Goal: Transaction & Acquisition: Book appointment/travel/reservation

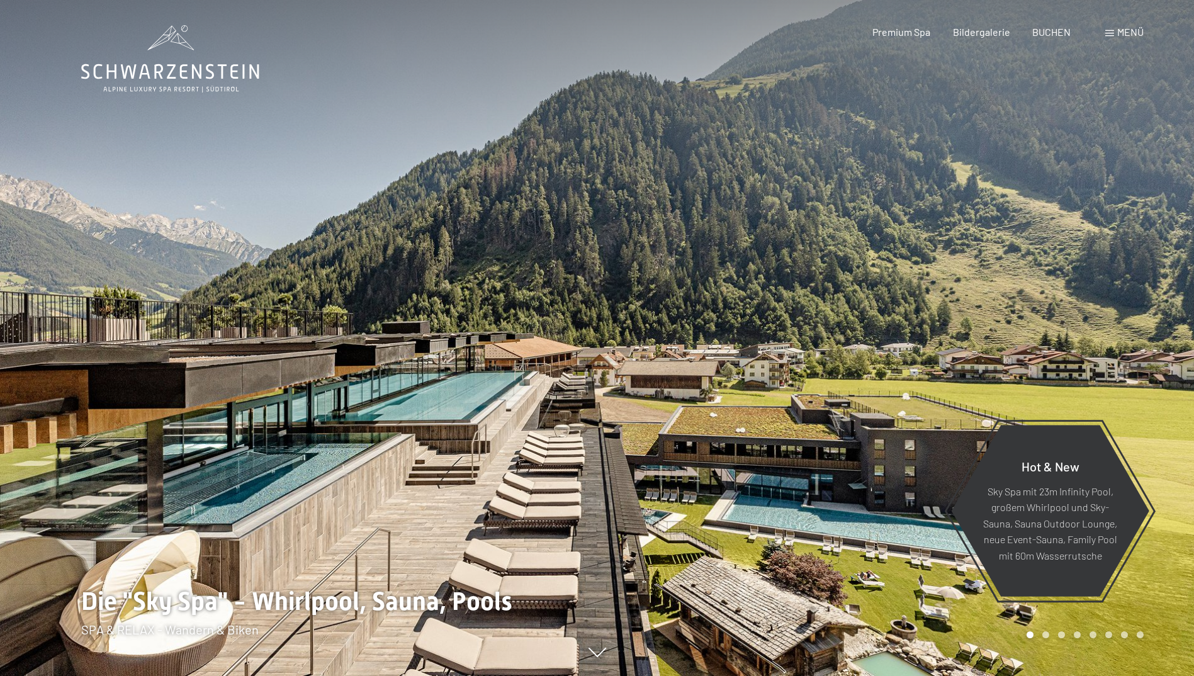
click at [1110, 33] on span at bounding box center [1109, 33] width 9 height 6
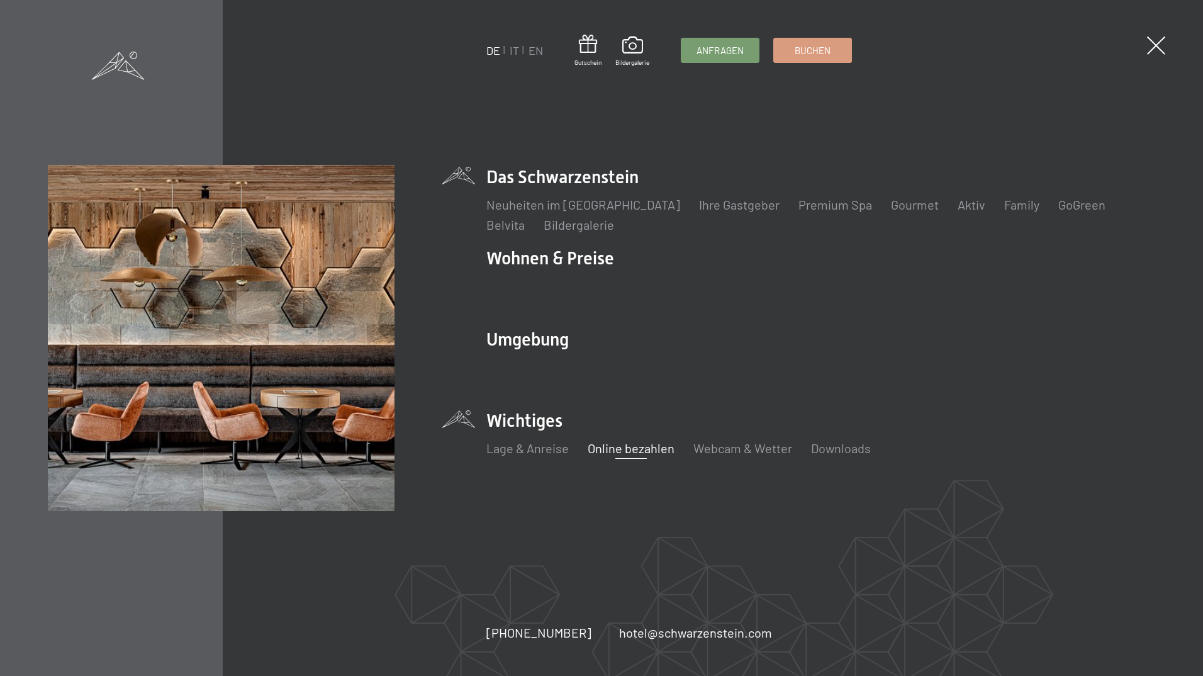
click at [634, 451] on link "Online bezahlen" at bounding box center [631, 448] width 87 height 15
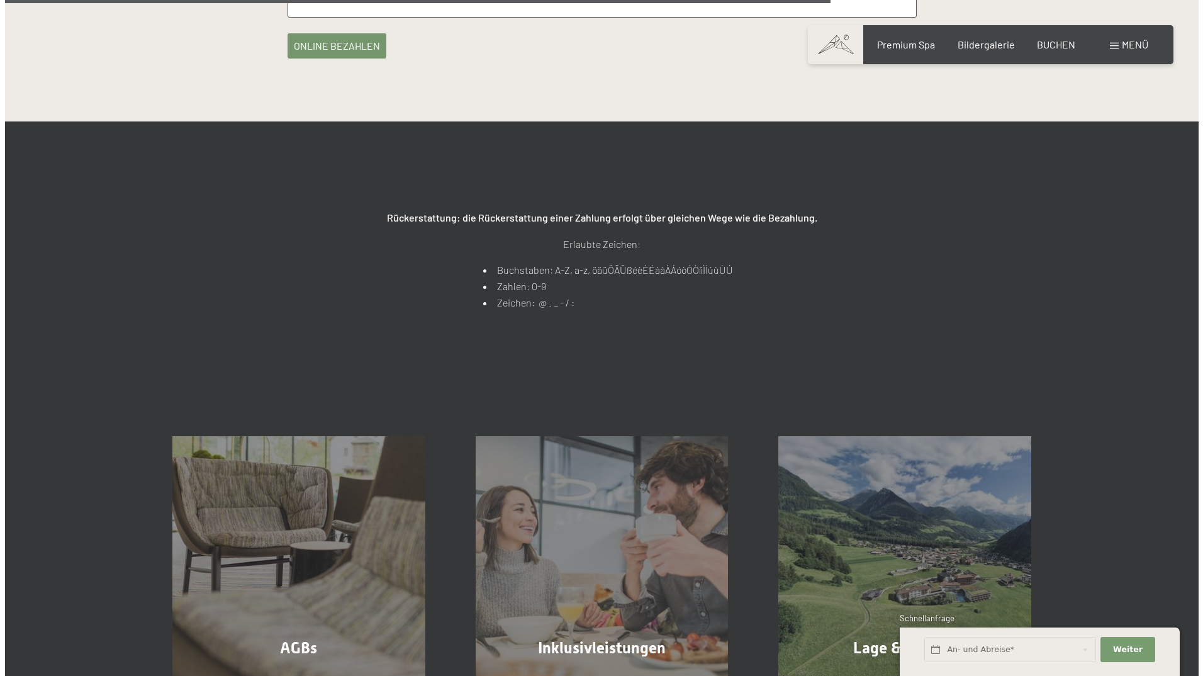
scroll to position [441, 0]
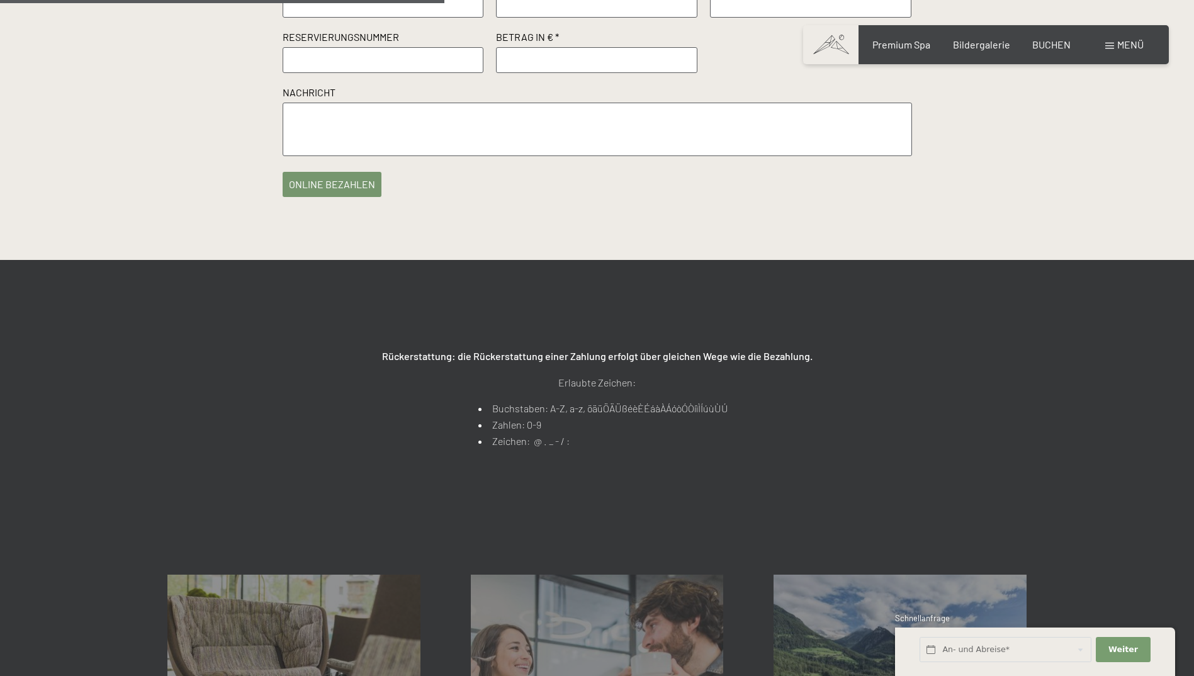
click at [1120, 47] on span "Menü" at bounding box center [1130, 44] width 26 height 12
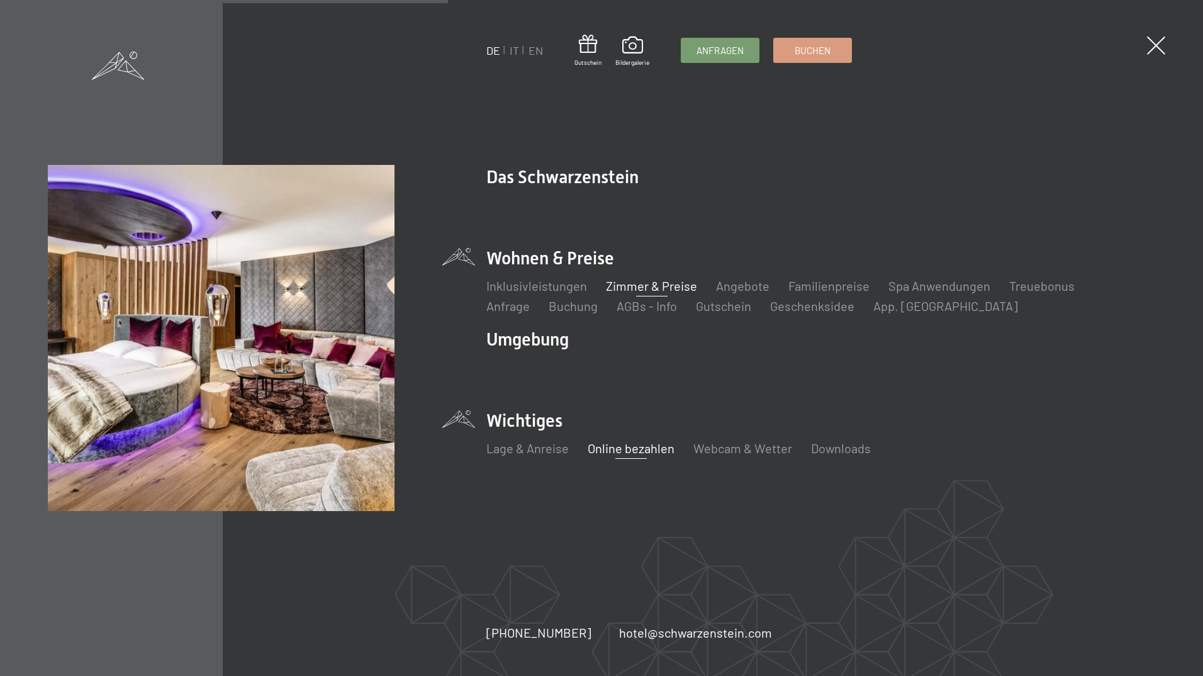
click at [652, 283] on link "Zimmer & Preise" at bounding box center [651, 285] width 91 height 15
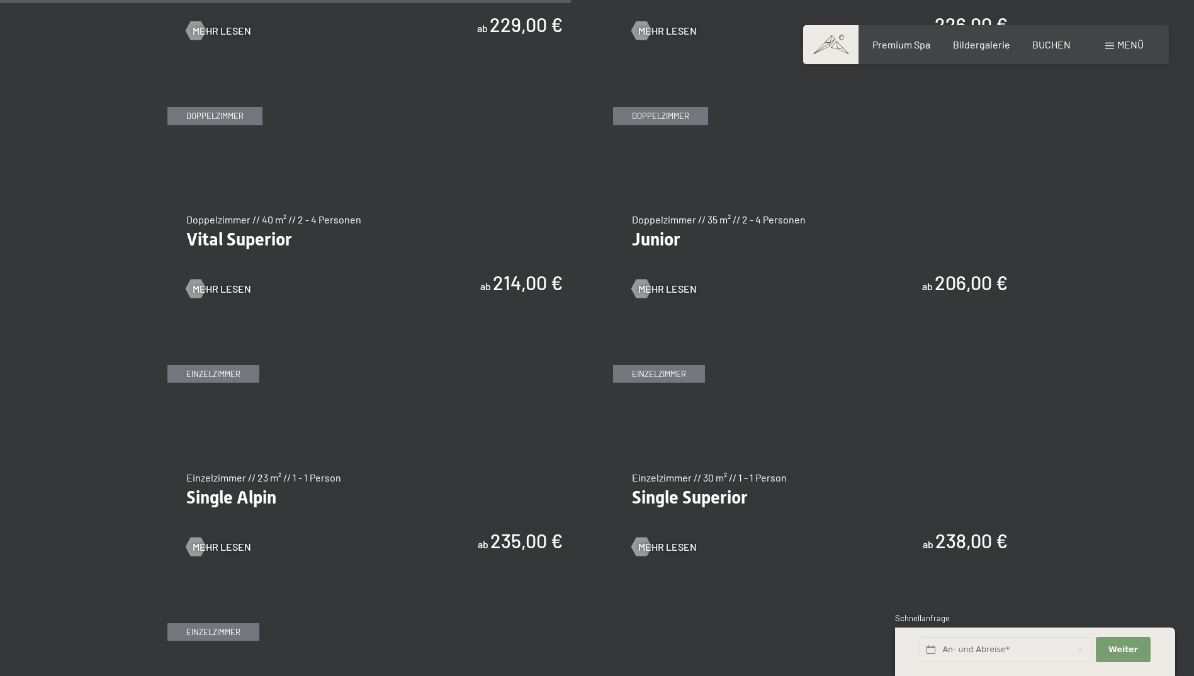
scroll to position [1762, 0]
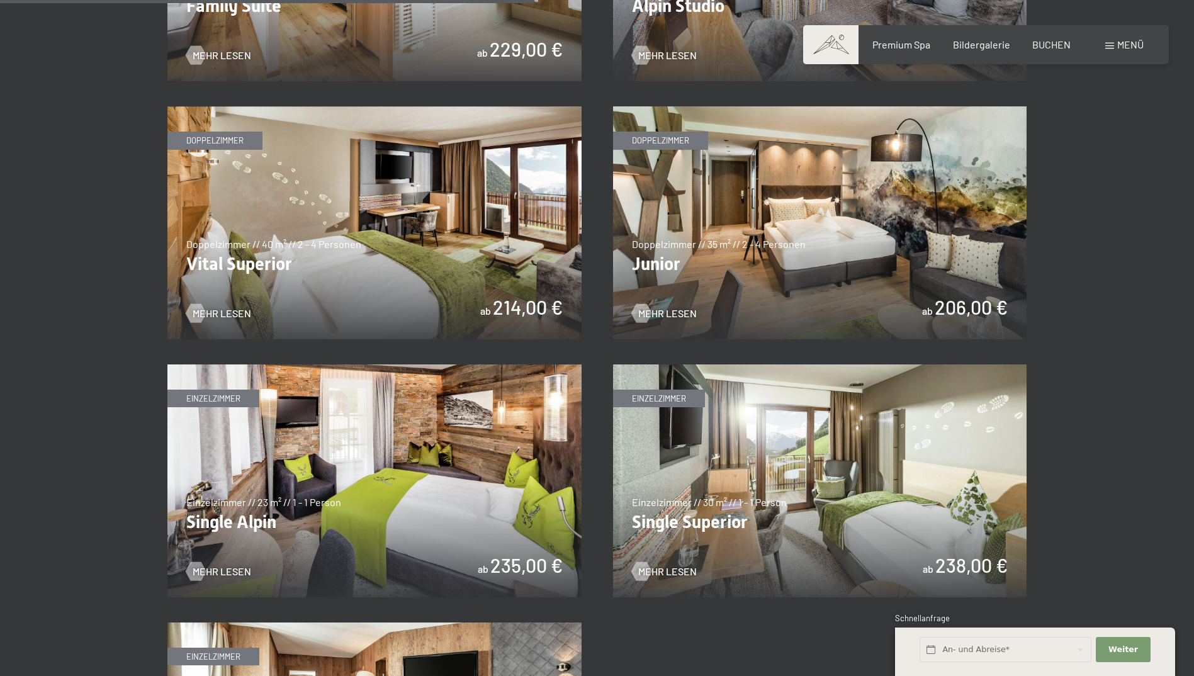
click at [844, 237] on img at bounding box center [820, 222] width 414 height 233
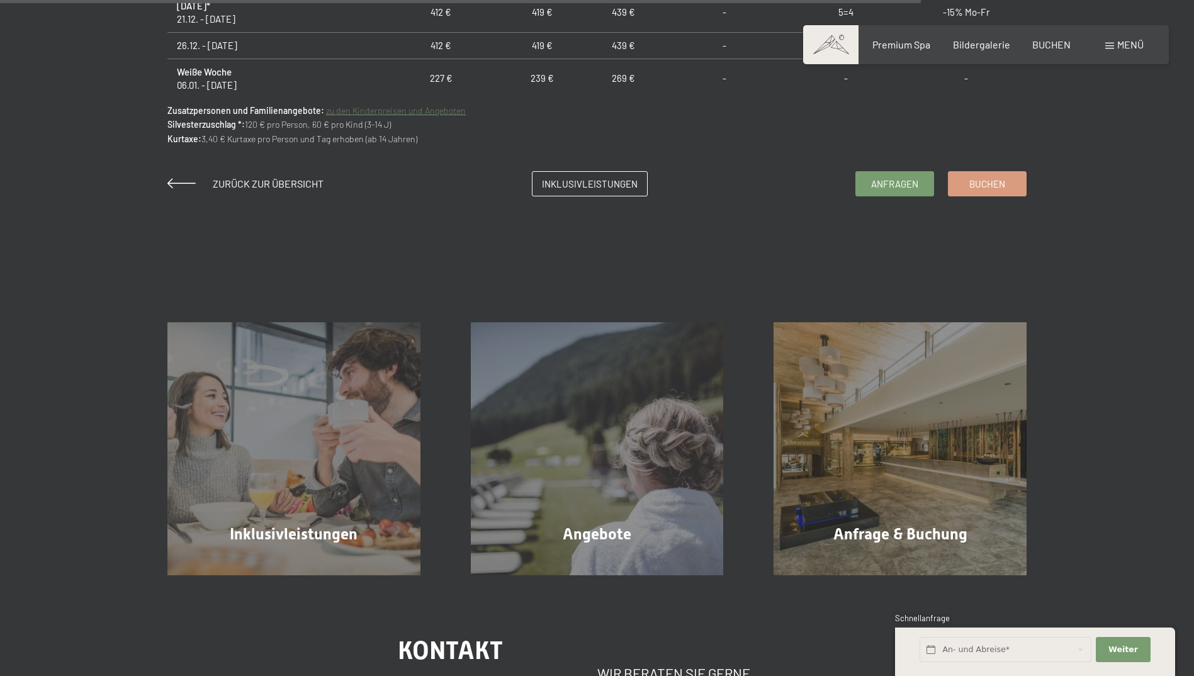
scroll to position [1259, 0]
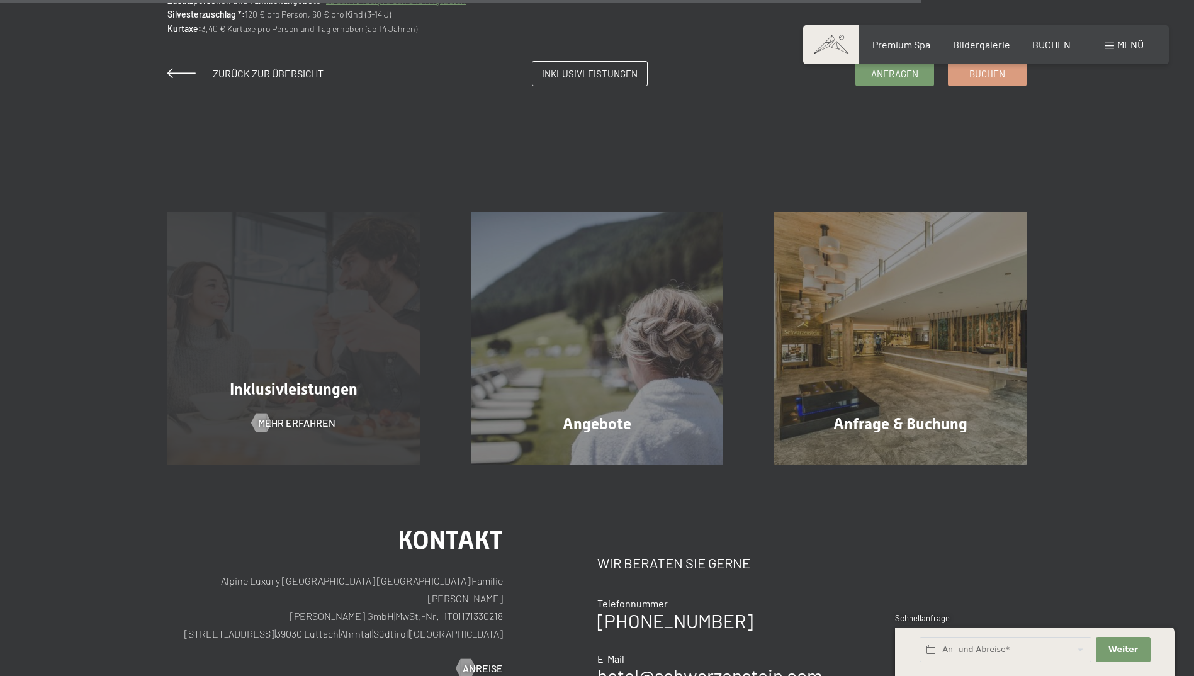
click at [357, 360] on div "Inklusivleistungen Mehr erfahren" at bounding box center [293, 338] width 303 height 253
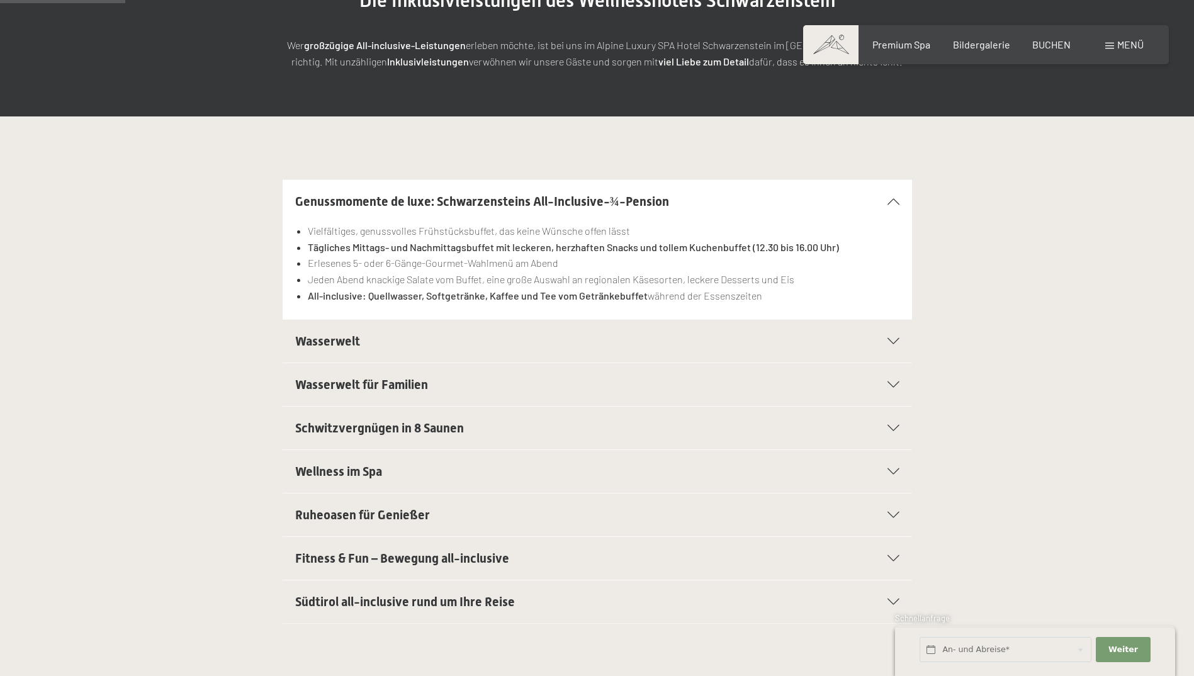
scroll to position [252, 0]
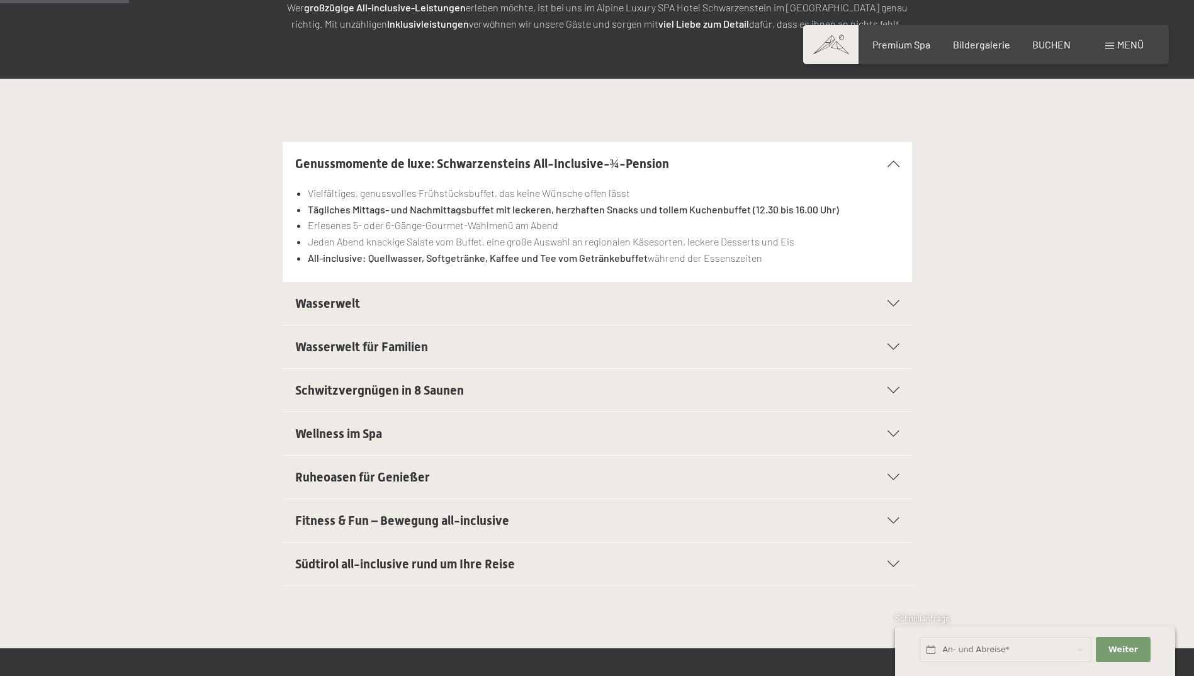
click at [896, 523] on icon at bounding box center [893, 520] width 12 height 6
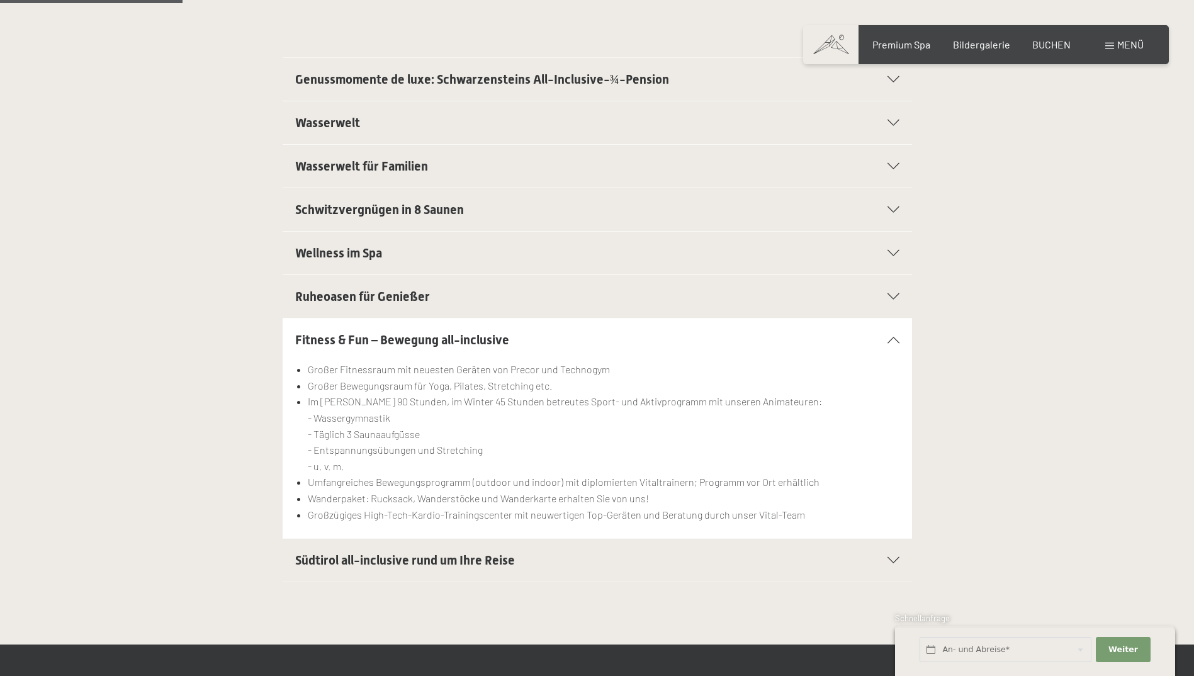
scroll to position [378, 0]
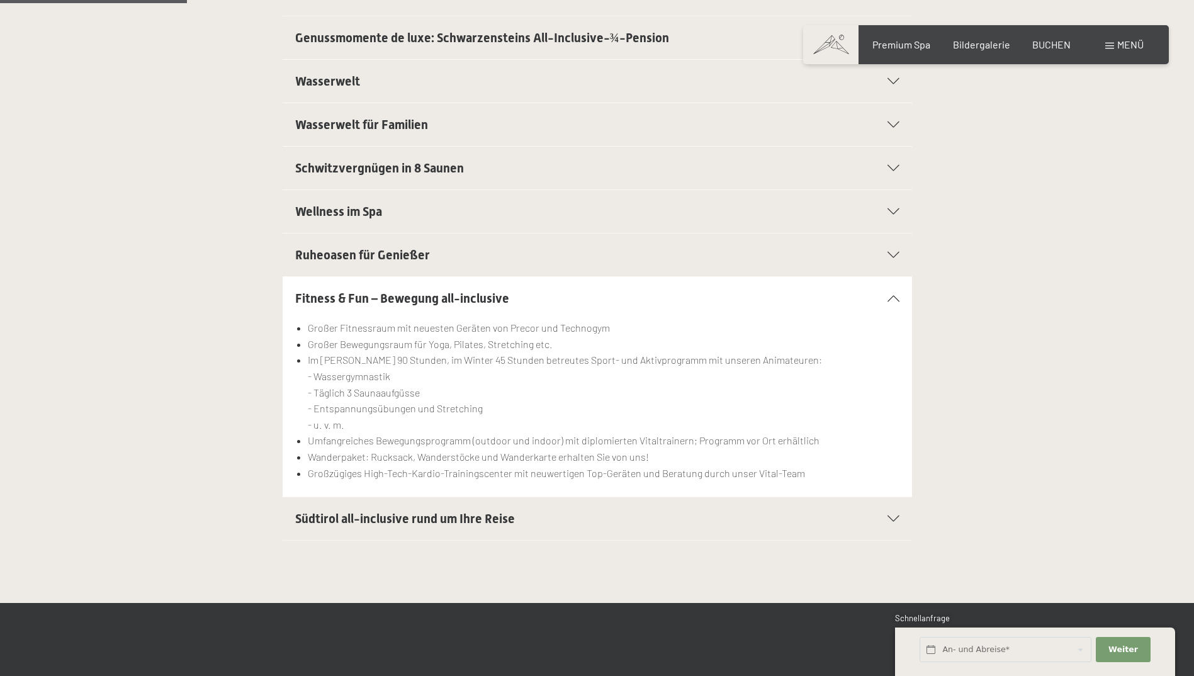
click at [890, 515] on div "Südtirol all-inclusive rund um Ihre Reise" at bounding box center [597, 518] width 604 height 43
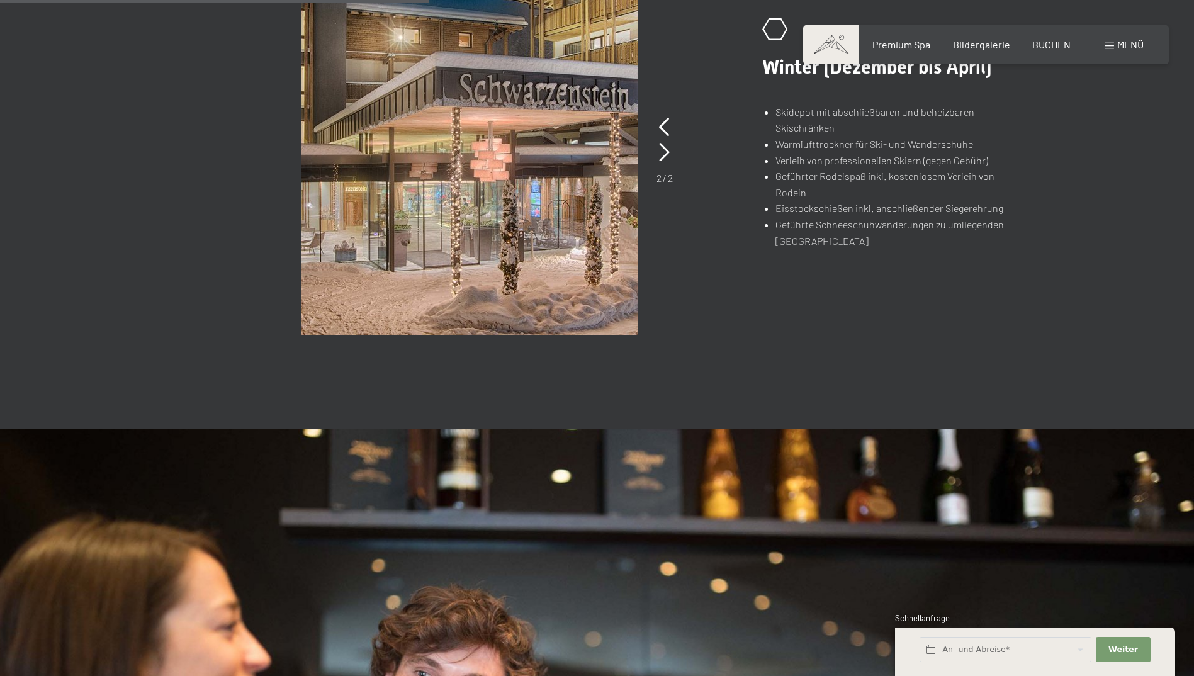
scroll to position [818, 0]
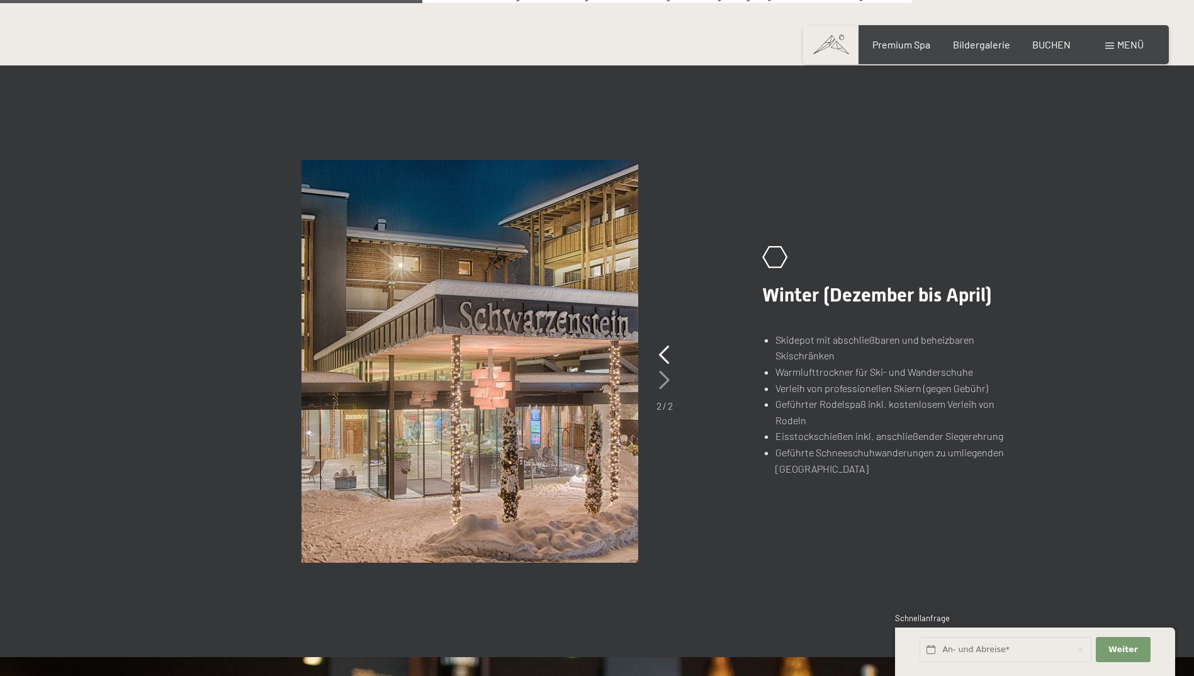
click at [660, 374] on icon at bounding box center [664, 380] width 11 height 19
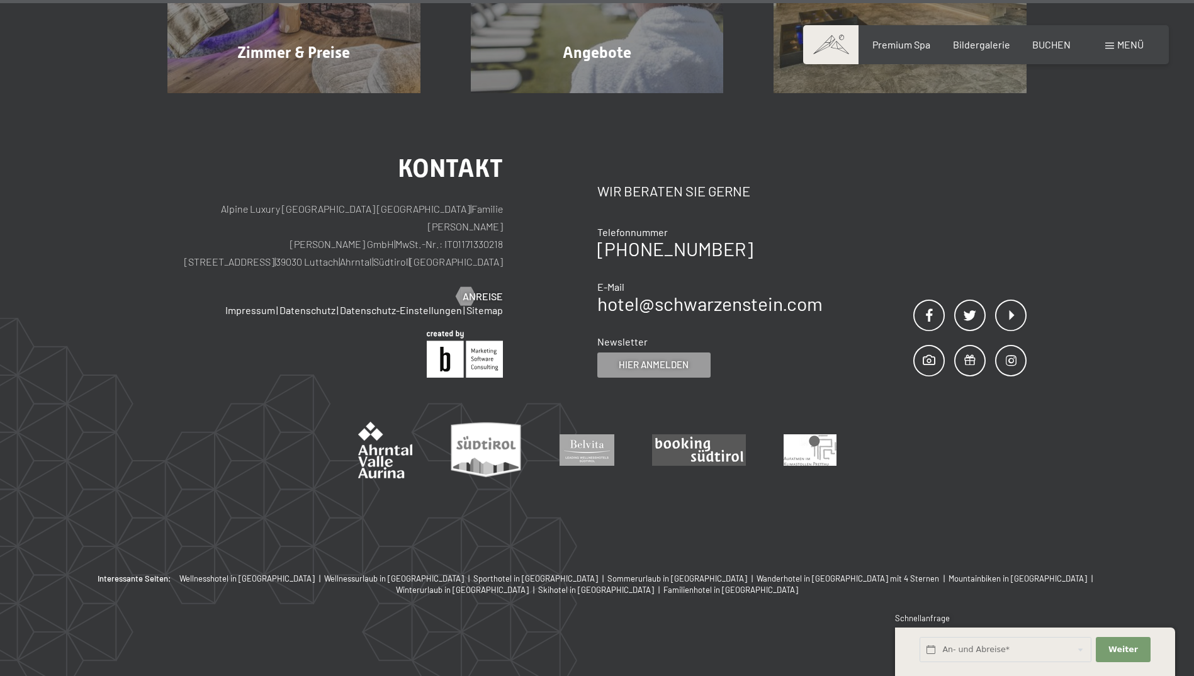
scroll to position [2370, 0]
click at [481, 289] on span "Anreise" at bounding box center [495, 296] width 40 height 14
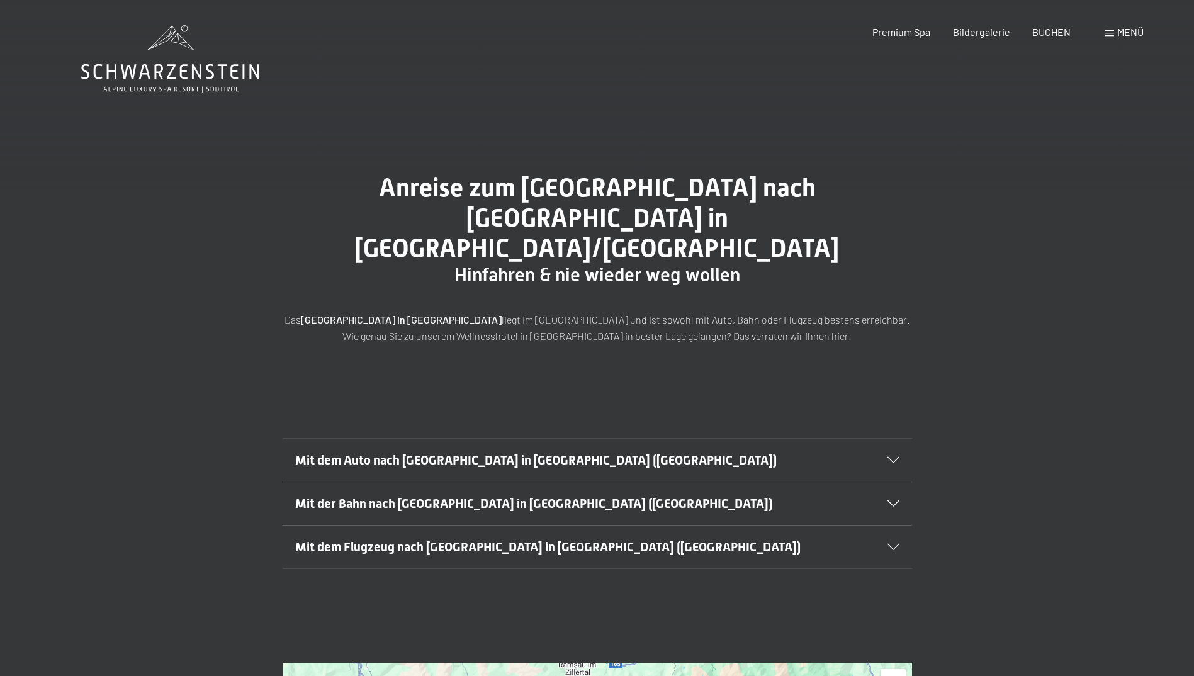
click at [892, 439] on div "Mit dem Auto nach Luttach in Südtirol (Italien)" at bounding box center [597, 460] width 604 height 43
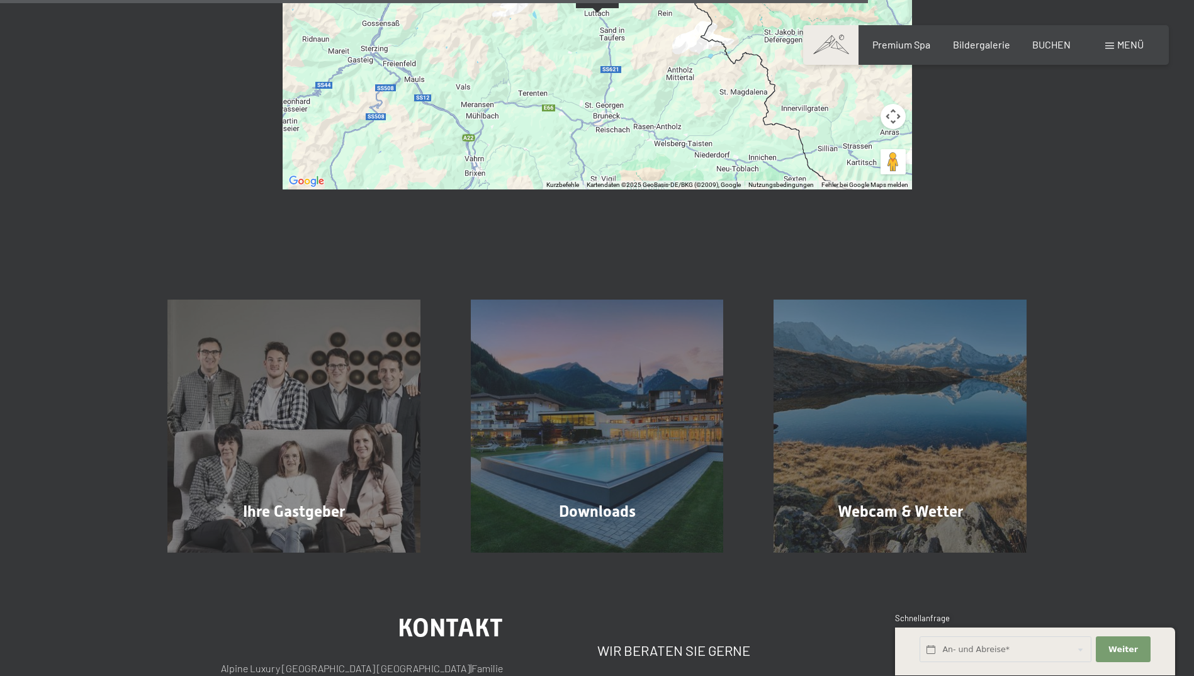
scroll to position [1133, 0]
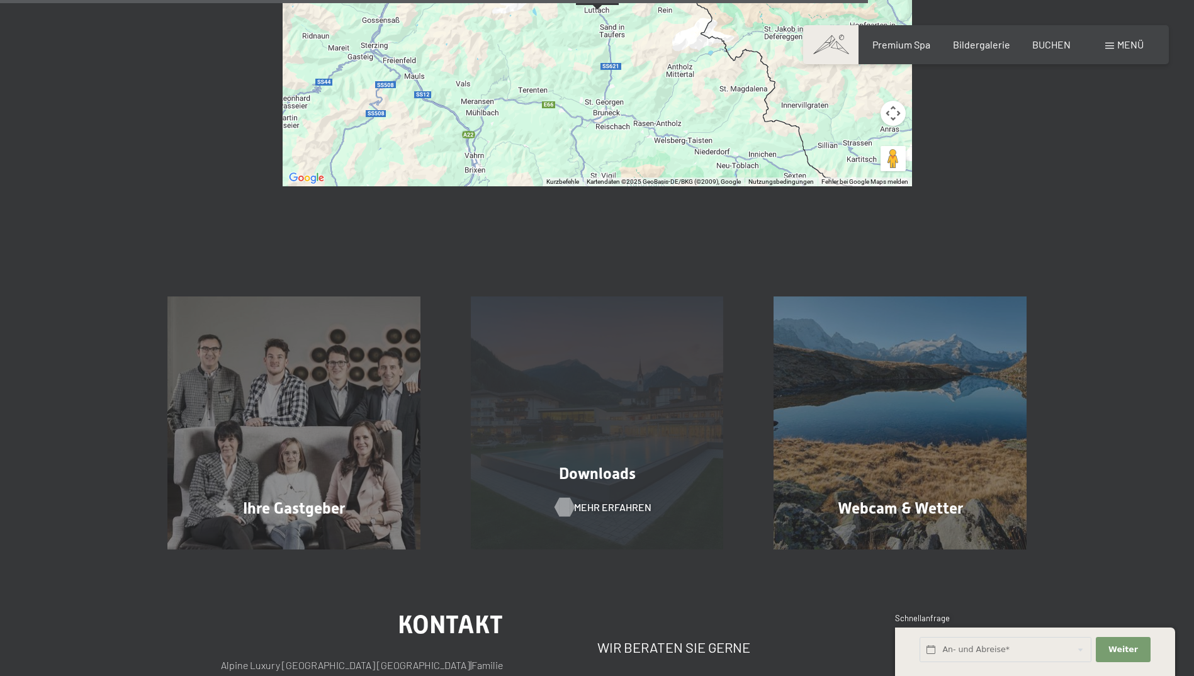
click at [566, 498] on div at bounding box center [564, 507] width 11 height 19
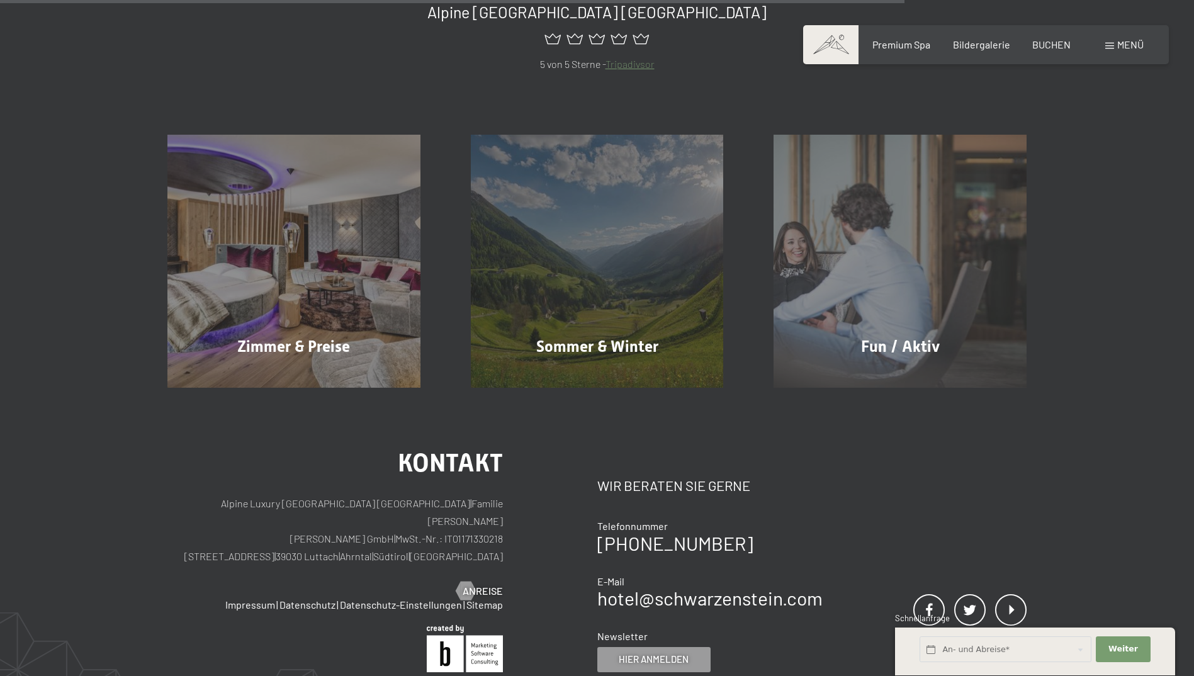
scroll to position [881, 0]
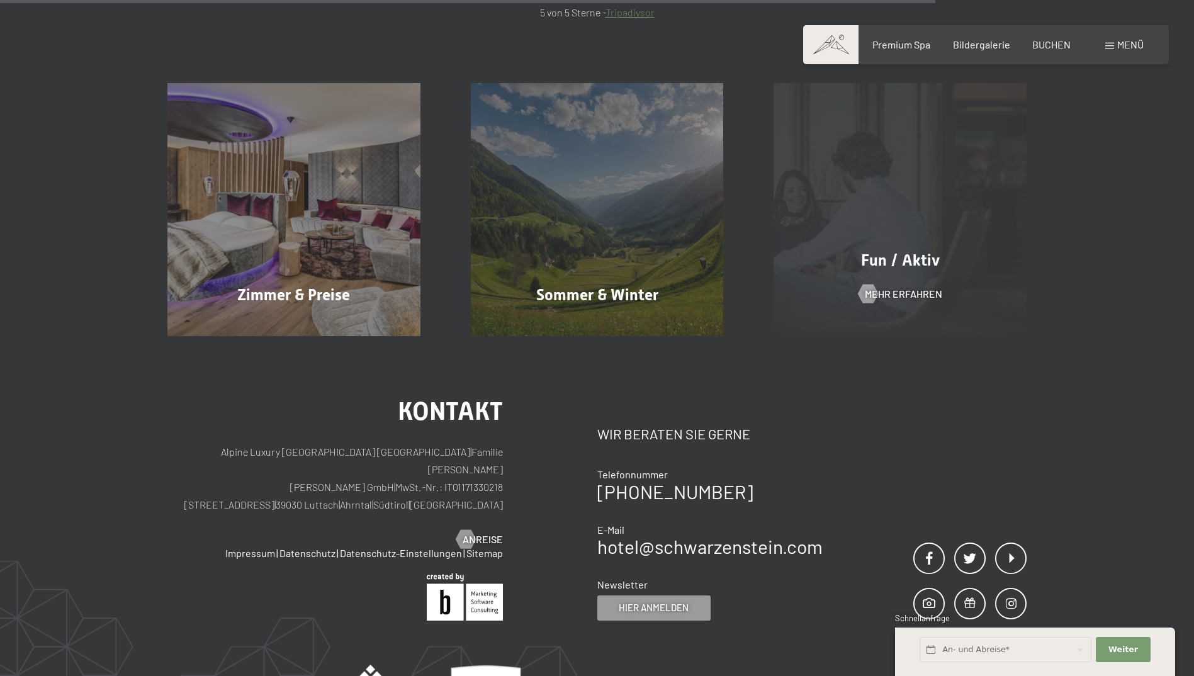
click at [894, 254] on span "Fun / Aktiv" at bounding box center [900, 260] width 79 height 18
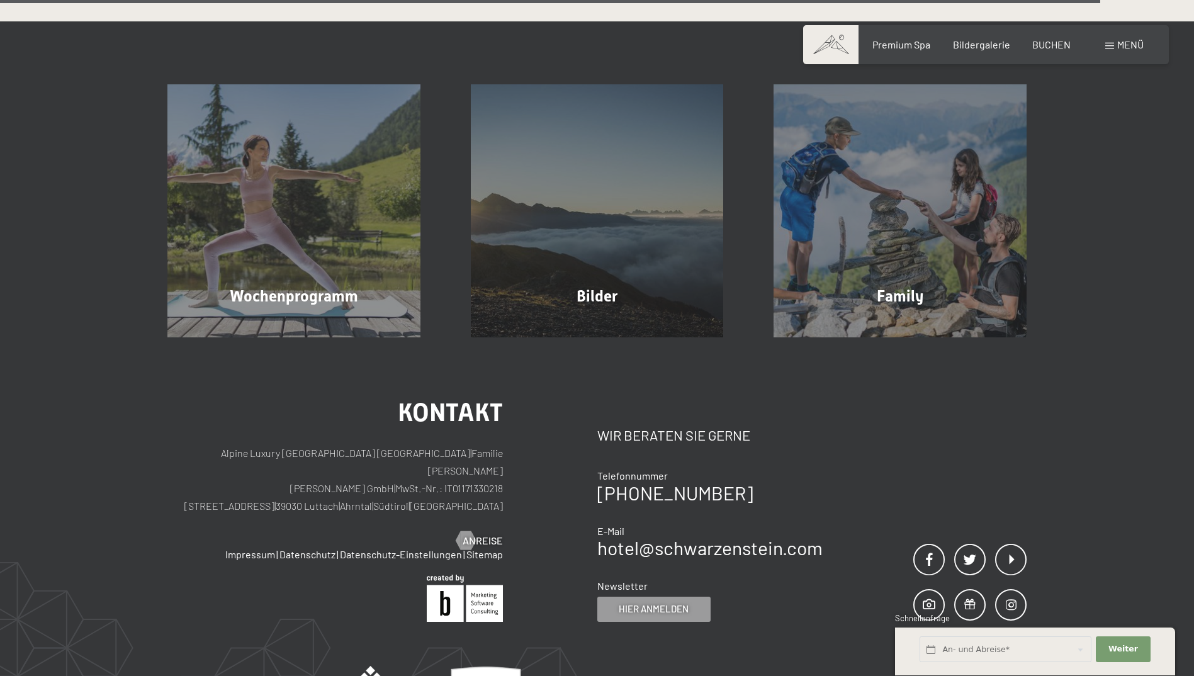
scroll to position [3399, 0]
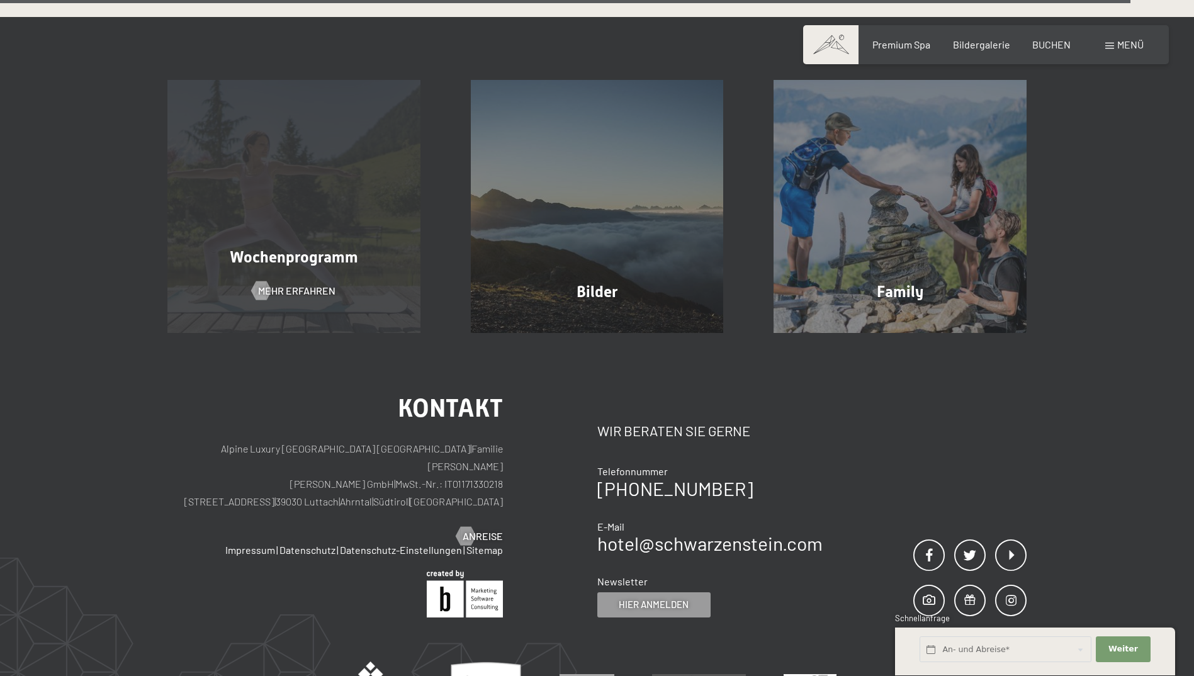
click at [390, 257] on div "Wochenprogramm Mehr erfahren" at bounding box center [293, 206] width 303 height 253
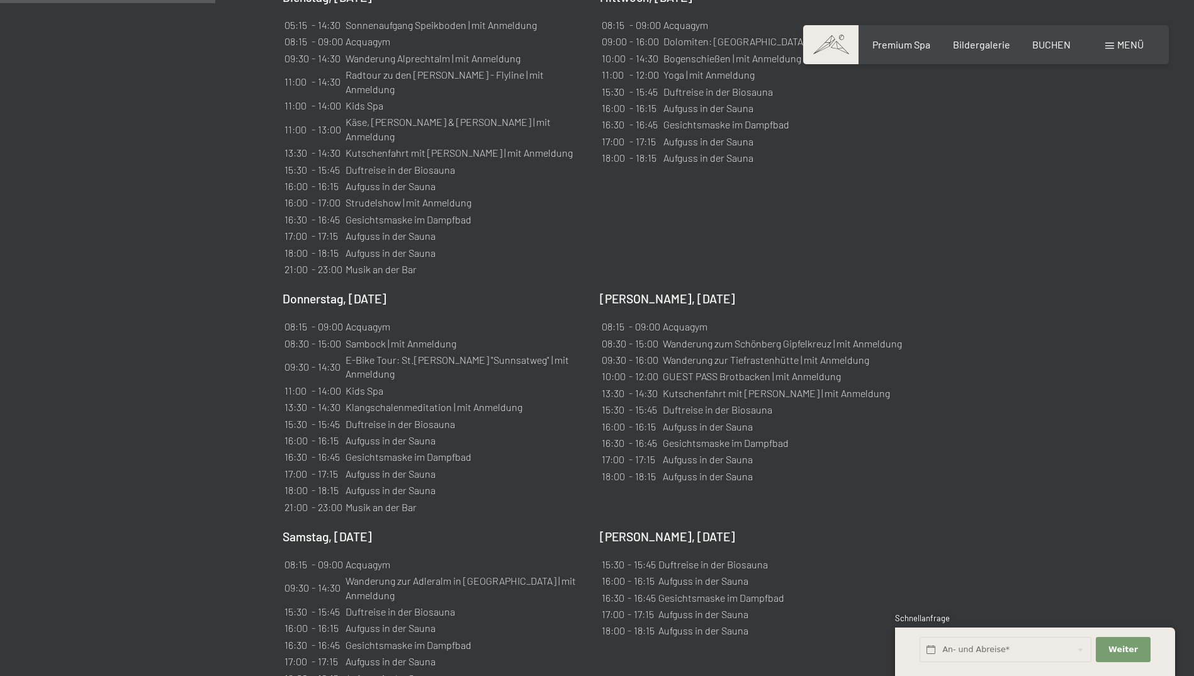
scroll to position [1070, 0]
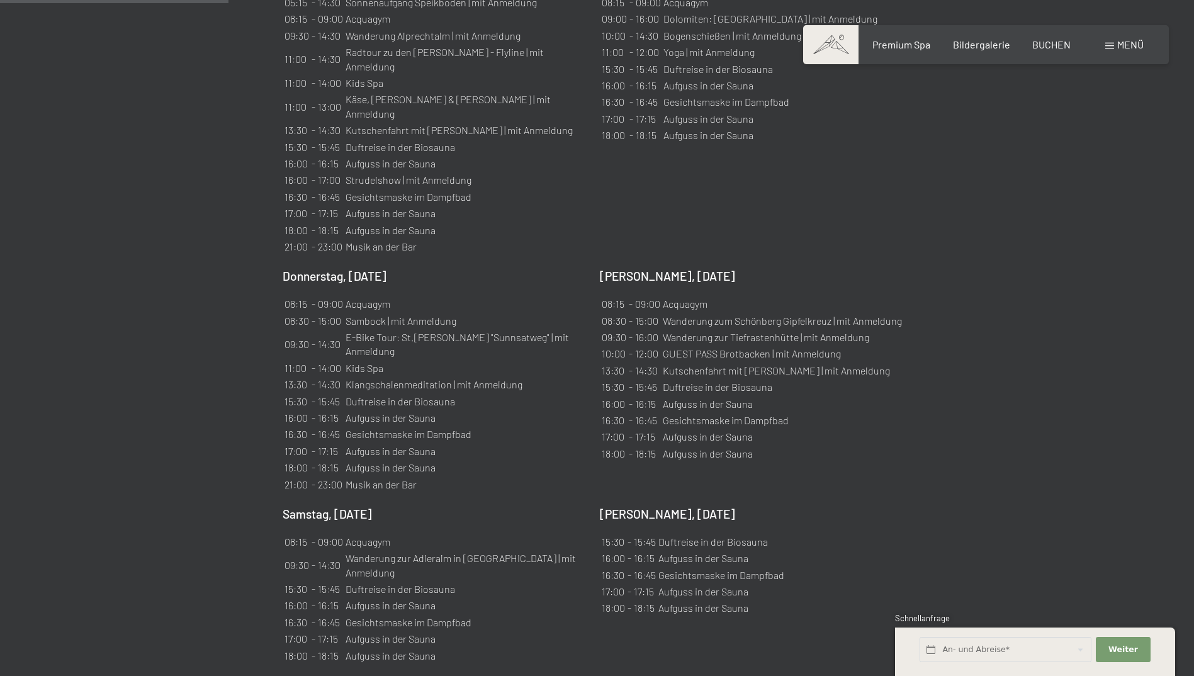
click at [390, 551] on td "Wanderung zur Adleralm in Kasern | mit Anmeldung" at bounding box center [465, 566] width 241 height 30
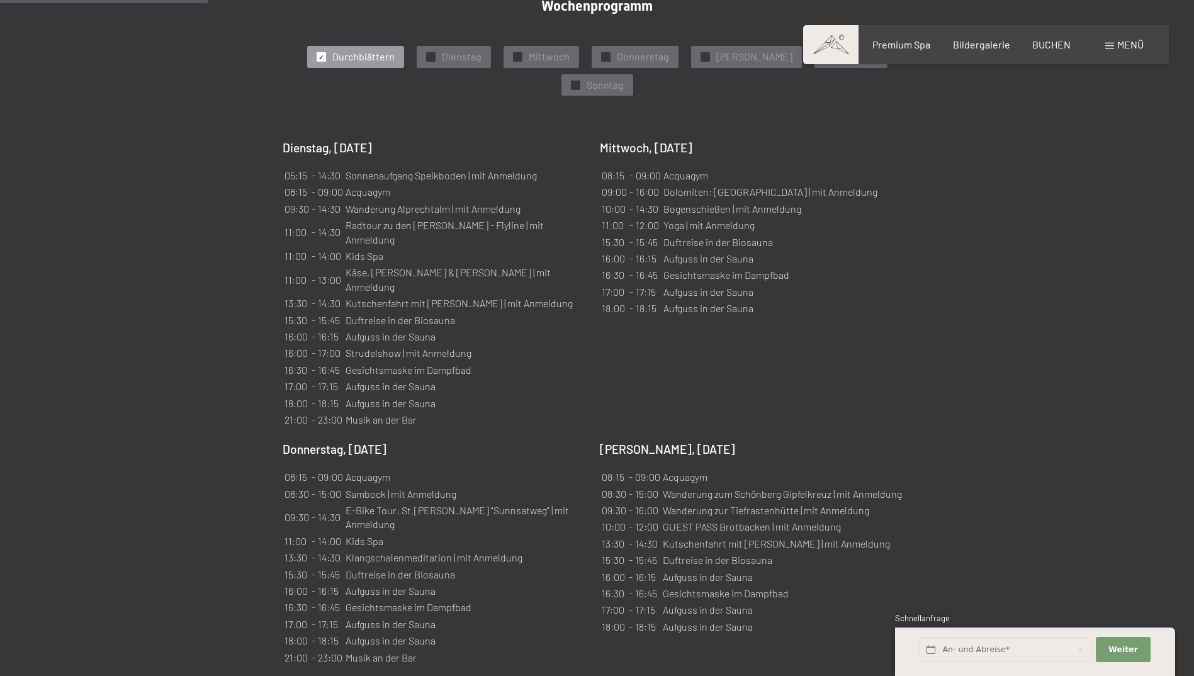
scroll to position [881, 0]
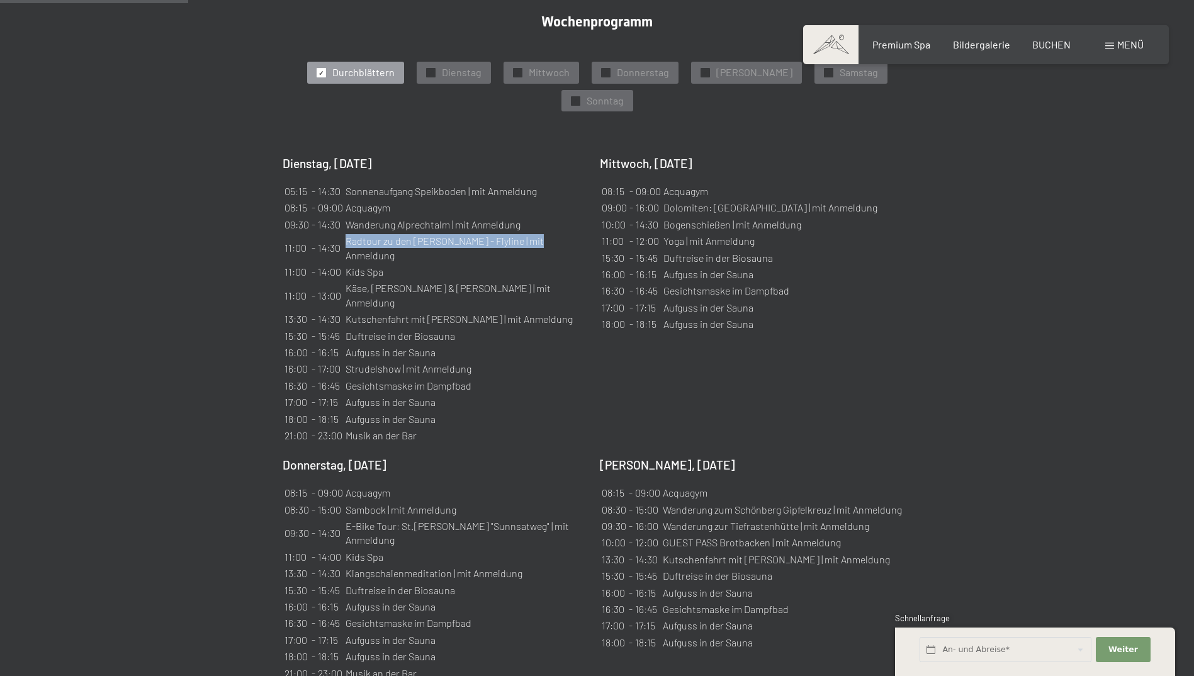
drag, startPoint x: 347, startPoint y: 200, endPoint x: 532, endPoint y: 198, distance: 185.0
click at [532, 233] on td "Radtour zu den Reiner Wasserfällen - Flyline | mit Anmeldung" at bounding box center [465, 248] width 241 height 30
copy td "Radtour zu den Reiner Wasserfällen - Flyline"
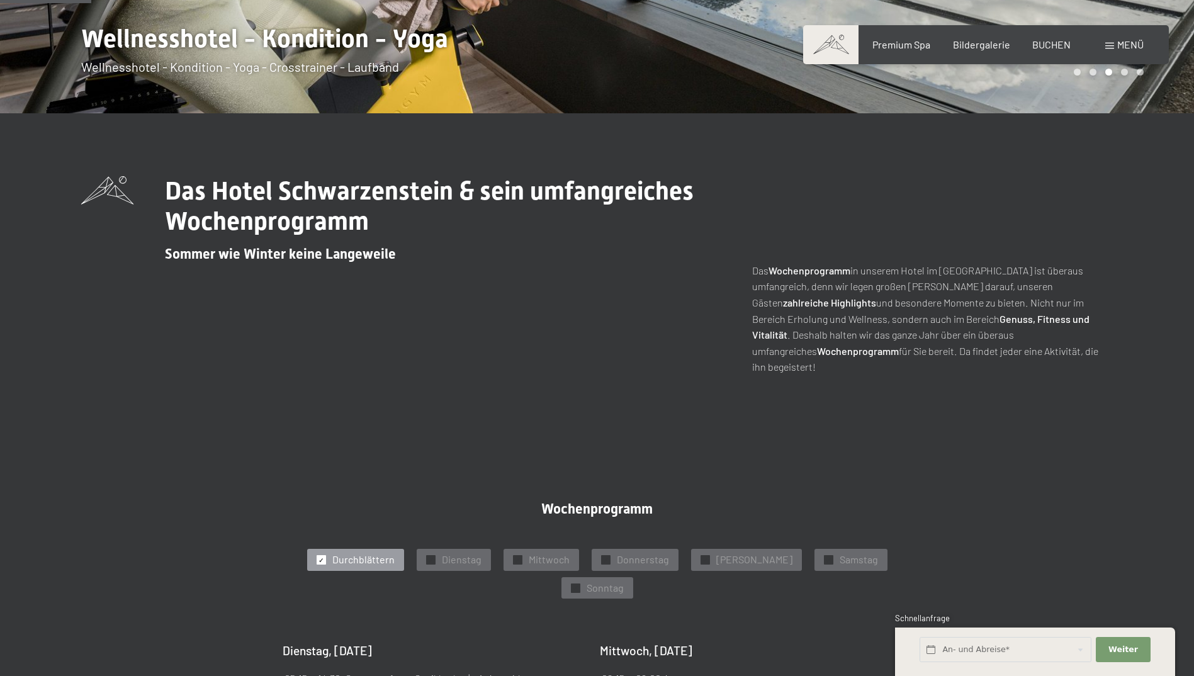
scroll to position [378, 0]
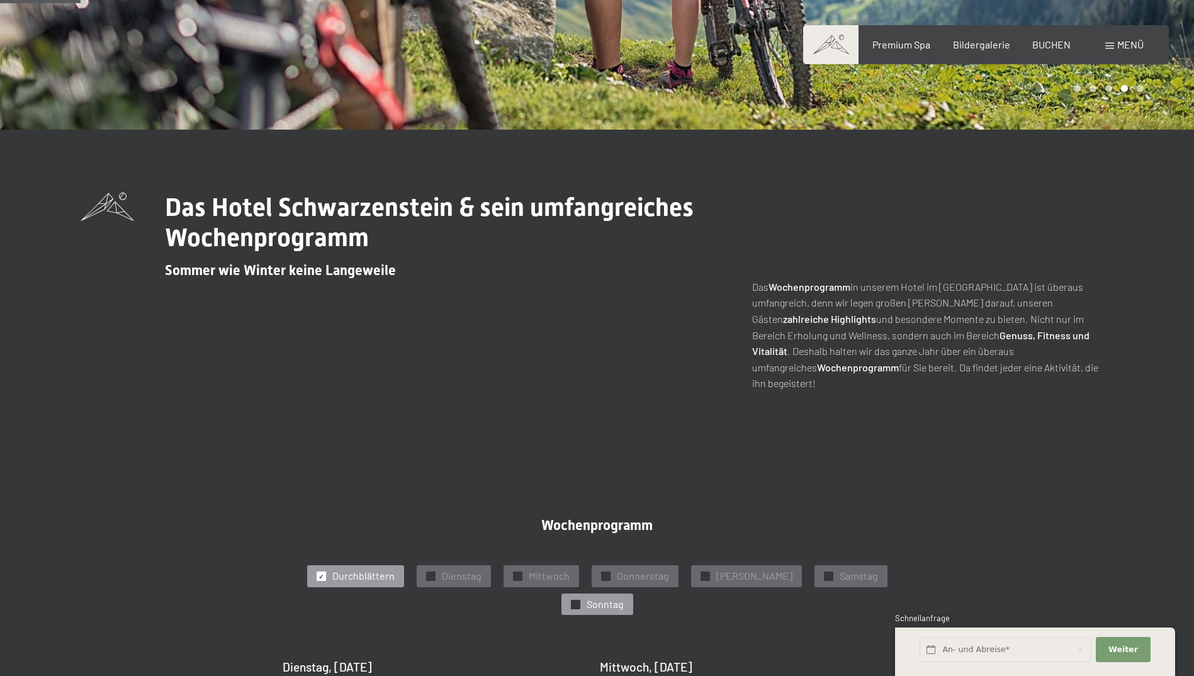
click at [580, 600] on div at bounding box center [575, 604] width 9 height 9
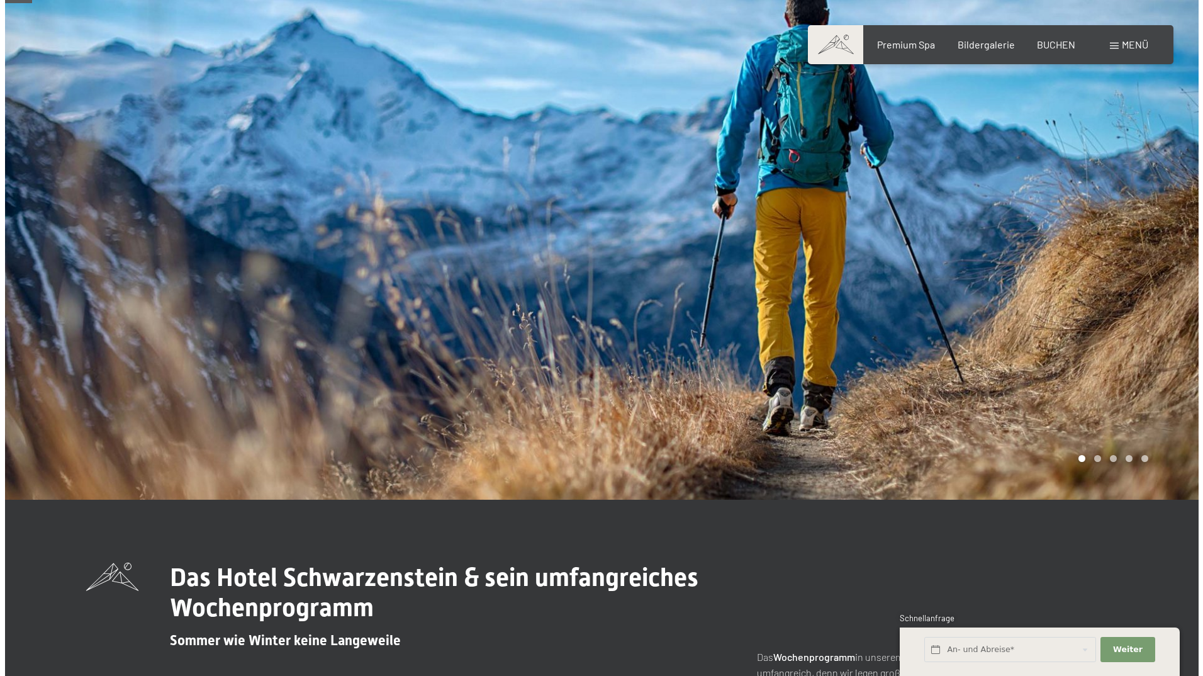
scroll to position [0, 0]
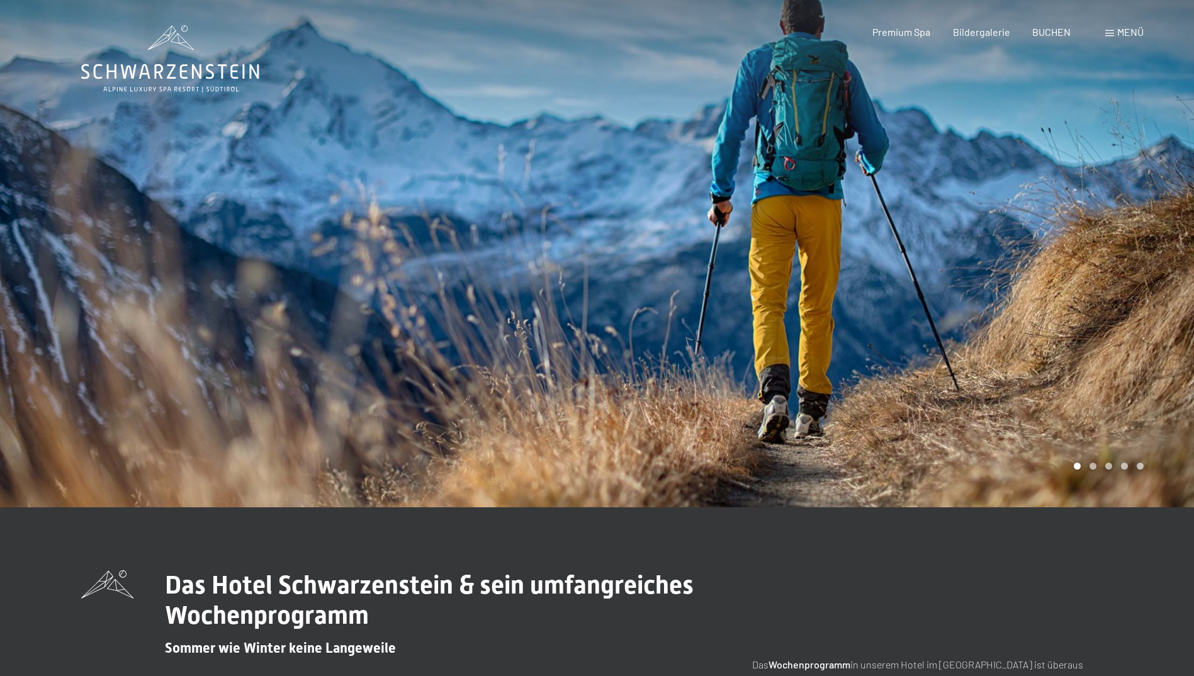
click at [1130, 28] on span "Menü" at bounding box center [1130, 32] width 26 height 12
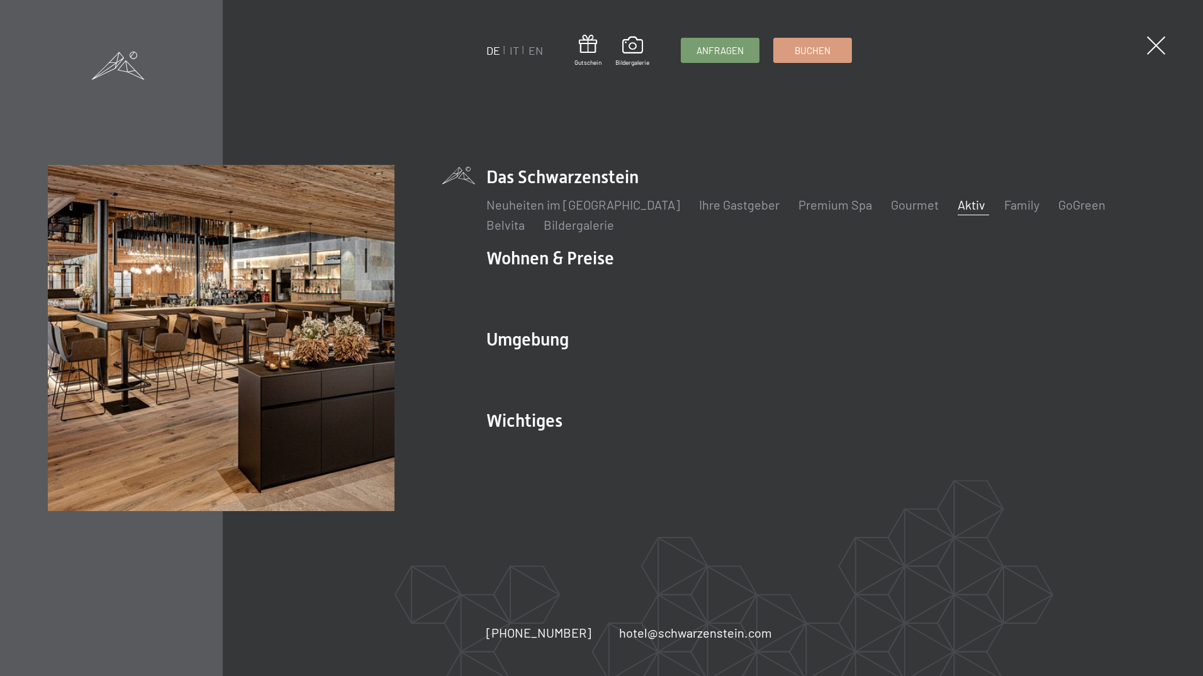
click at [958, 205] on link "Aktiv" at bounding box center [972, 204] width 28 height 15
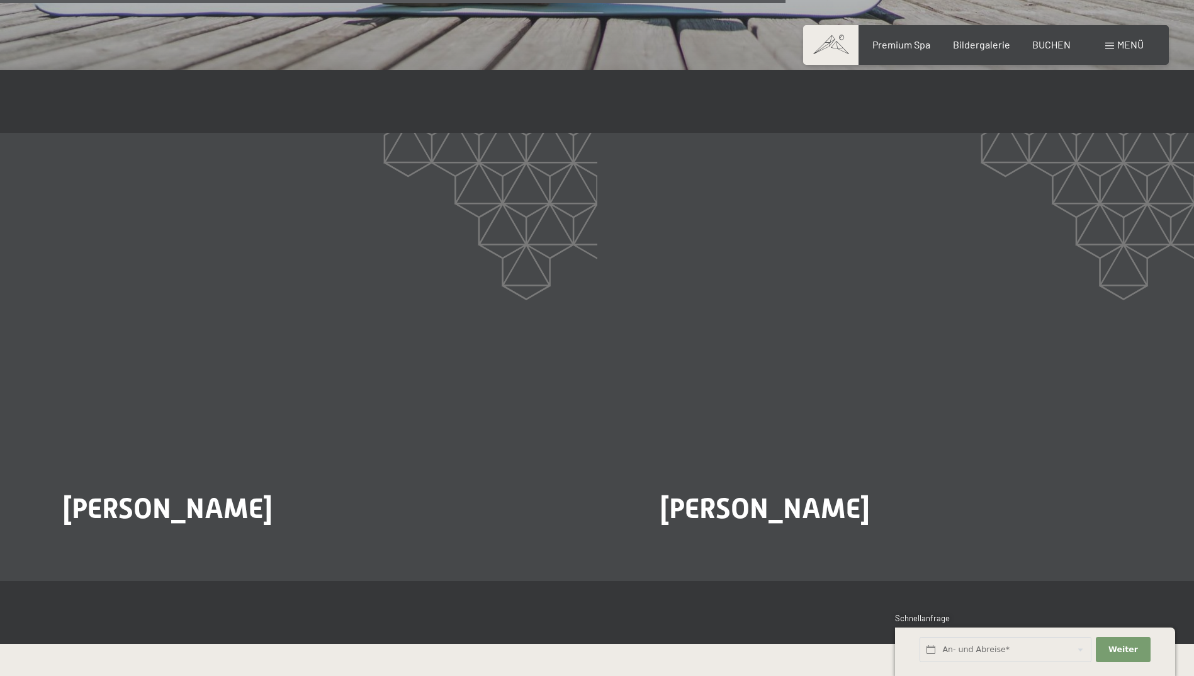
scroll to position [2080, 0]
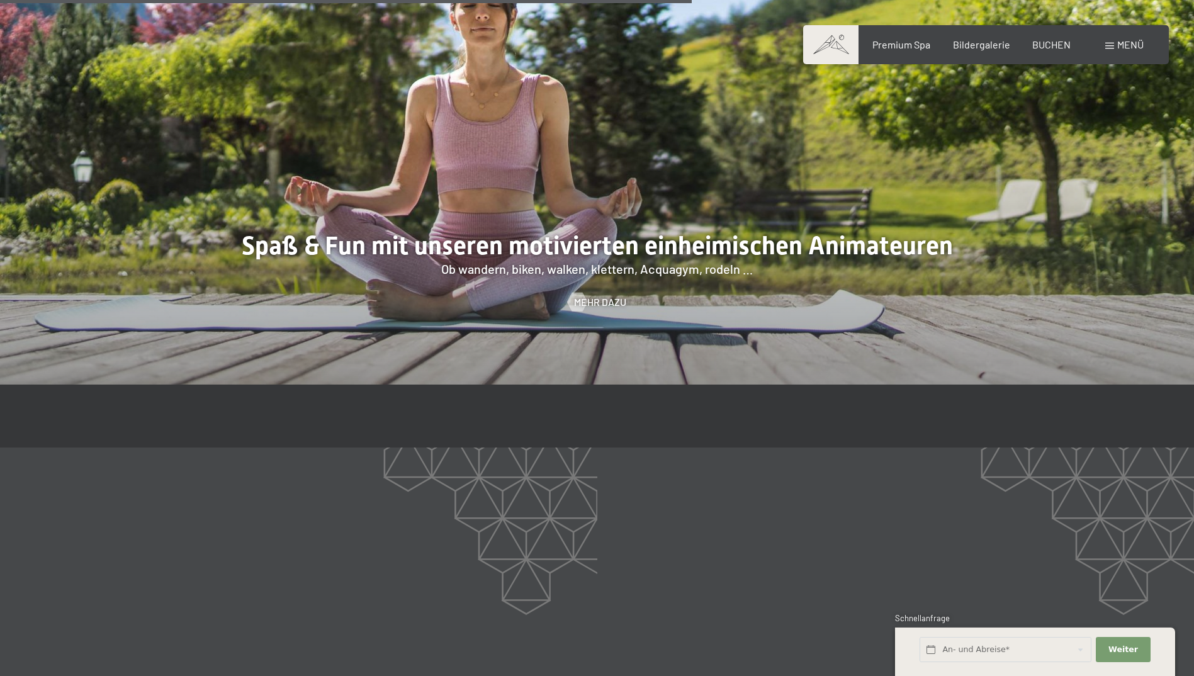
click at [1107, 44] on span at bounding box center [1109, 46] width 9 height 6
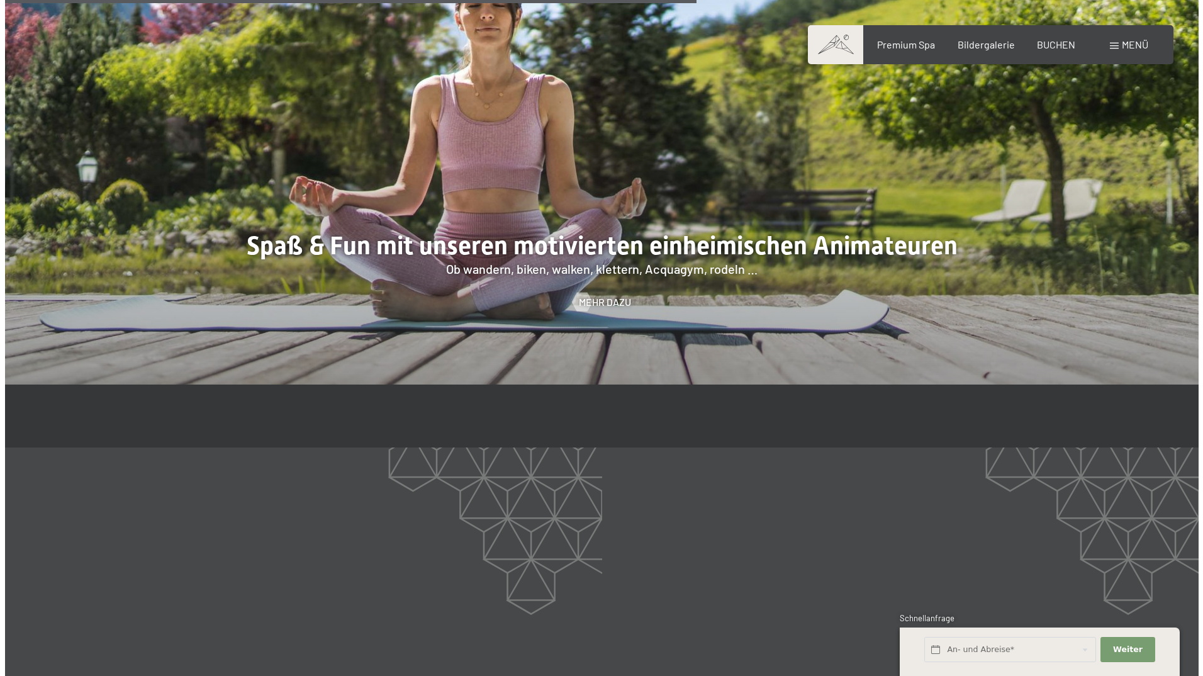
scroll to position [2084, 0]
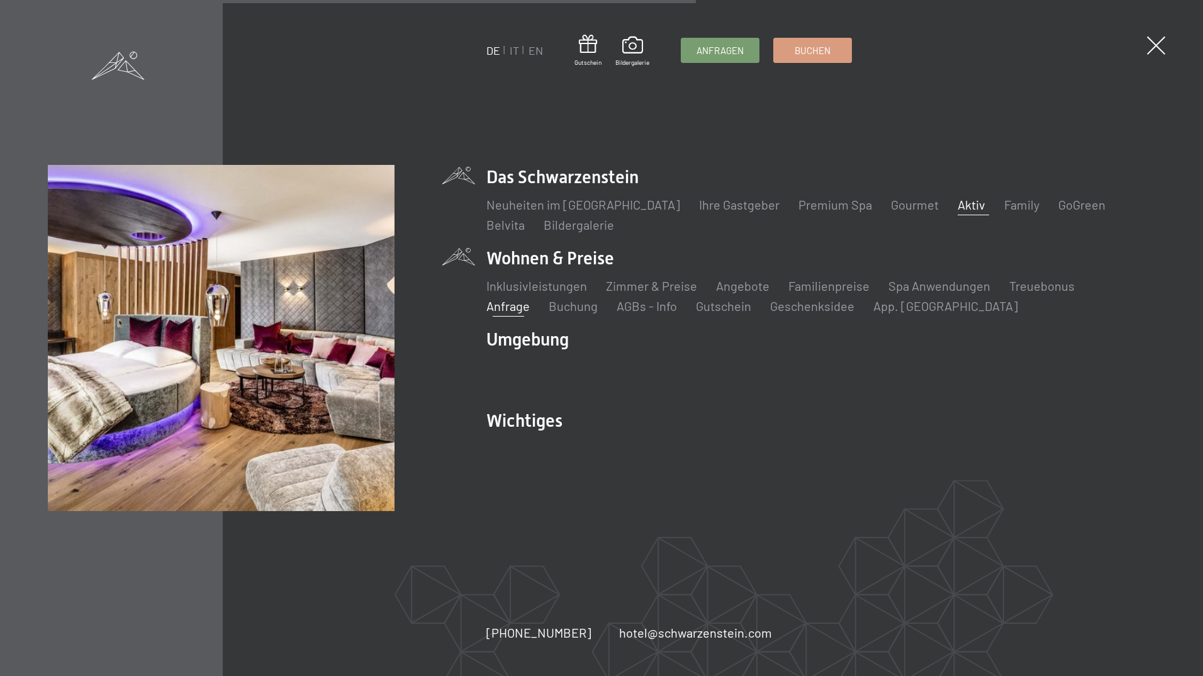
click at [530, 298] on link "Anfrage" at bounding box center [507, 305] width 43 height 15
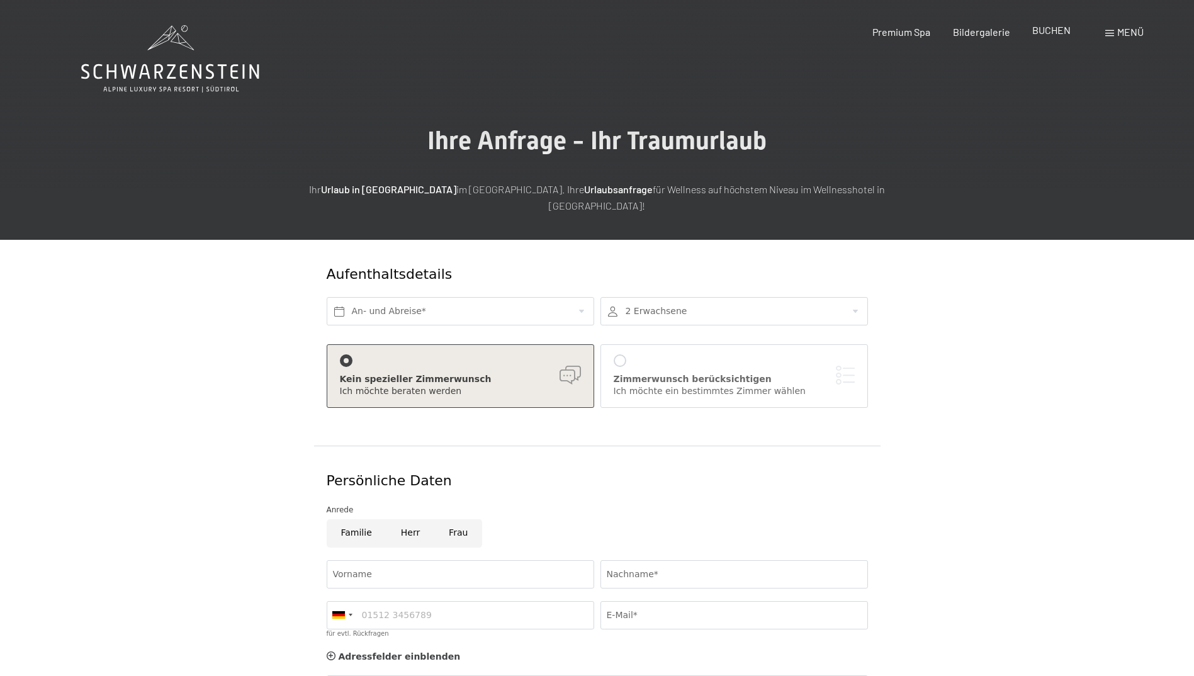
click at [1050, 27] on span "BUCHEN" at bounding box center [1051, 30] width 38 height 12
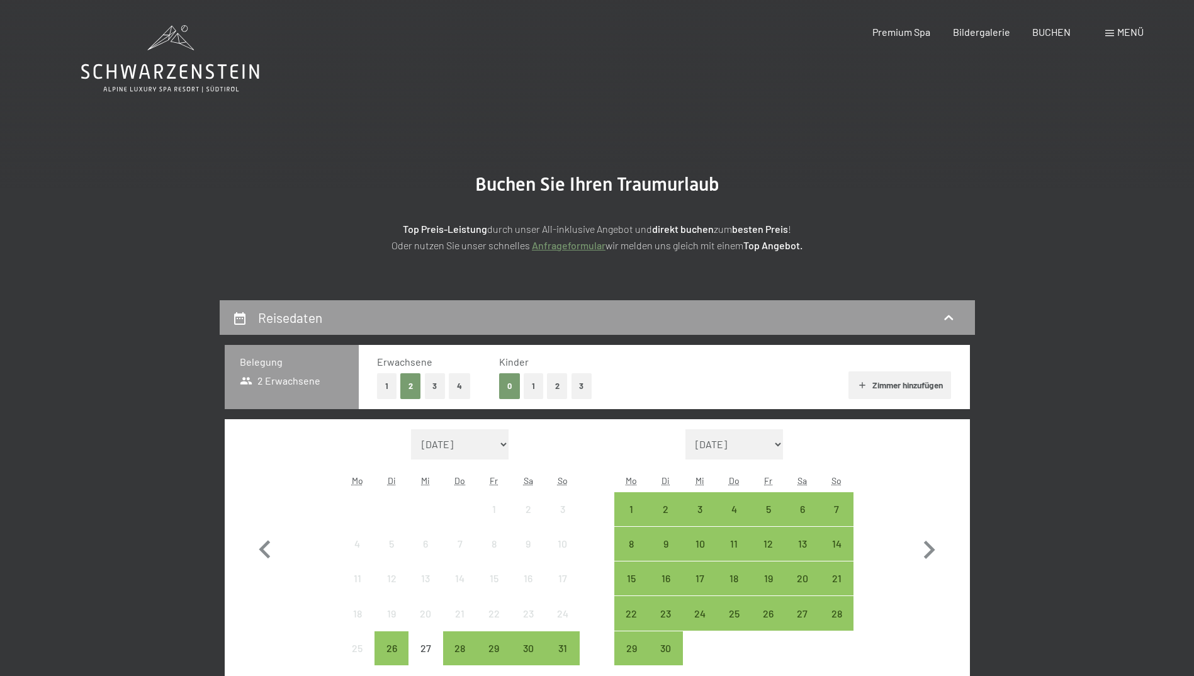
click at [1116, 31] on div "Menü" at bounding box center [1124, 32] width 38 height 14
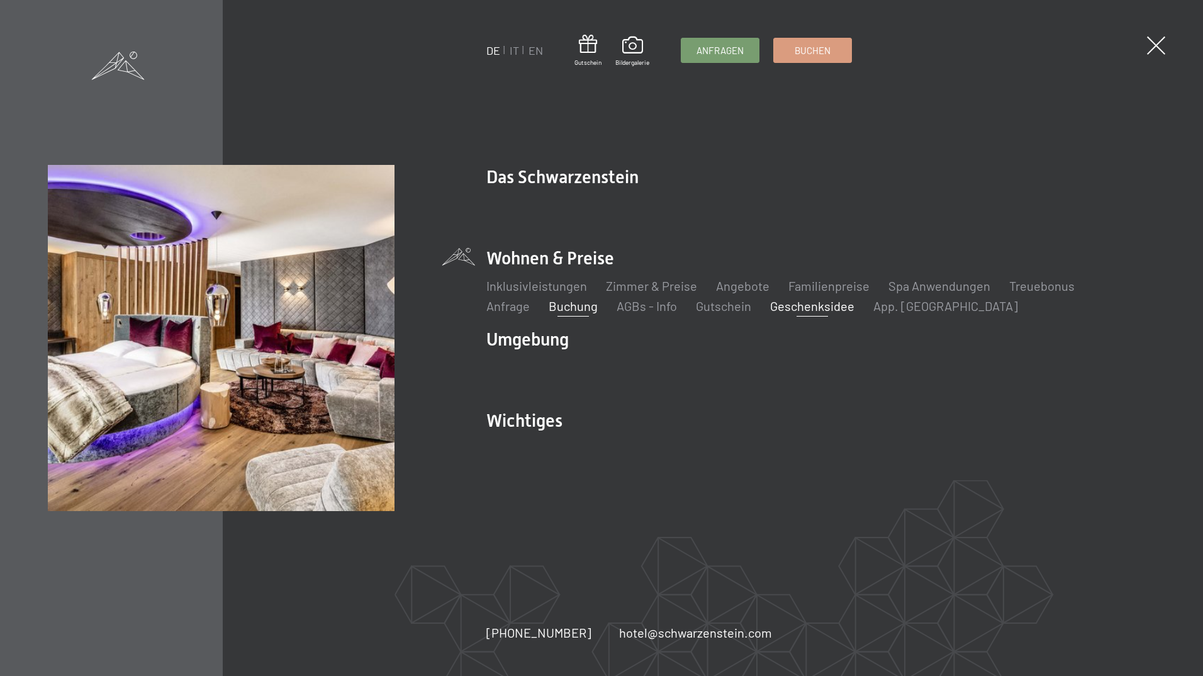
click at [770, 304] on link "Geschenksidee" at bounding box center [812, 305] width 84 height 15
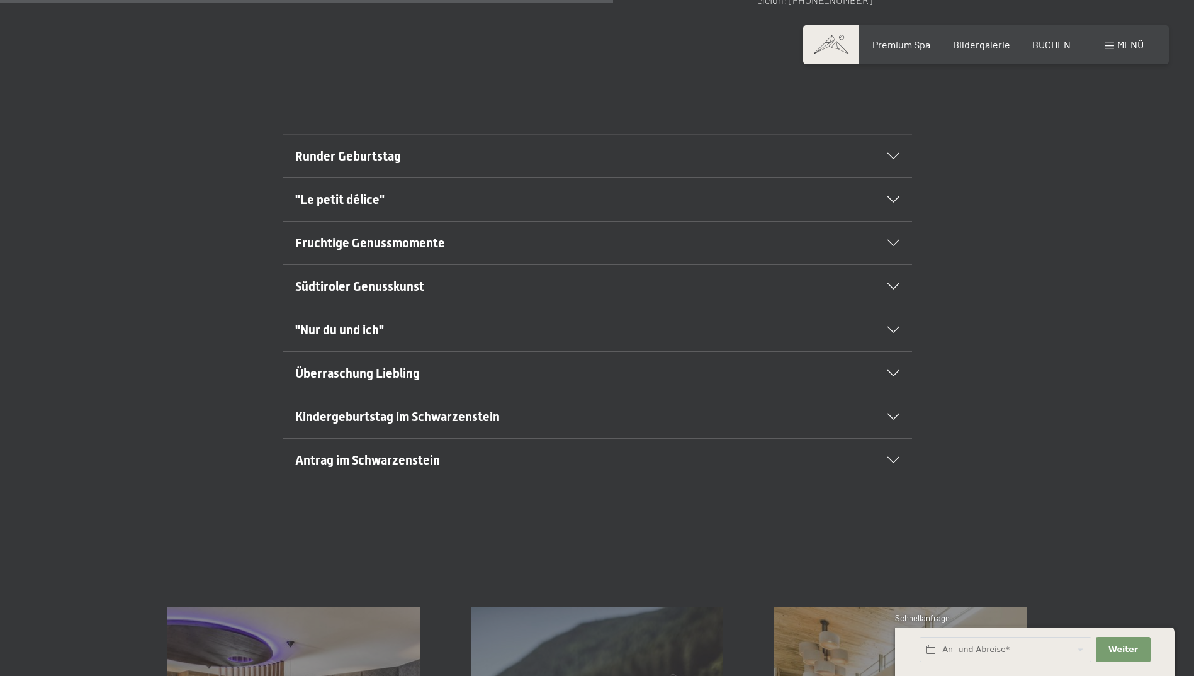
scroll to position [818, 0]
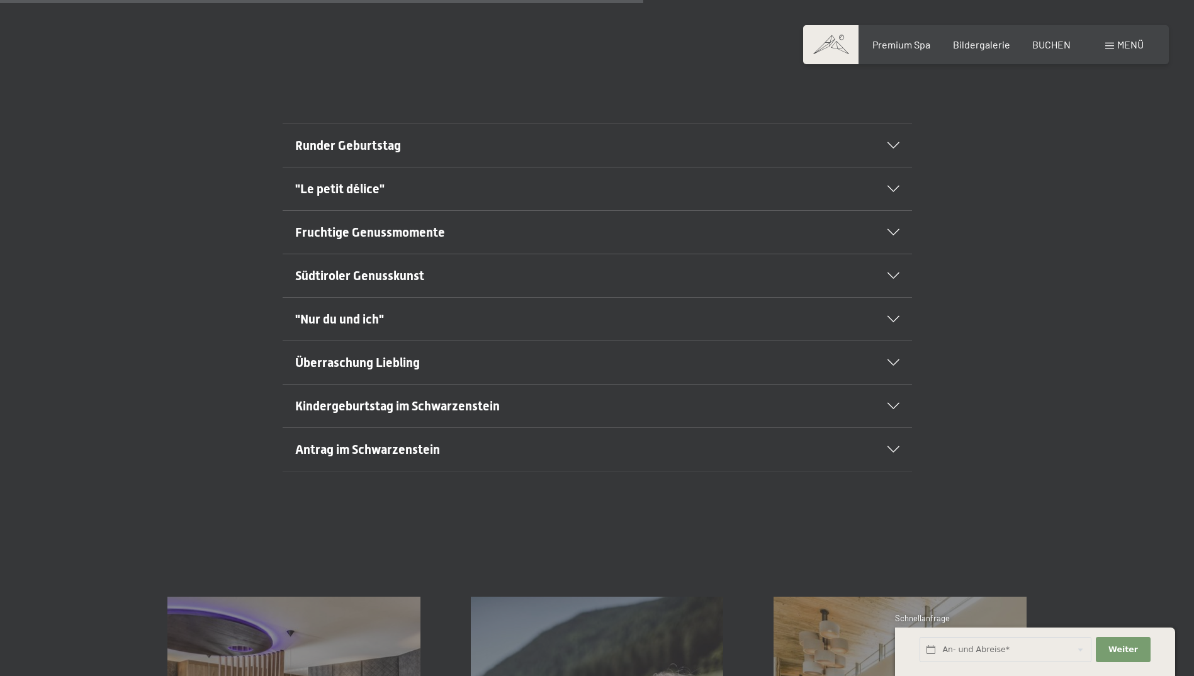
click at [891, 316] on icon at bounding box center [893, 319] width 12 height 6
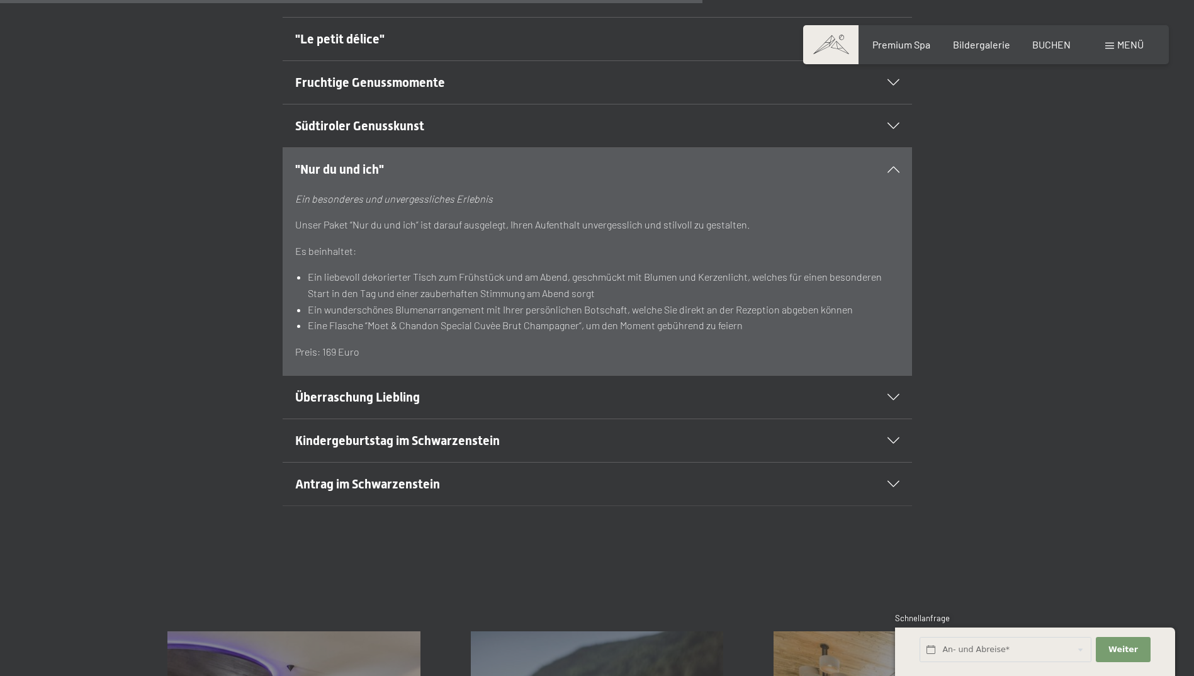
scroll to position [1007, 0]
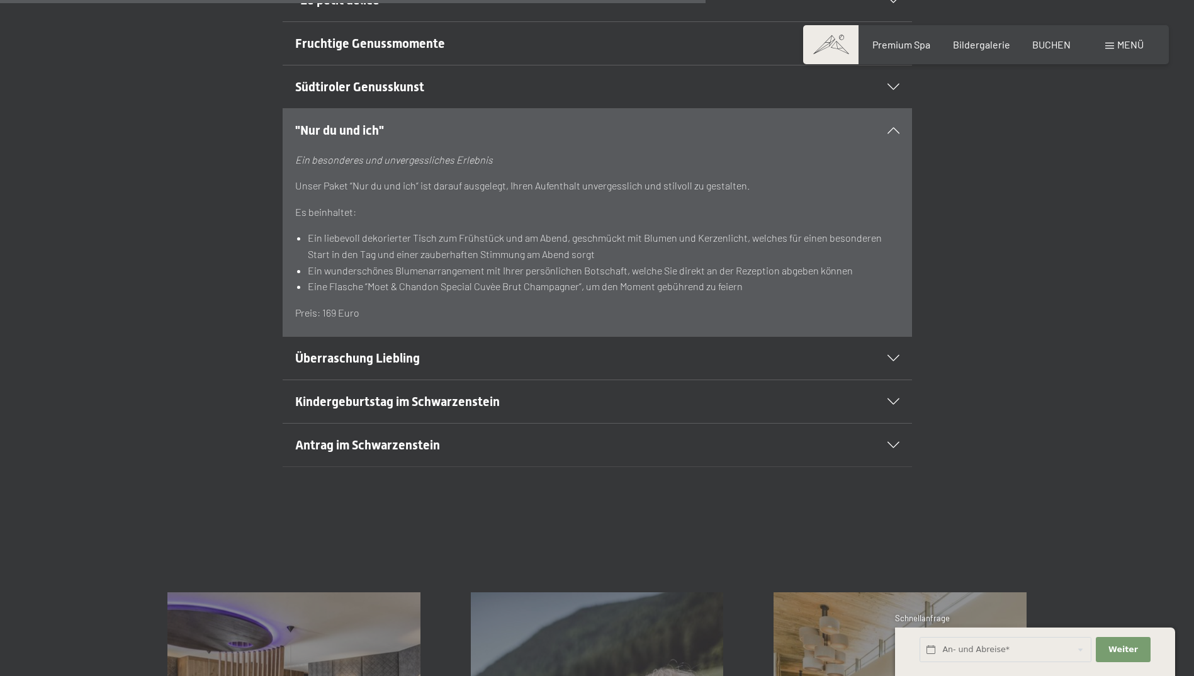
click at [889, 355] on icon at bounding box center [893, 358] width 12 height 6
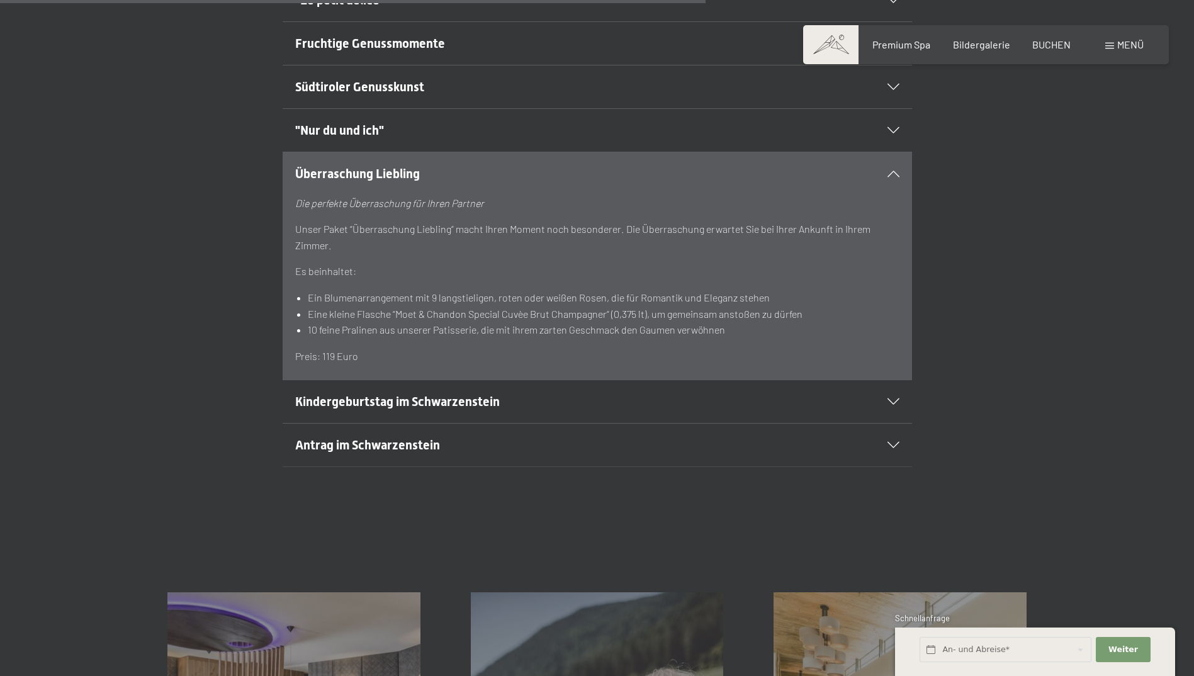
click at [891, 443] on icon at bounding box center [893, 445] width 12 height 6
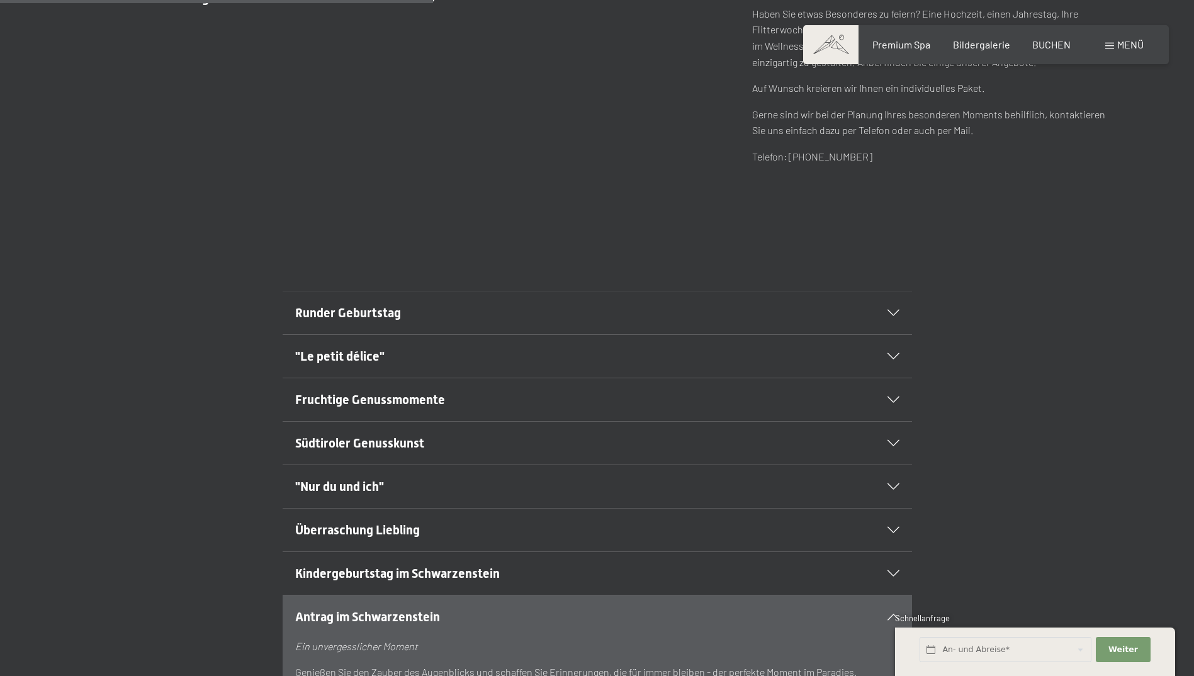
scroll to position [629, 0]
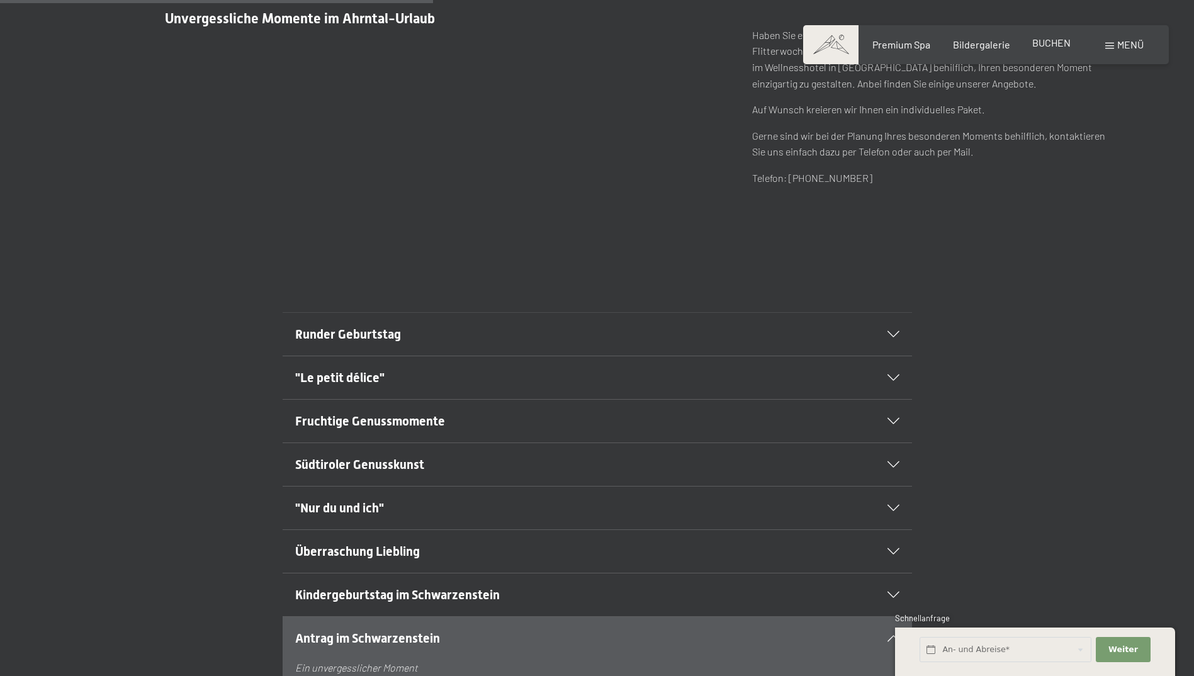
click at [1044, 43] on span "BUCHEN" at bounding box center [1051, 43] width 38 height 12
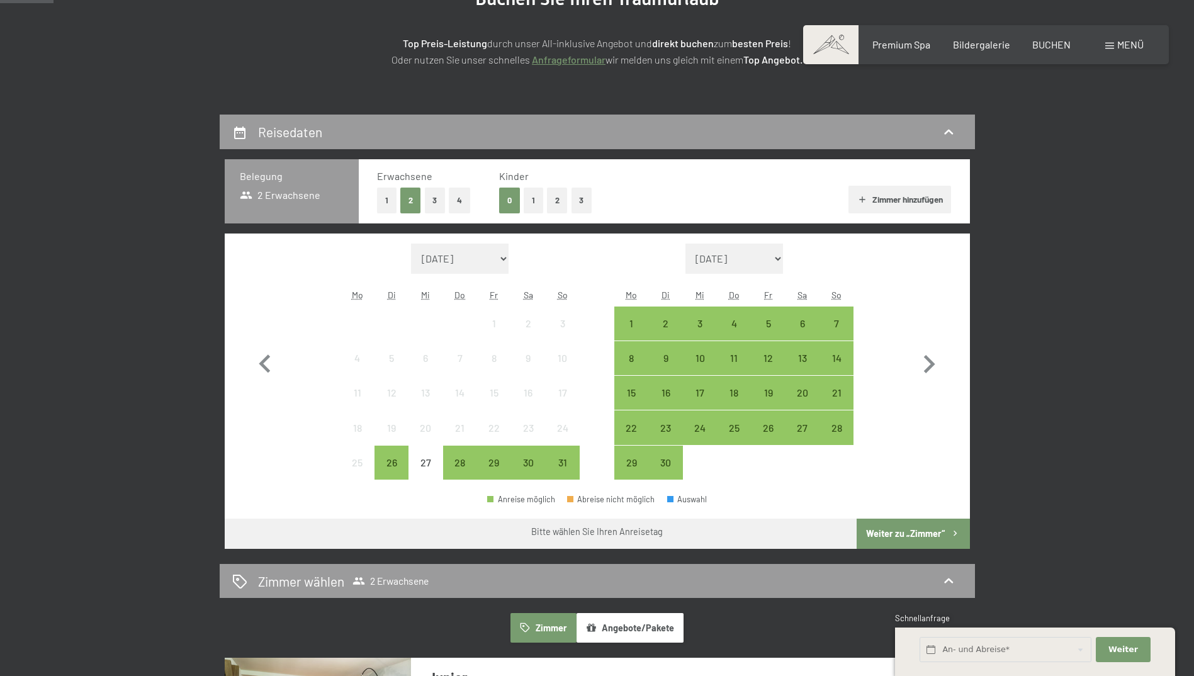
scroll to position [189, 0]
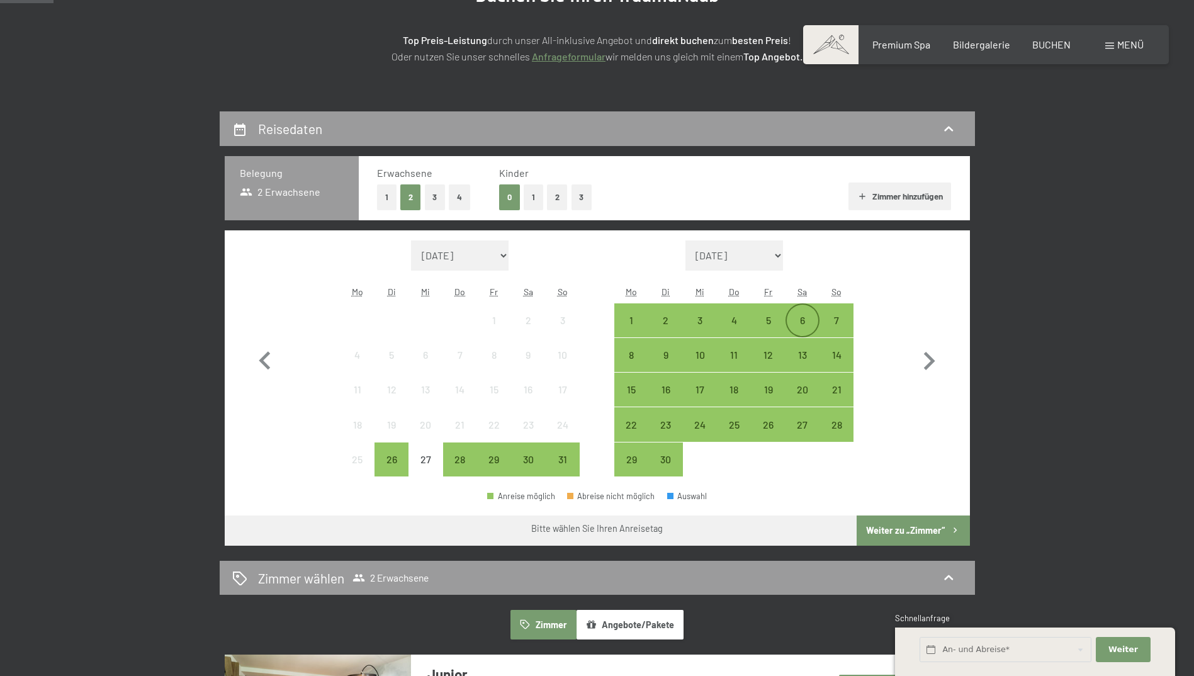
click at [805, 320] on div "6" at bounding box center [802, 330] width 31 height 31
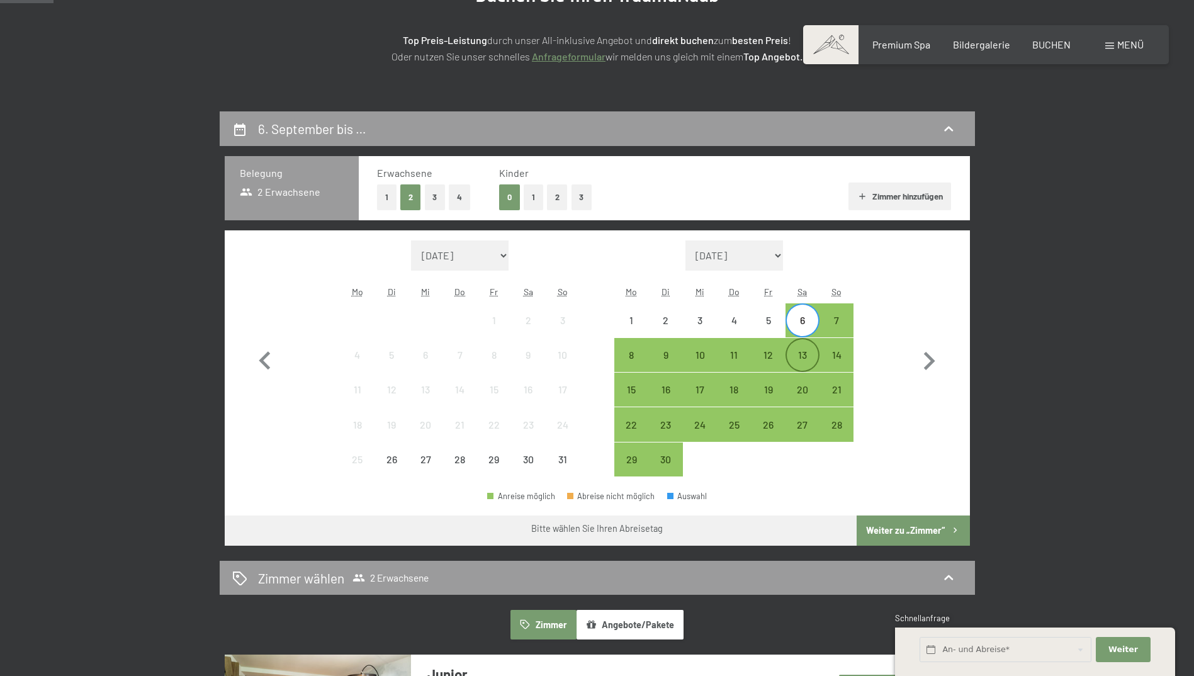
click at [796, 352] on div "13" at bounding box center [802, 365] width 31 height 31
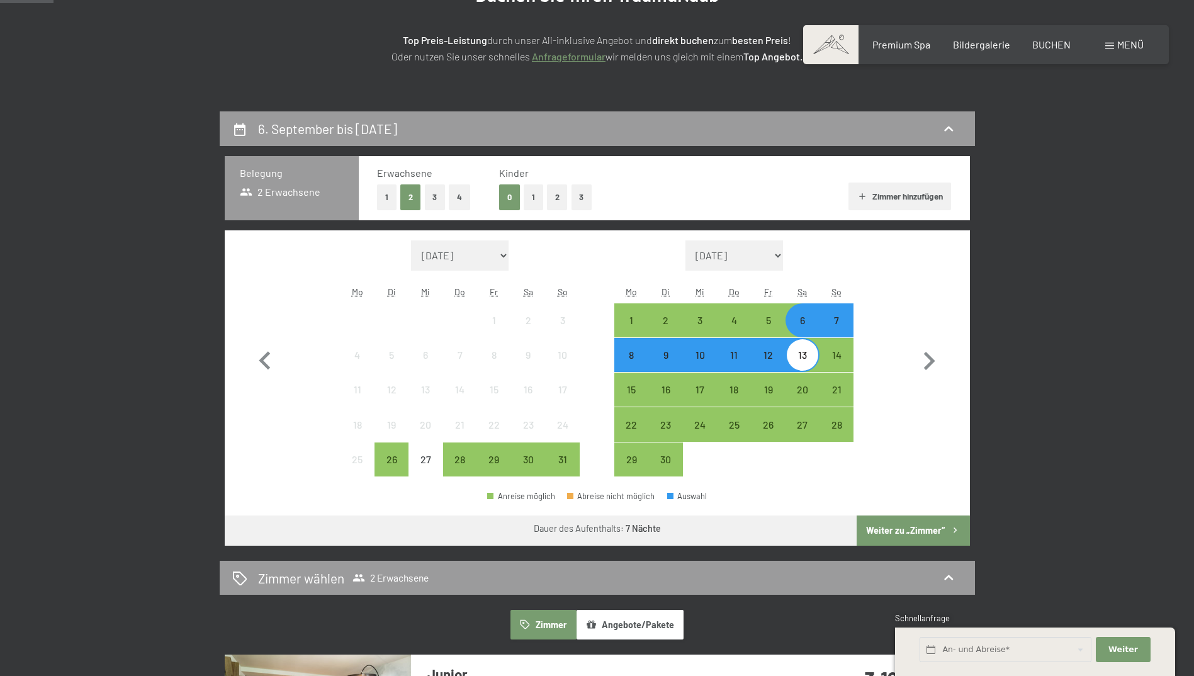
click at [888, 532] on button "Weiter zu „Zimmer“" at bounding box center [913, 530] width 113 height 30
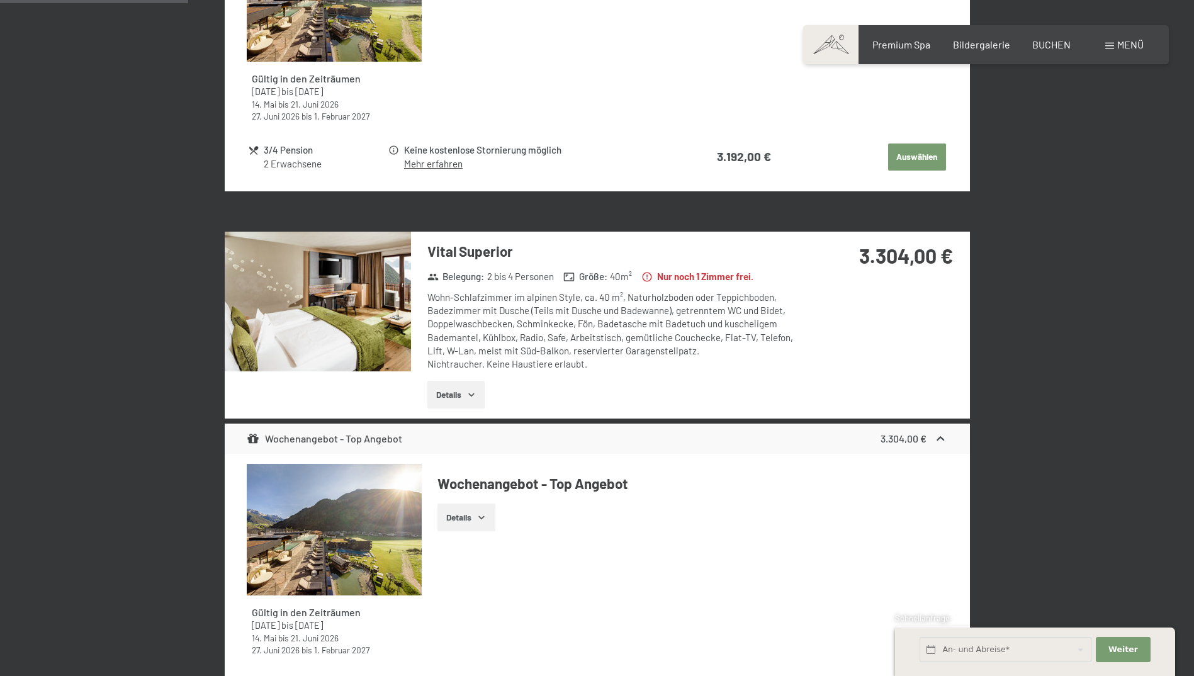
scroll to position [741, 0]
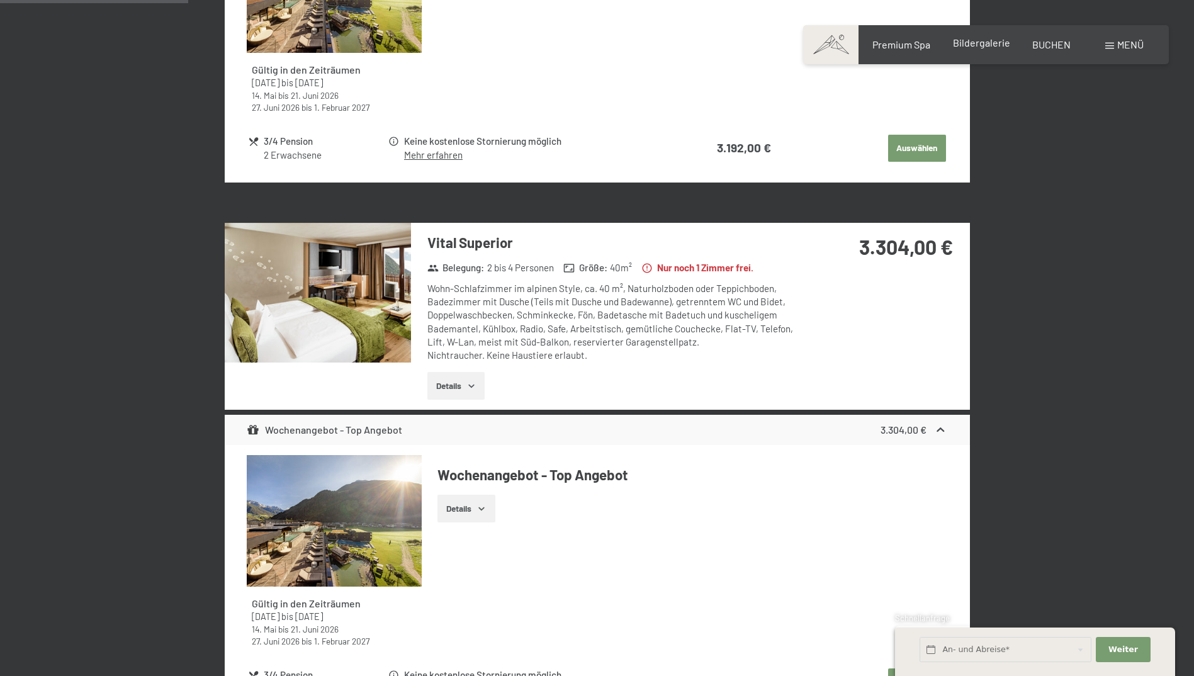
click at [982, 43] on span "Bildergalerie" at bounding box center [981, 43] width 57 height 12
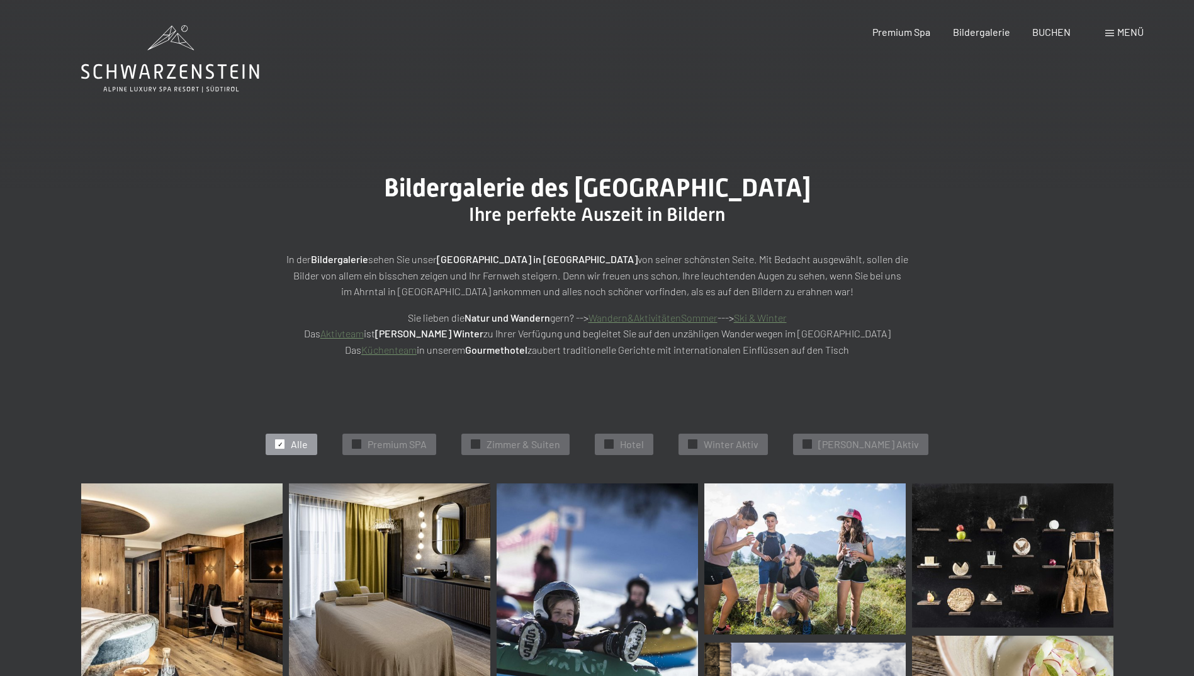
click at [364, 335] on link "Aktivteam" at bounding box center [341, 333] width 43 height 12
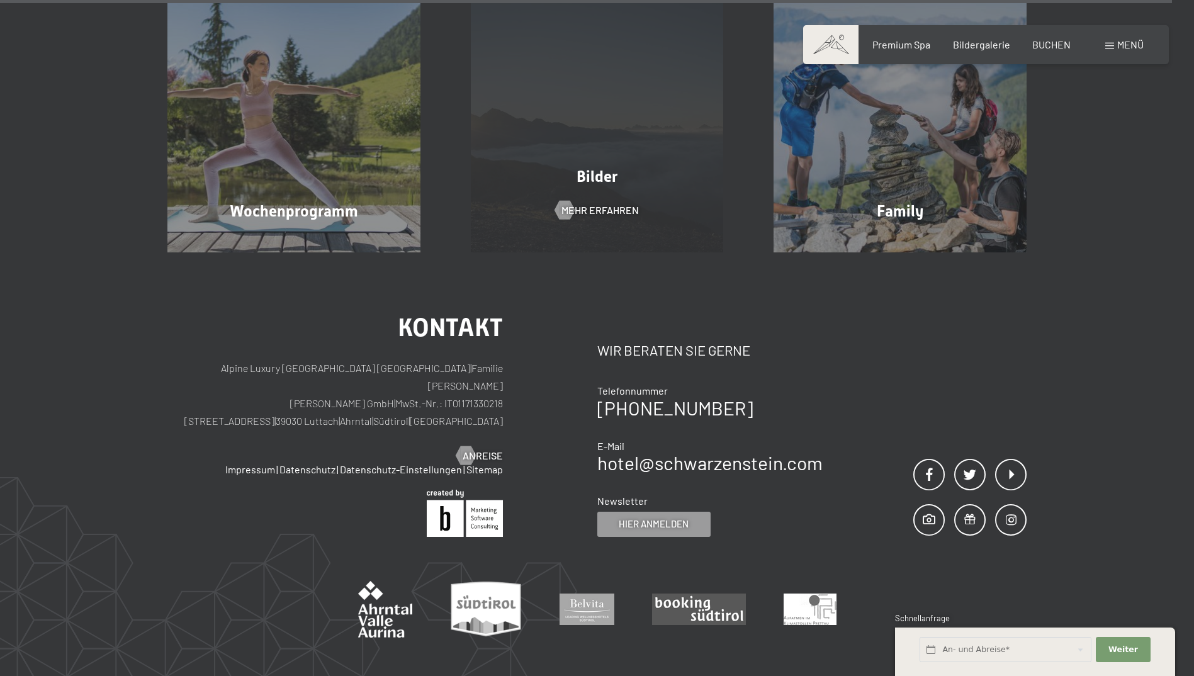
scroll to position [3524, 0]
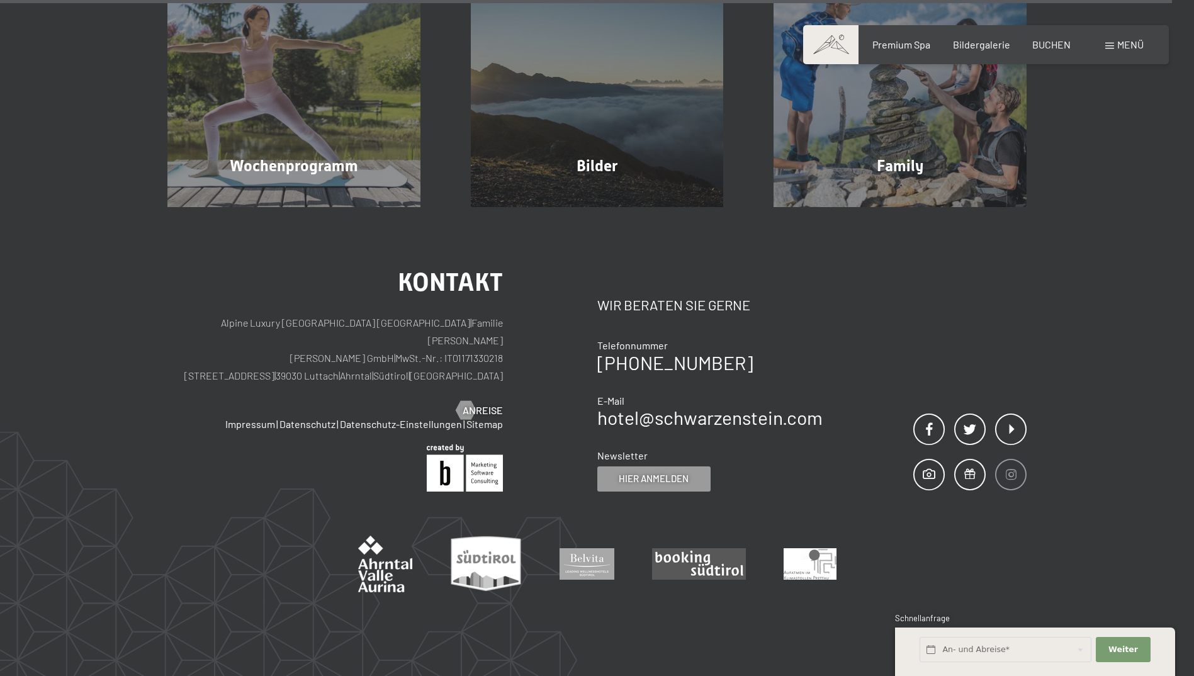
click at [1004, 459] on span at bounding box center [1010, 474] width 31 height 31
click at [1113, 47] on span at bounding box center [1109, 46] width 9 height 6
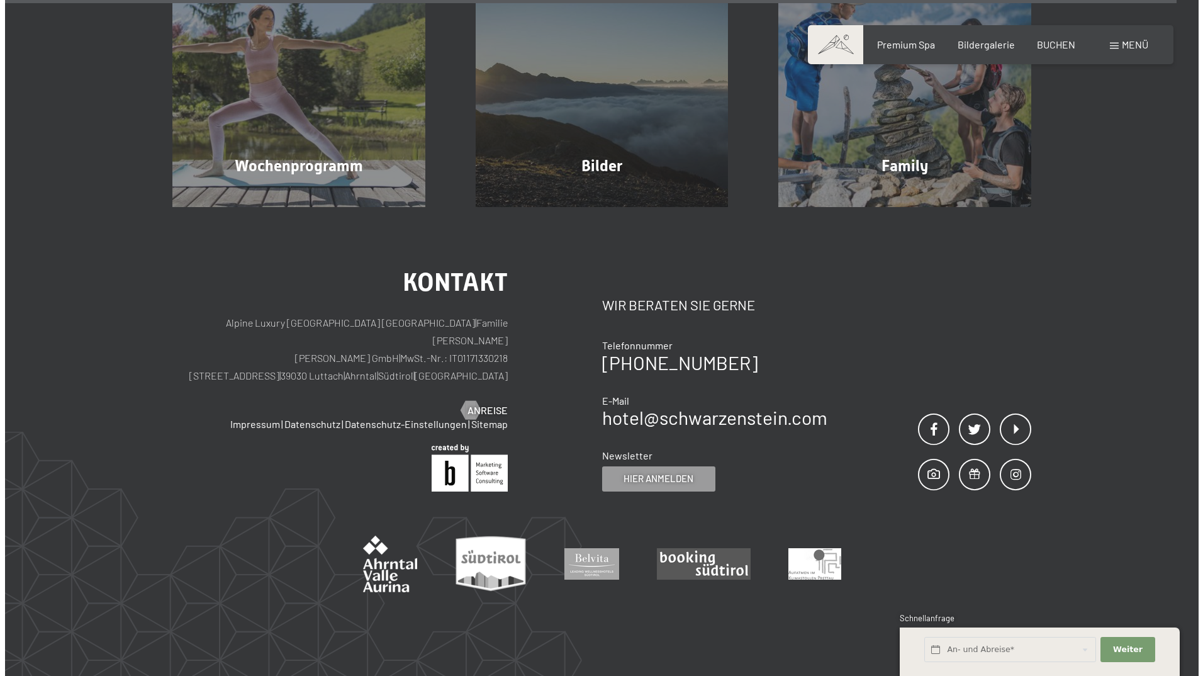
scroll to position [3536, 0]
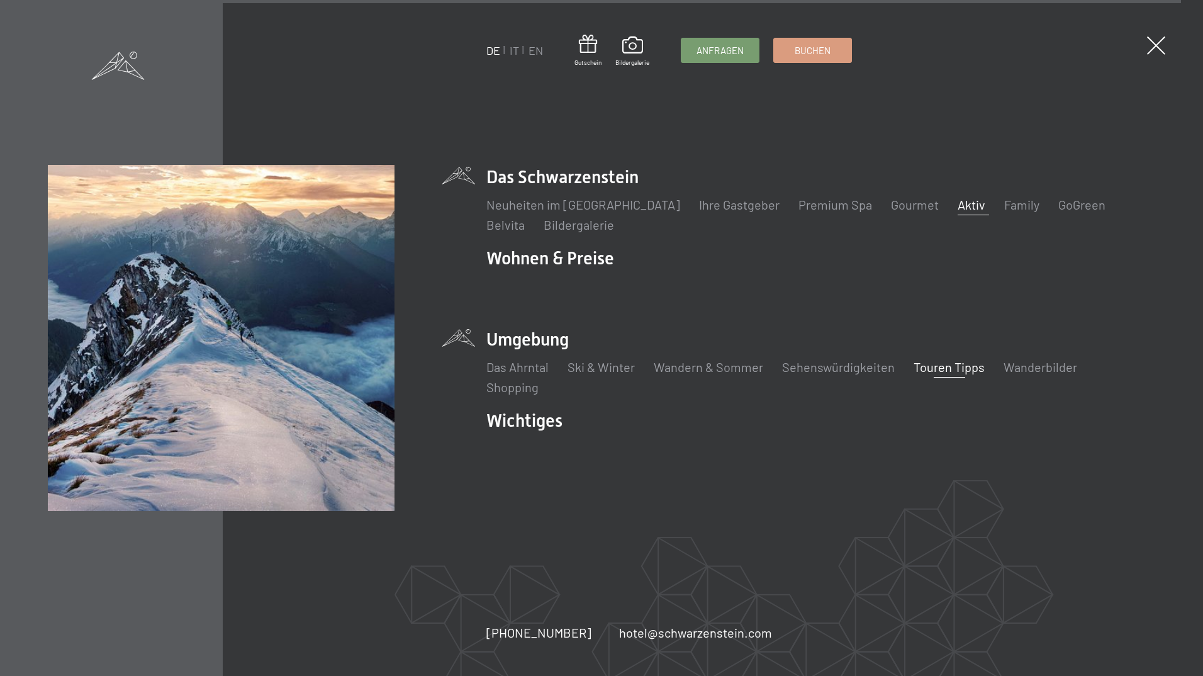
click at [944, 365] on link "Touren Tipps" at bounding box center [949, 366] width 71 height 15
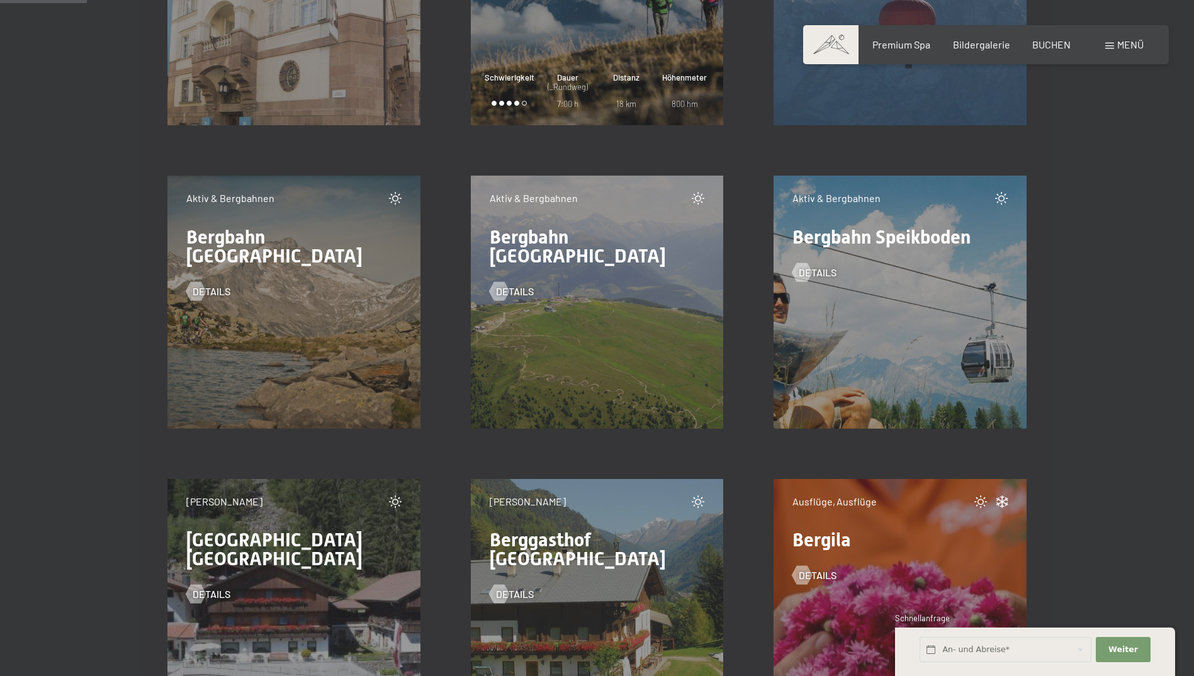
scroll to position [1573, 0]
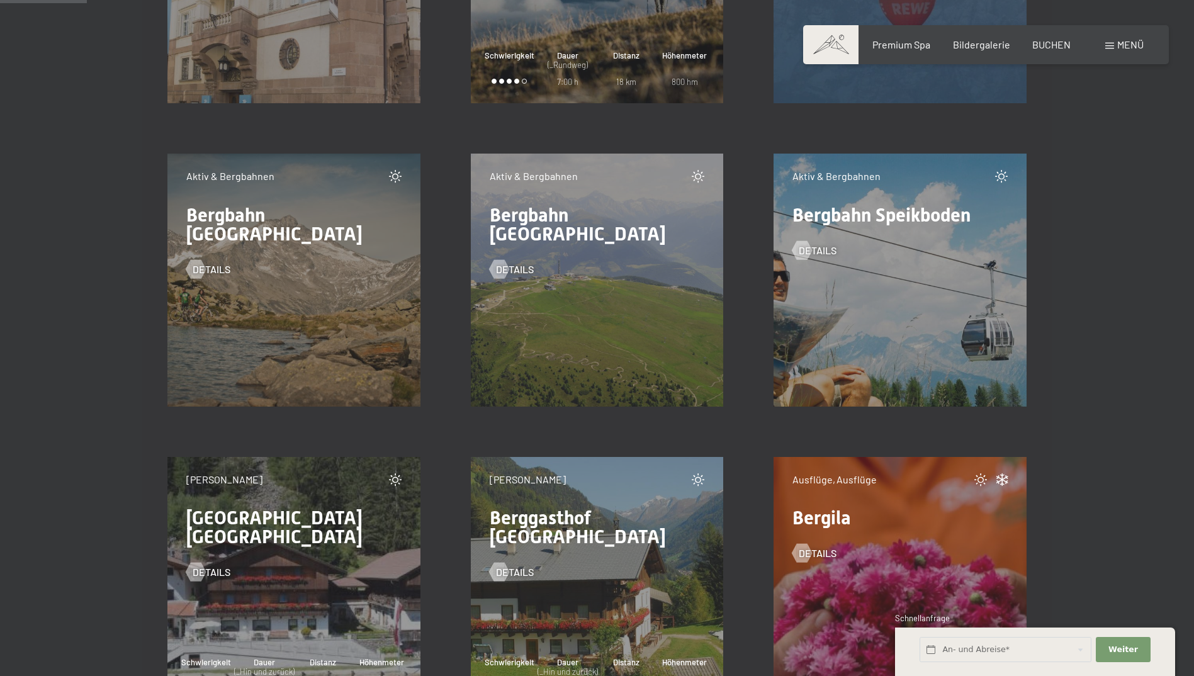
click at [523, 329] on div "Aktiv & Bergbahnen Bergbahn Kronplatz Details" at bounding box center [597, 280] width 253 height 253
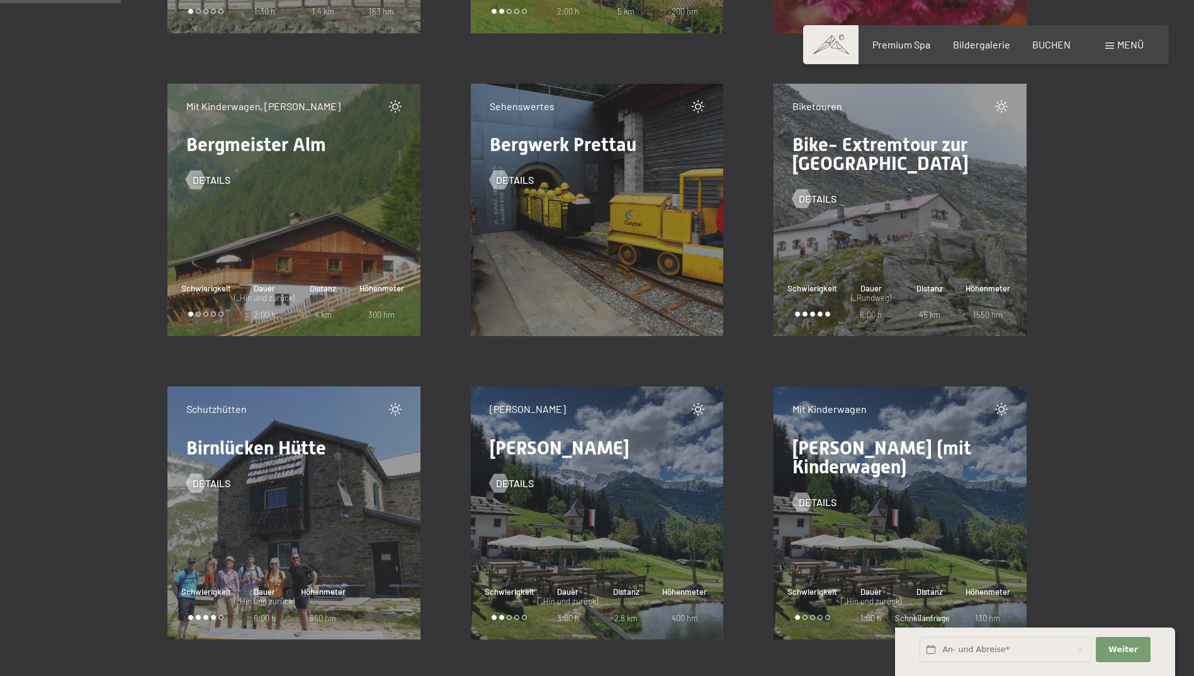
scroll to position [2266, 0]
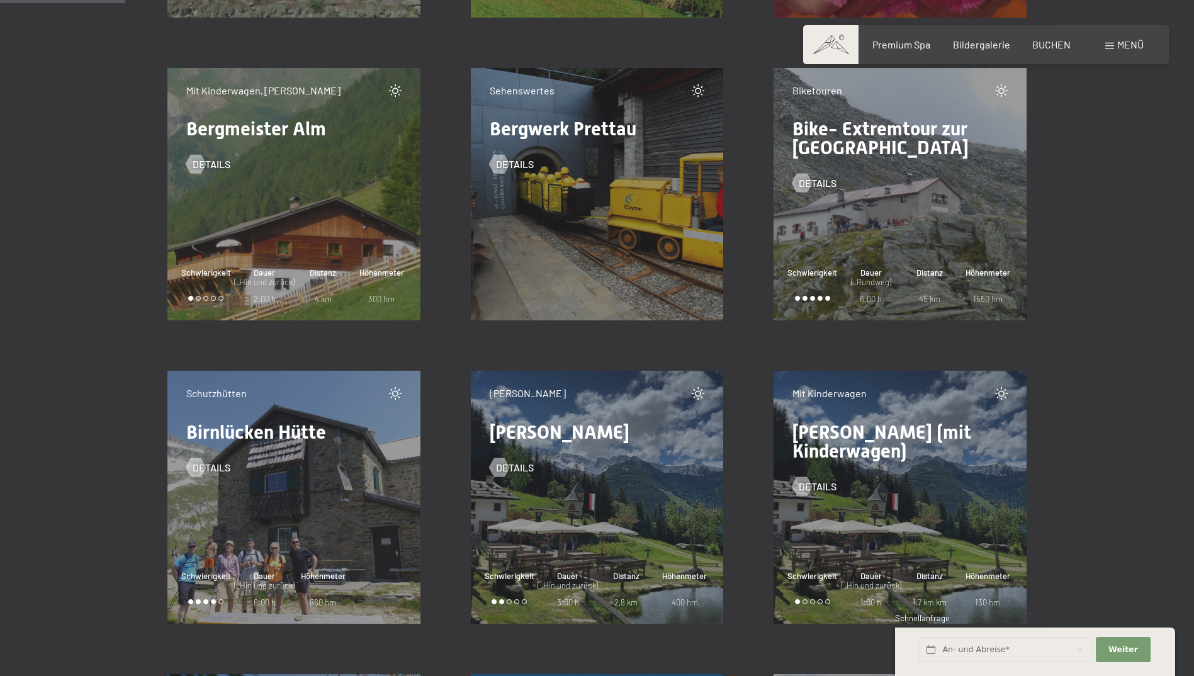
click at [895, 195] on div "Biketouren Bike- Extremtour zur Chemnitzer Hütte Details Schwierigkeit Dauer (_…" at bounding box center [899, 194] width 253 height 253
click at [906, 295] on div "Distanz 45 km" at bounding box center [929, 286] width 59 height 38
click at [807, 183] on div at bounding box center [802, 183] width 11 height 19
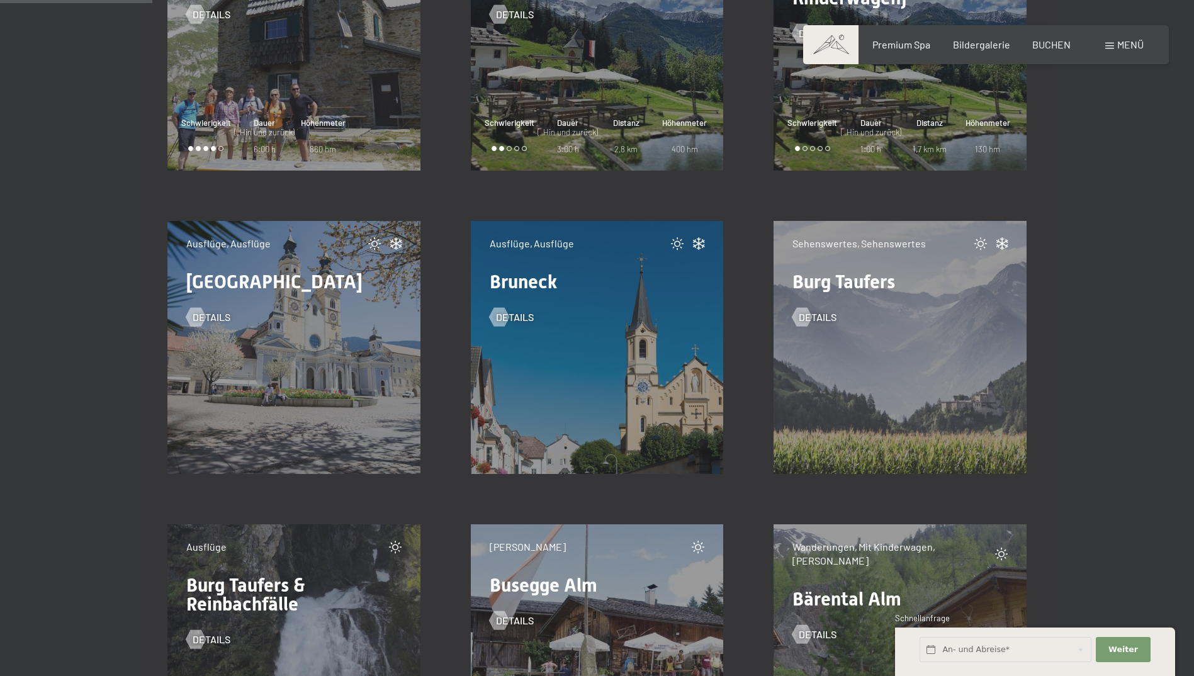
scroll to position [2769, 0]
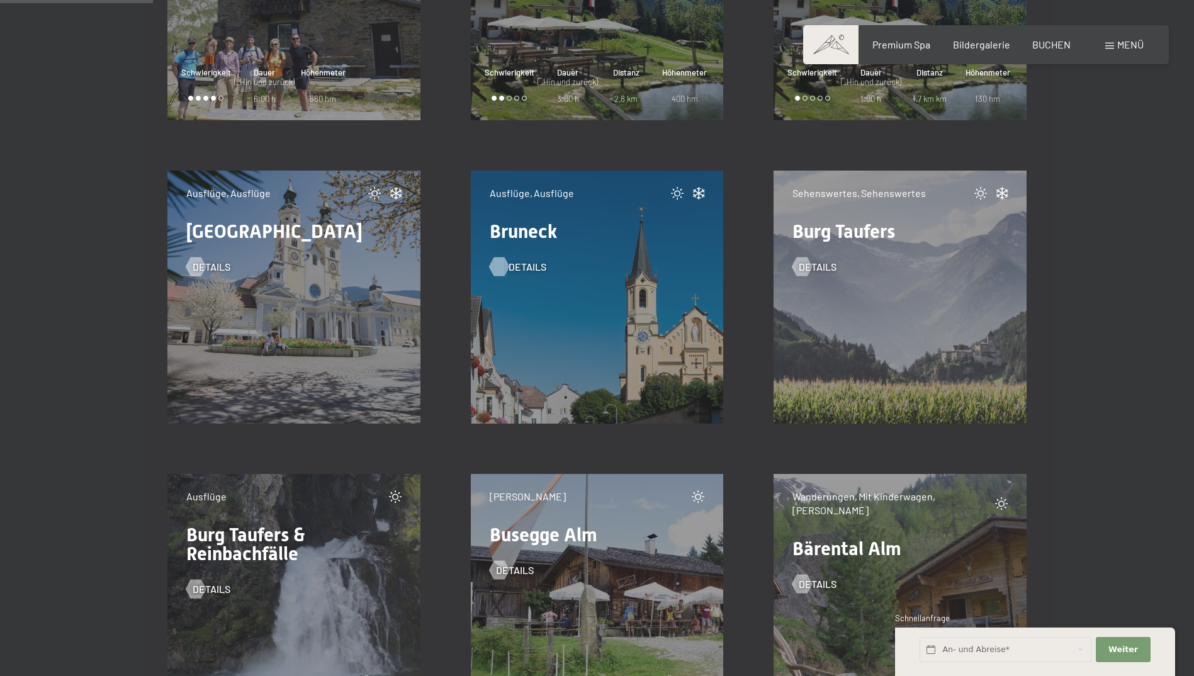
click at [509, 269] on span "Details" at bounding box center [528, 267] width 38 height 14
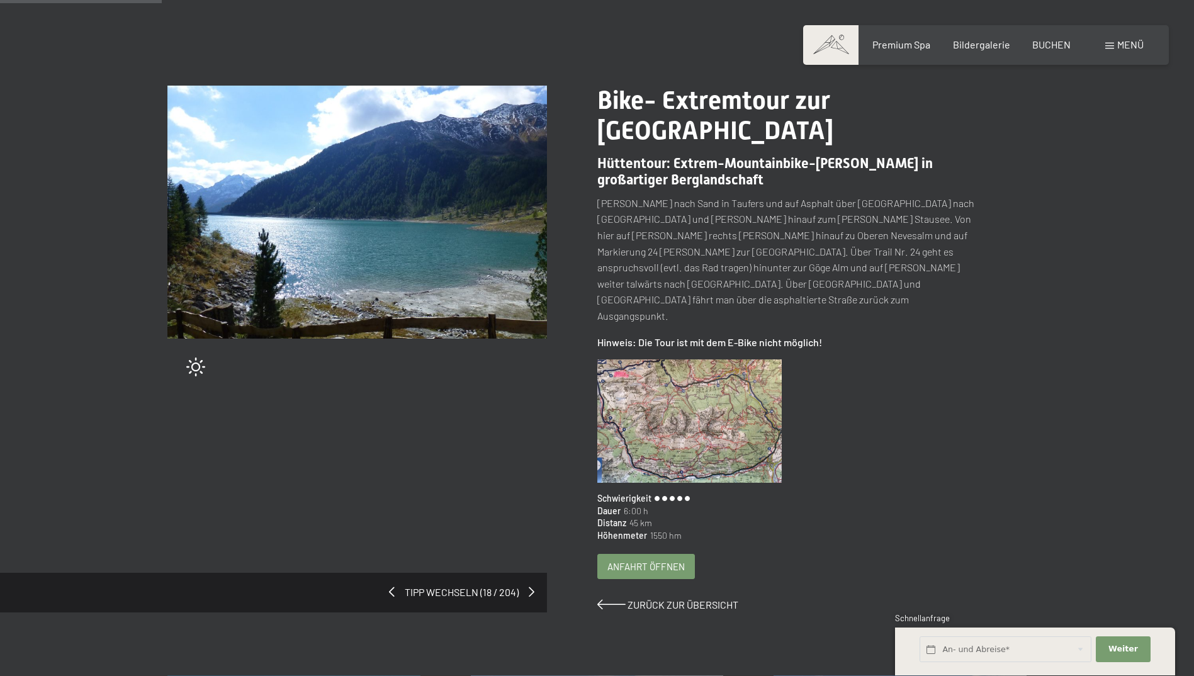
scroll to position [126, 0]
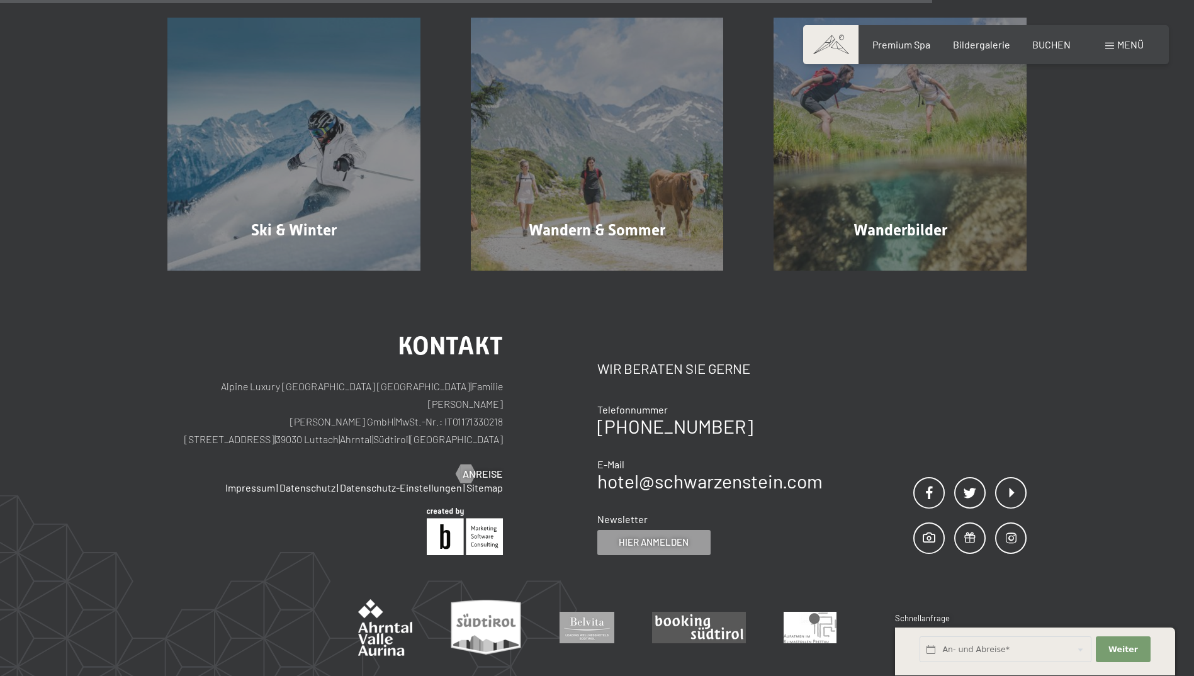
scroll to position [566, 0]
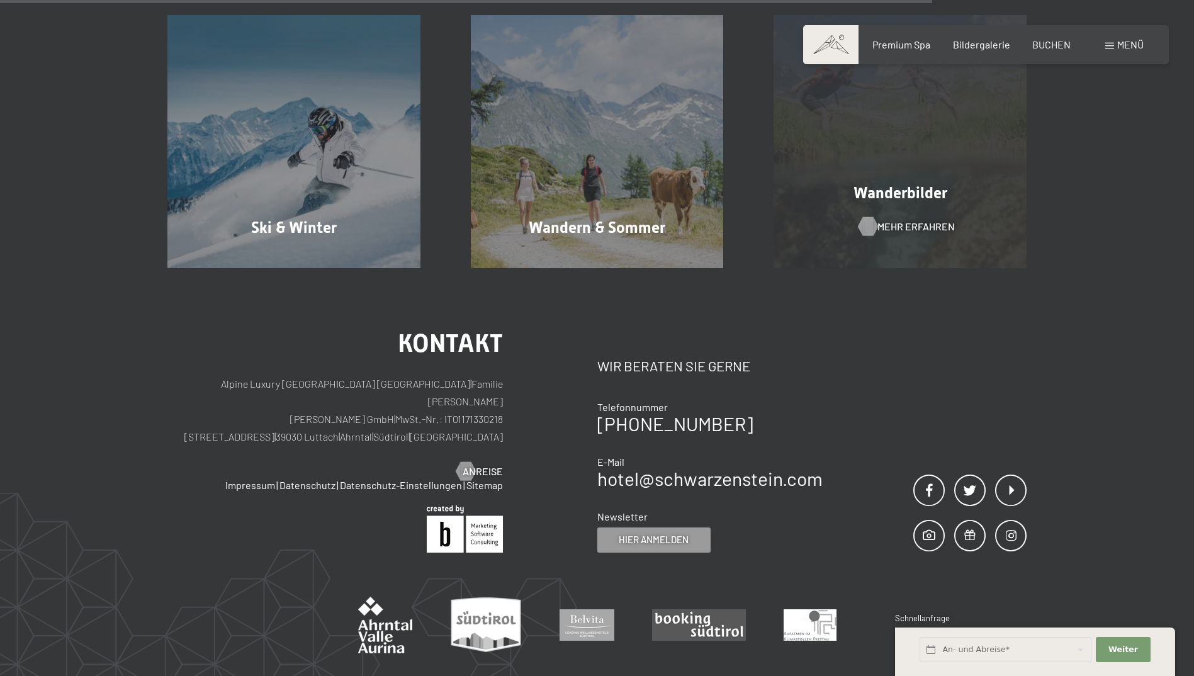
click at [877, 220] on span "Mehr erfahren" at bounding box center [915, 227] width 77 height 14
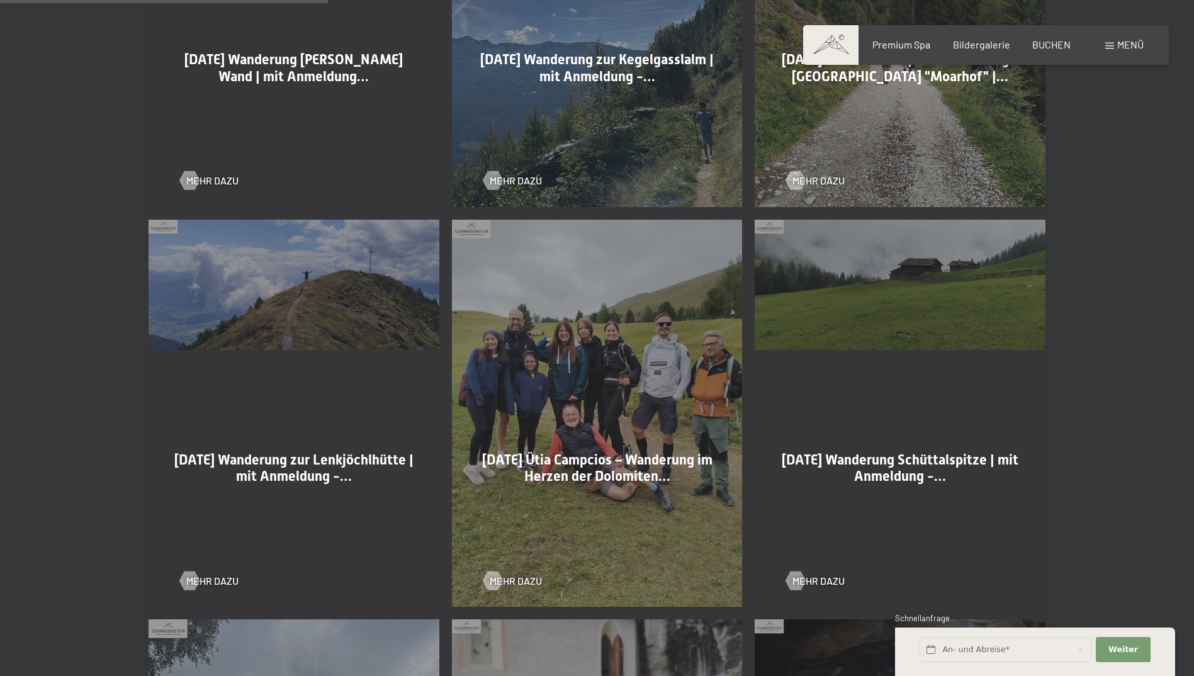
scroll to position [1070, 0]
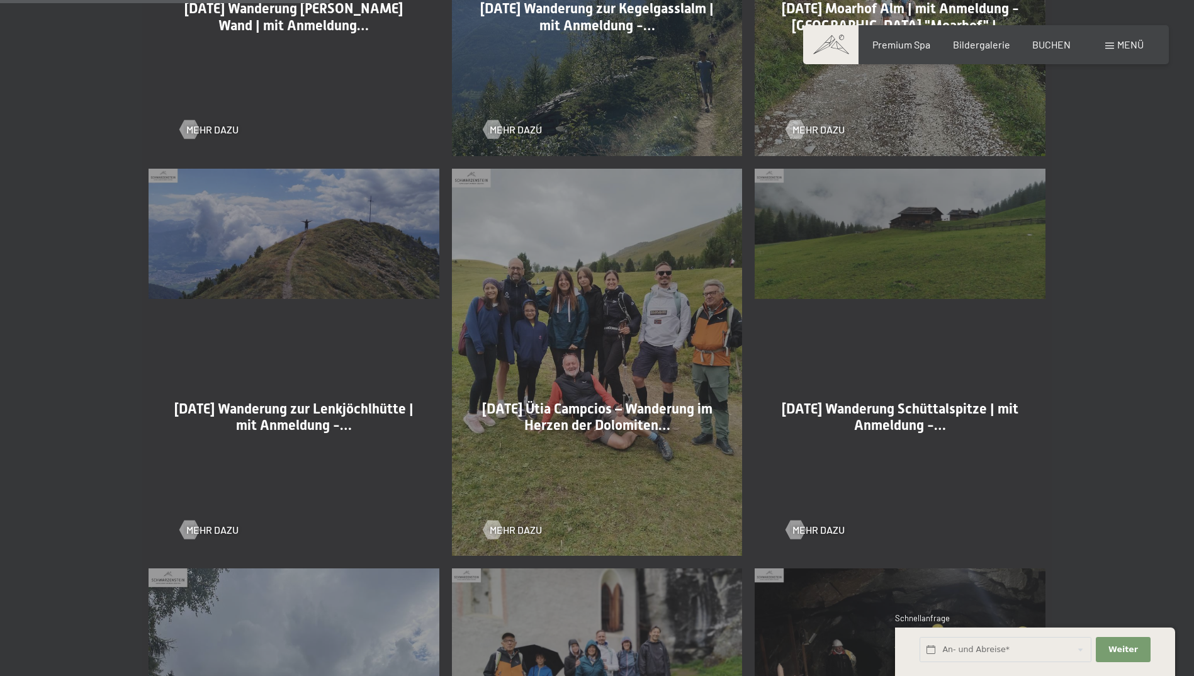
click at [580, 427] on span "22-08-2025 Ütia Campcios – Wanderung im Herzen der Dolomiten…" at bounding box center [597, 417] width 230 height 32
click at [493, 532] on div at bounding box center [492, 529] width 11 height 19
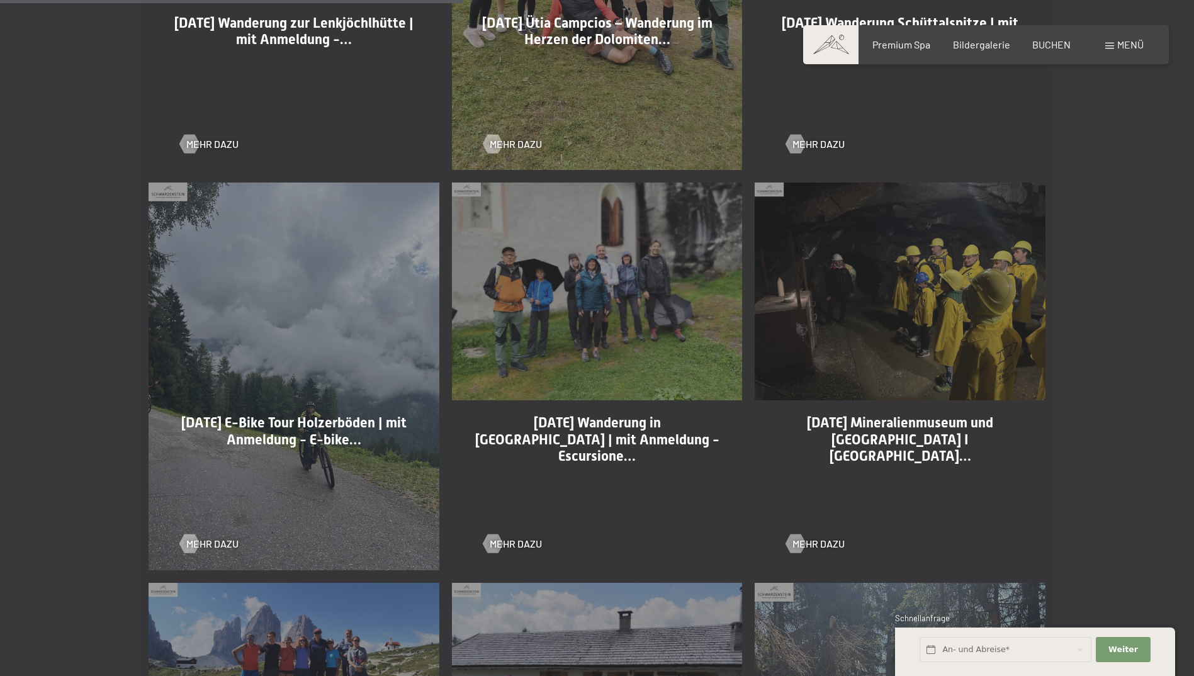
scroll to position [1510, 0]
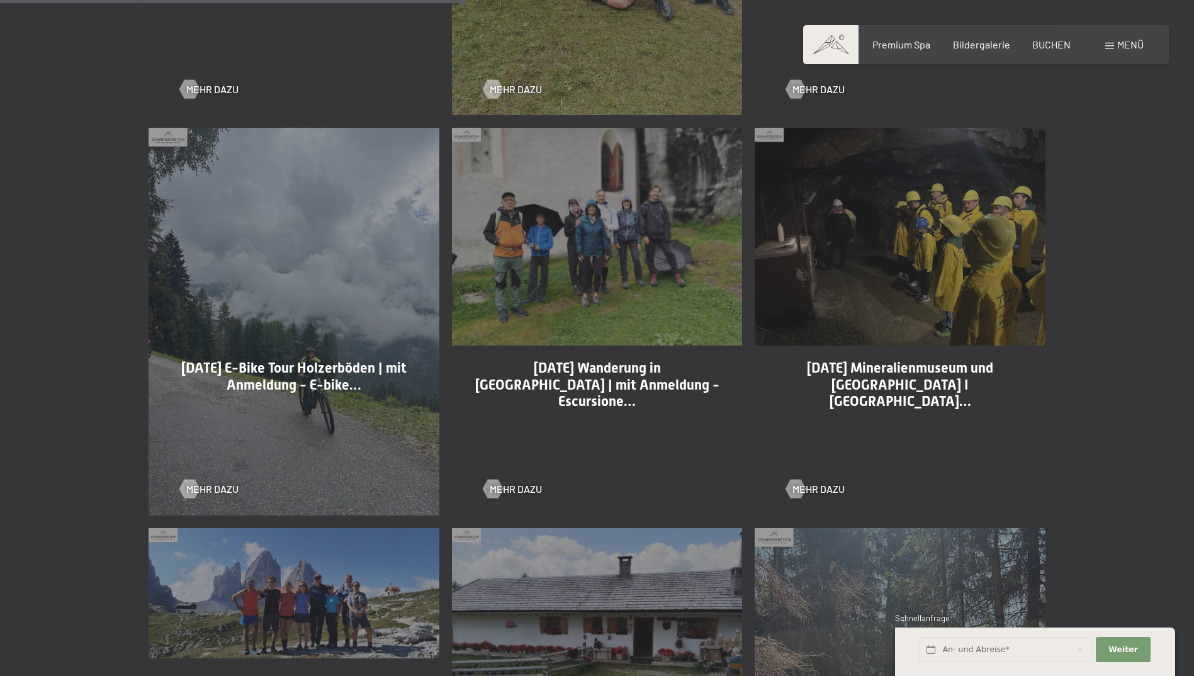
click at [290, 381] on span "21-08-2025 E-Bike Tour Holzerböden | mit Anmeldung - E-bike…" at bounding box center [293, 376] width 225 height 32
click at [190, 488] on div at bounding box center [189, 489] width 11 height 19
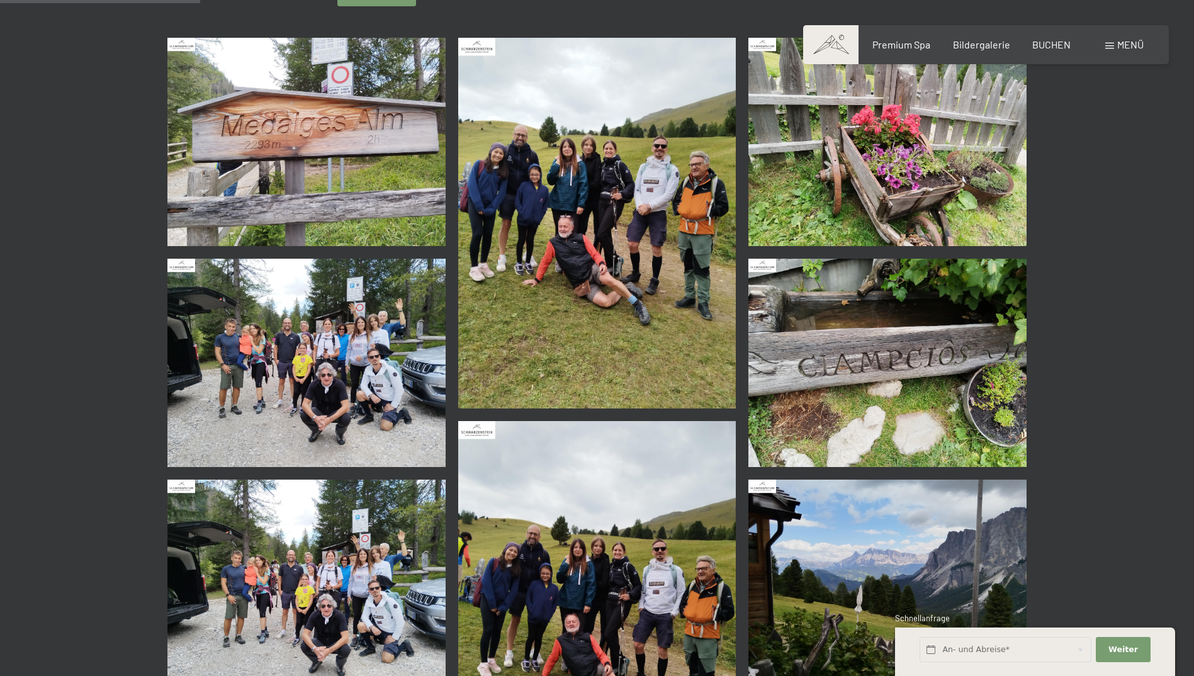
scroll to position [315, 0]
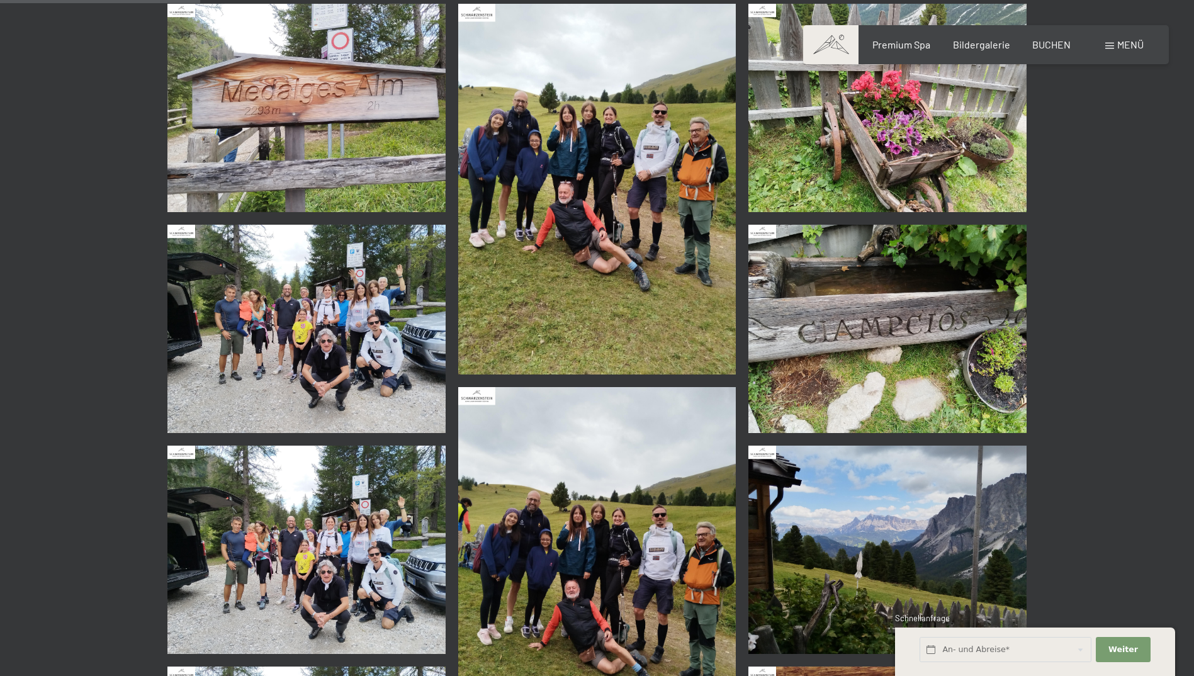
click at [364, 334] on img at bounding box center [306, 329] width 278 height 208
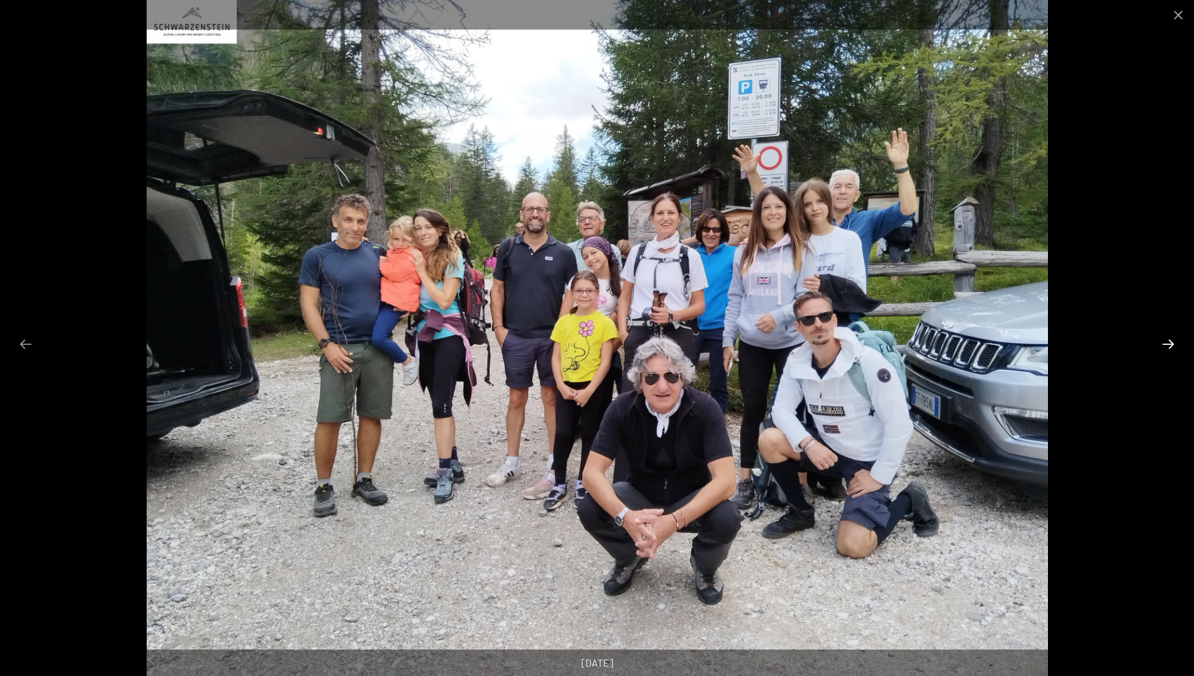
click at [1163, 343] on button "Next slide" at bounding box center [1168, 344] width 26 height 25
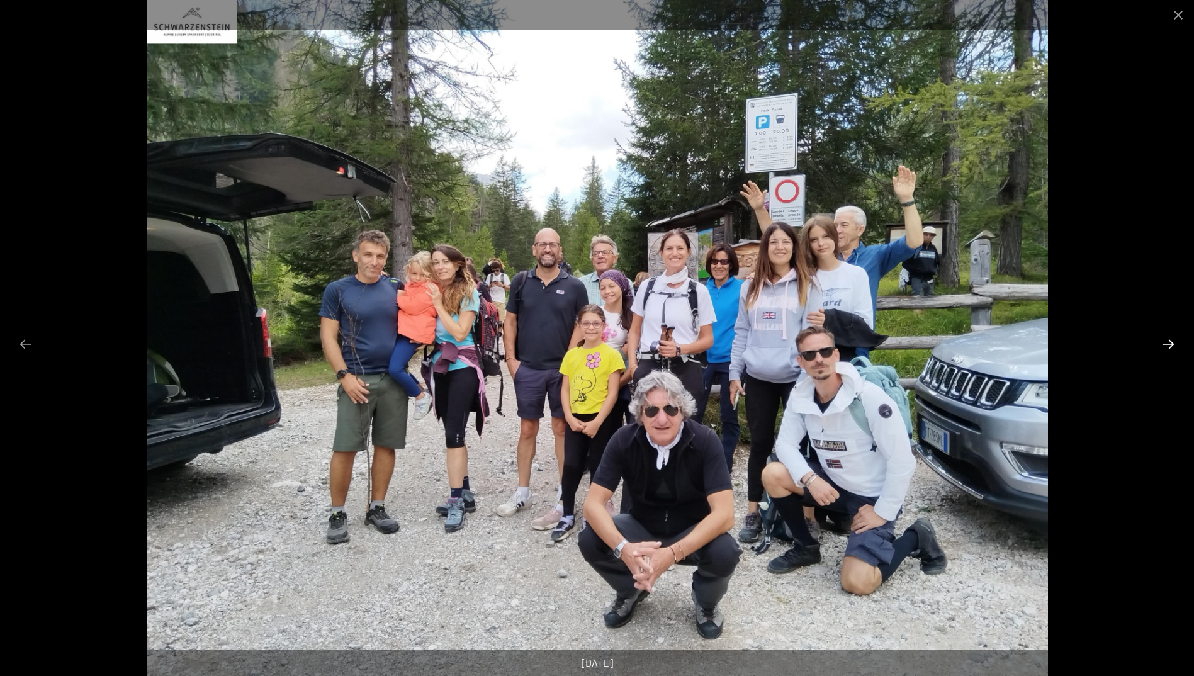
click at [1163, 343] on button "Next slide" at bounding box center [1168, 344] width 26 height 25
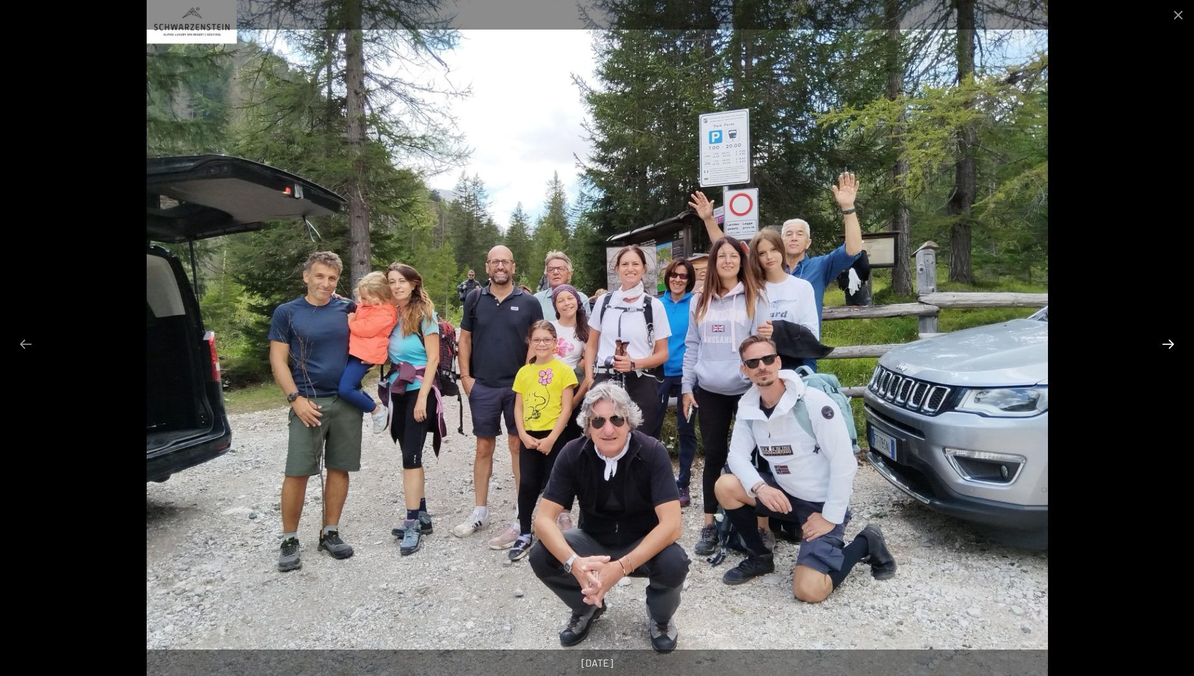
click at [1163, 343] on button "Next slide" at bounding box center [1168, 344] width 26 height 25
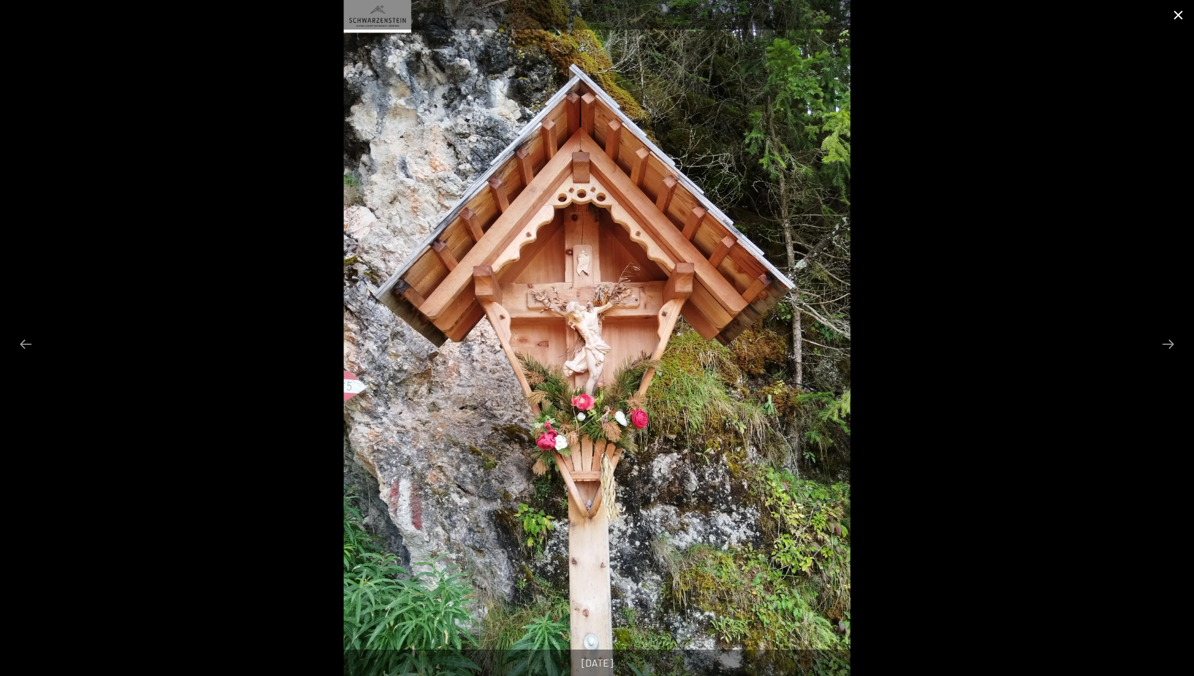
click at [1173, 16] on button "Close gallery" at bounding box center [1177, 15] width 31 height 30
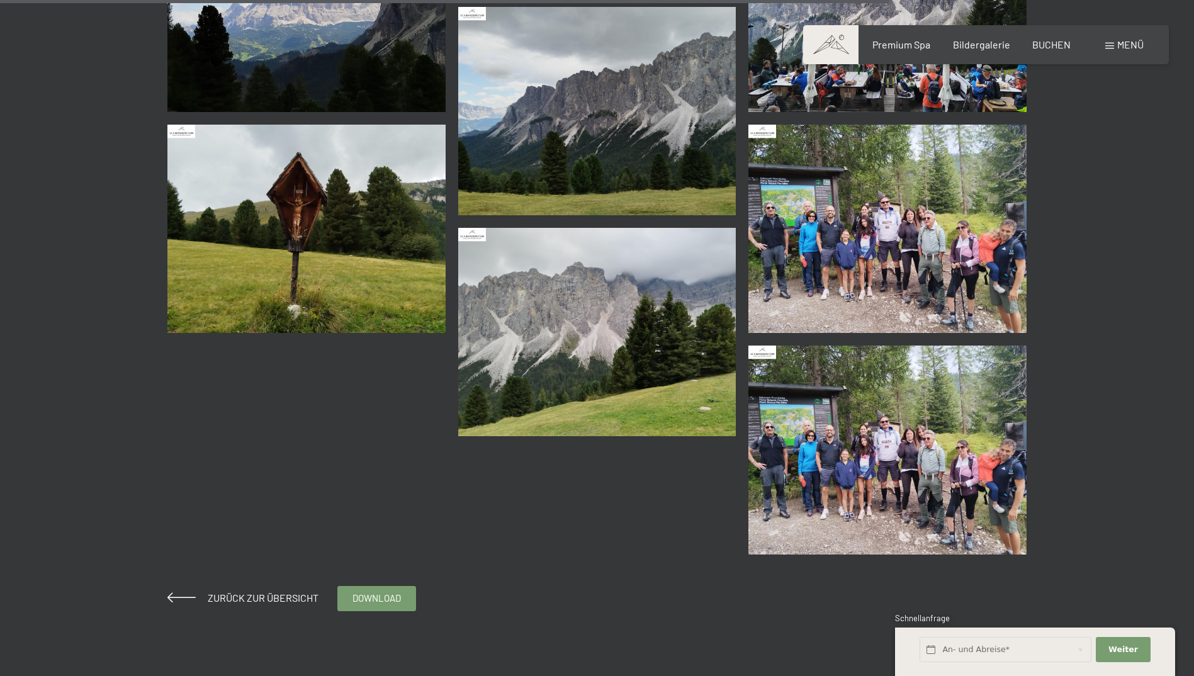
scroll to position [2517, 0]
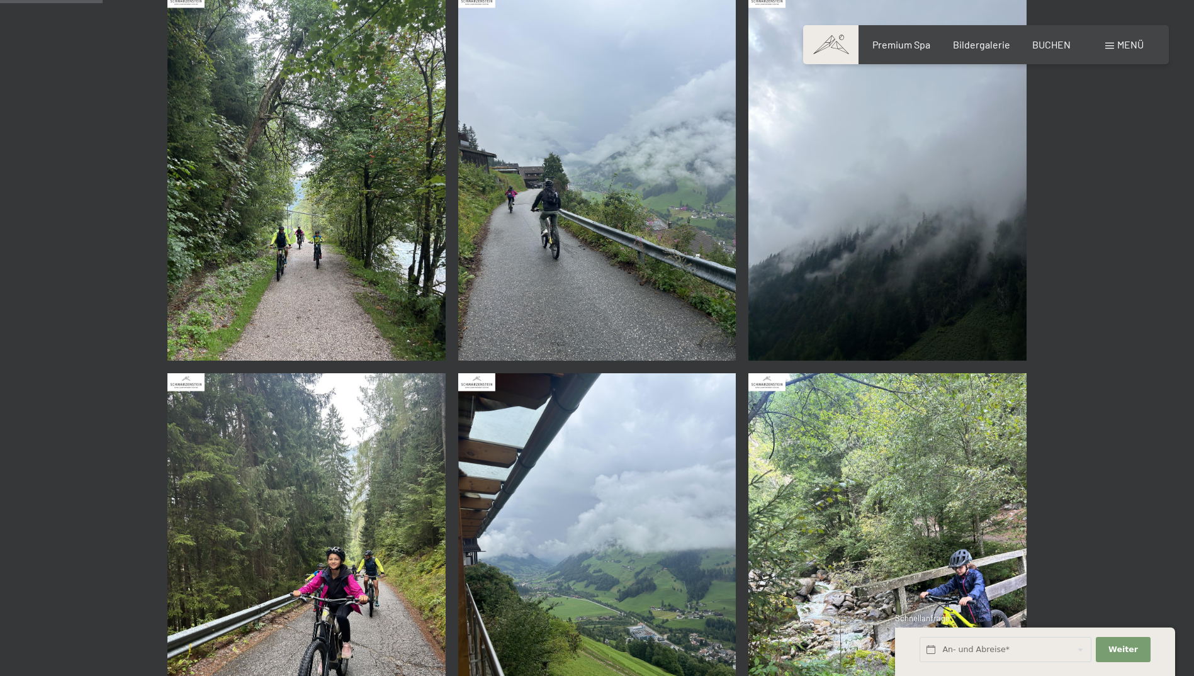
scroll to position [315, 0]
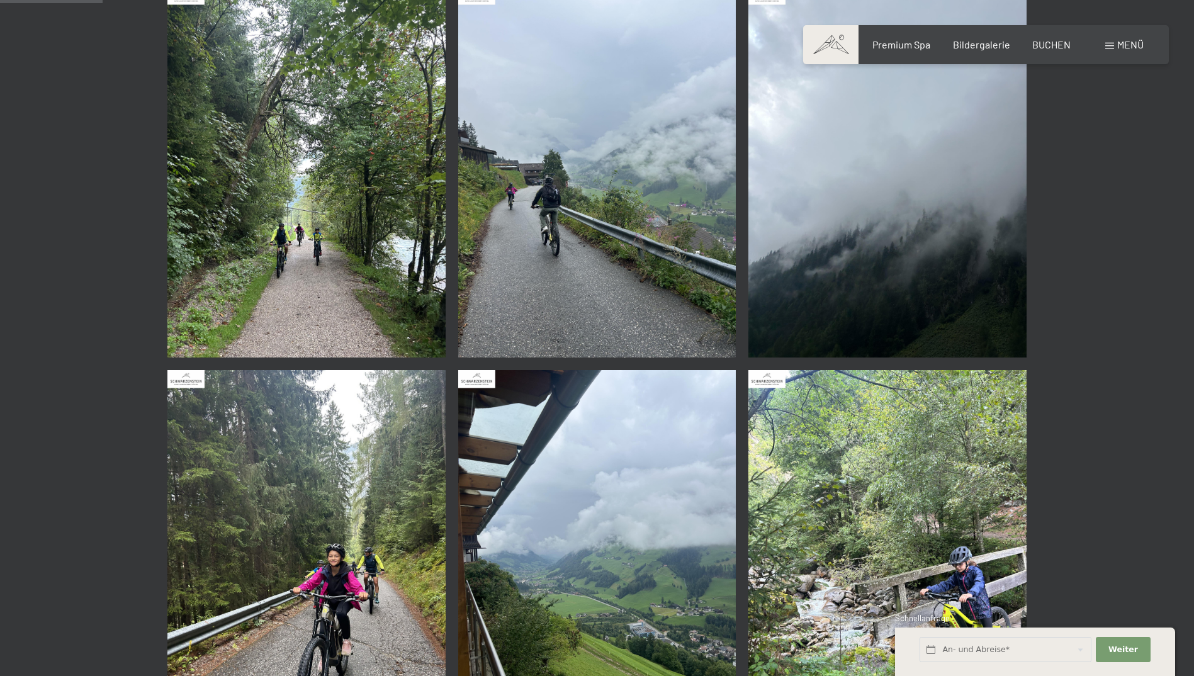
click at [315, 269] on img at bounding box center [306, 172] width 278 height 371
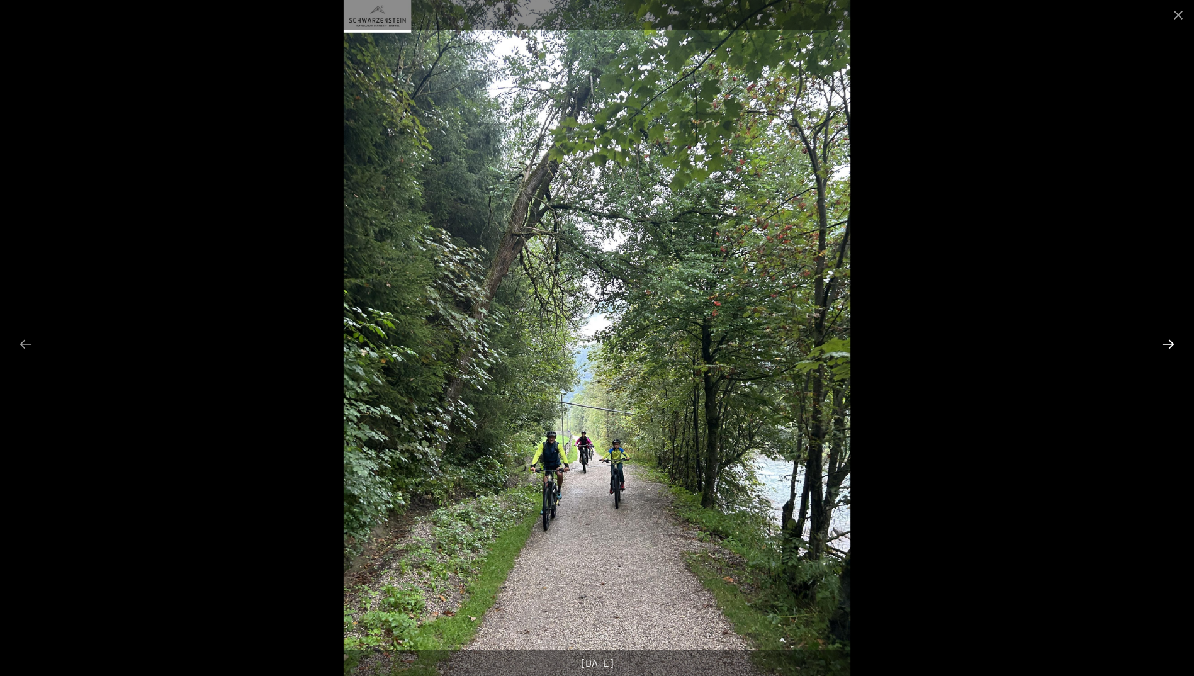
click at [1163, 342] on button "Next slide" at bounding box center [1168, 344] width 26 height 25
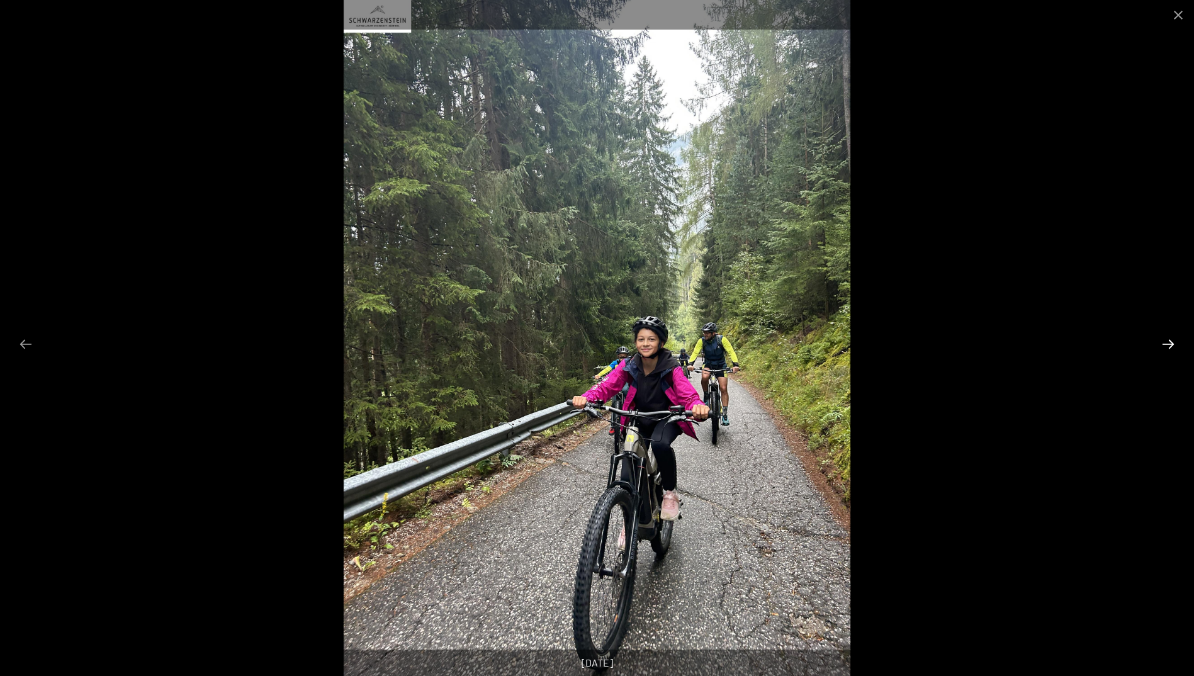
click at [1163, 342] on button "Next slide" at bounding box center [1168, 344] width 26 height 25
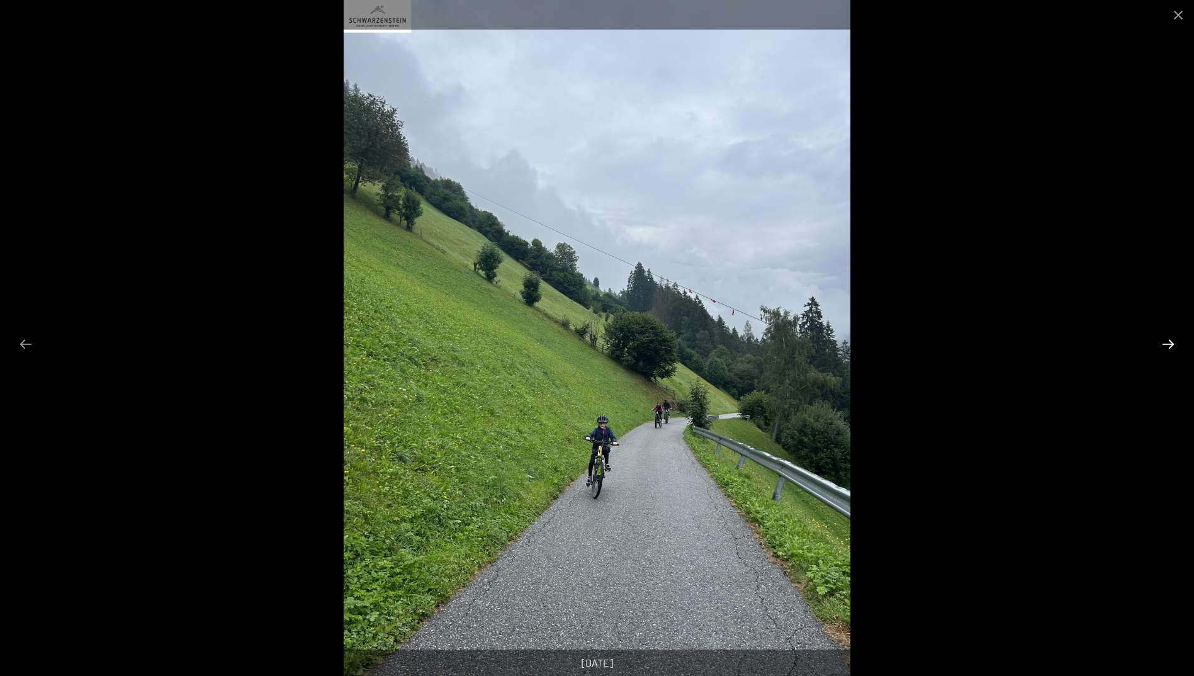
click at [1163, 342] on button "Next slide" at bounding box center [1168, 344] width 26 height 25
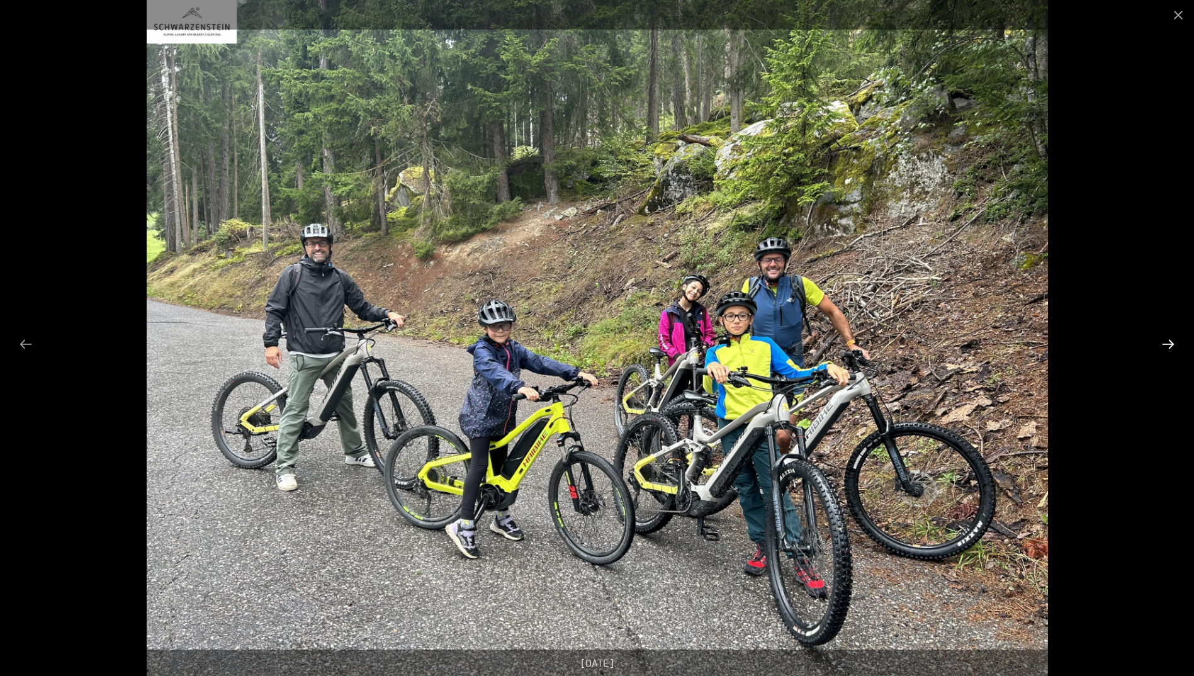
click at [1163, 342] on button "Next slide" at bounding box center [1168, 344] width 26 height 25
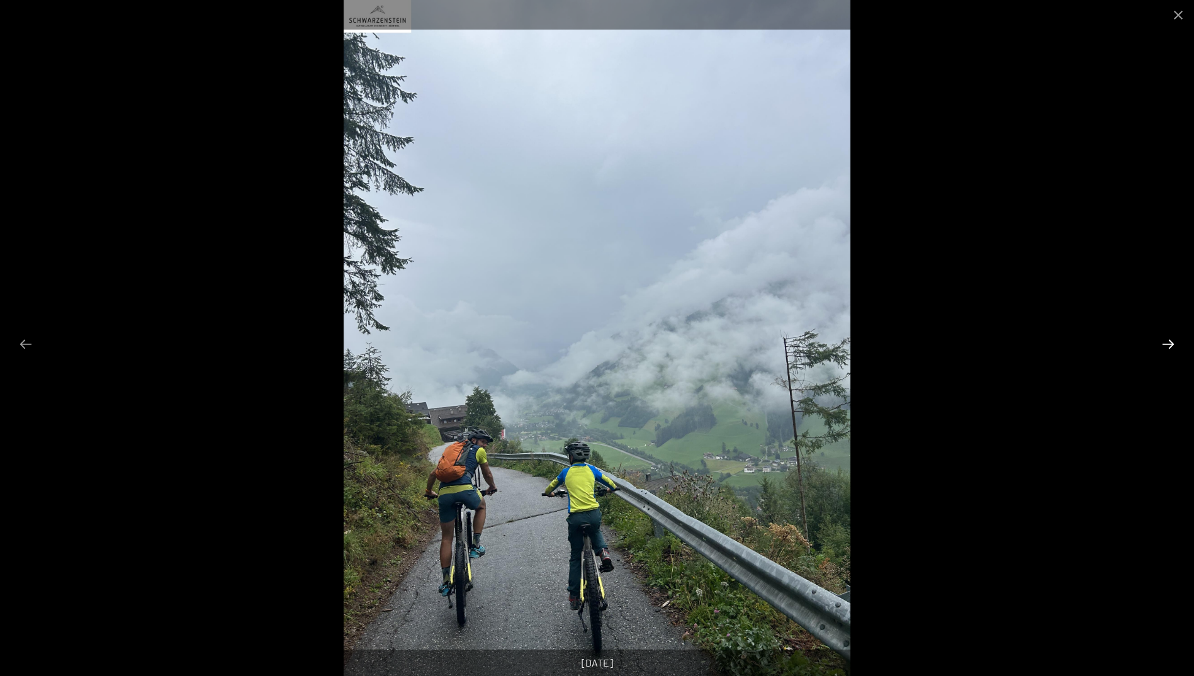
click at [1163, 342] on button "Next slide" at bounding box center [1168, 344] width 26 height 25
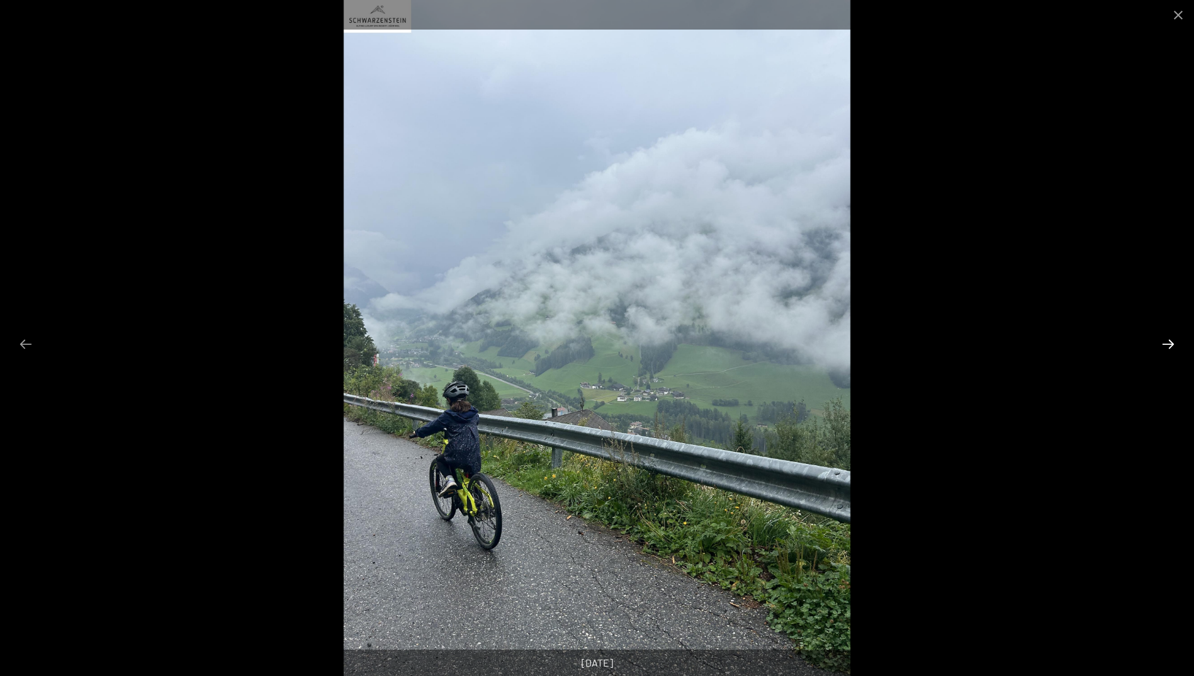
click at [1163, 342] on button "Next slide" at bounding box center [1168, 344] width 26 height 25
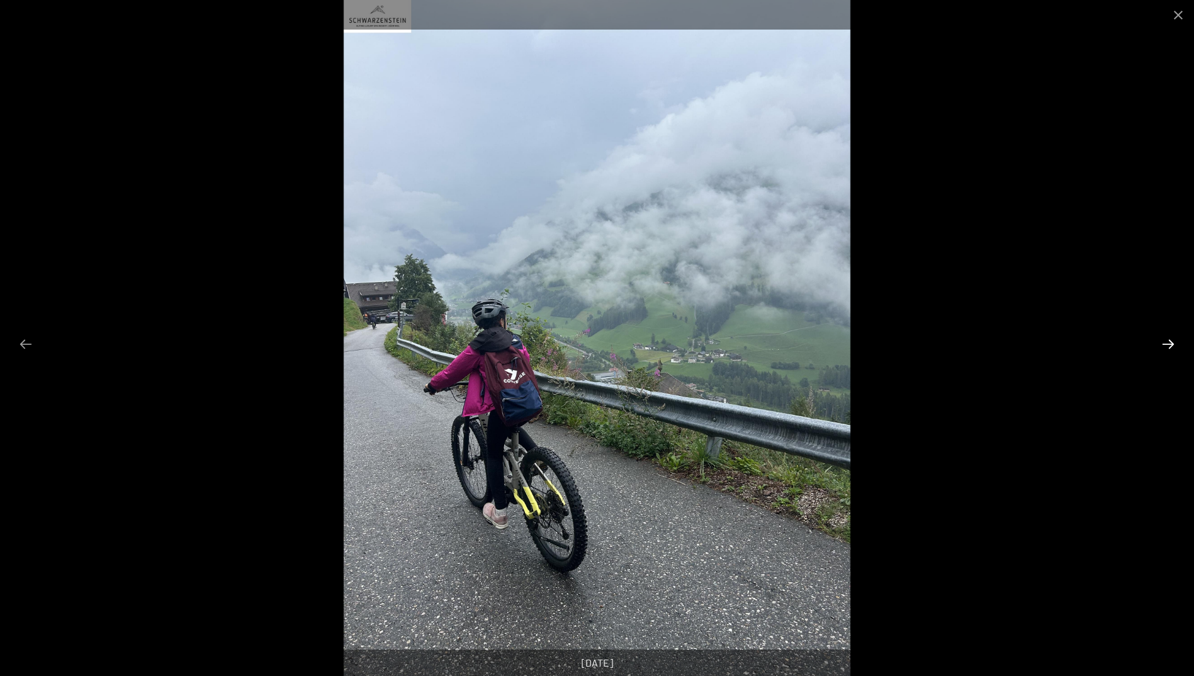
click at [1163, 342] on button "Next slide" at bounding box center [1168, 344] width 26 height 25
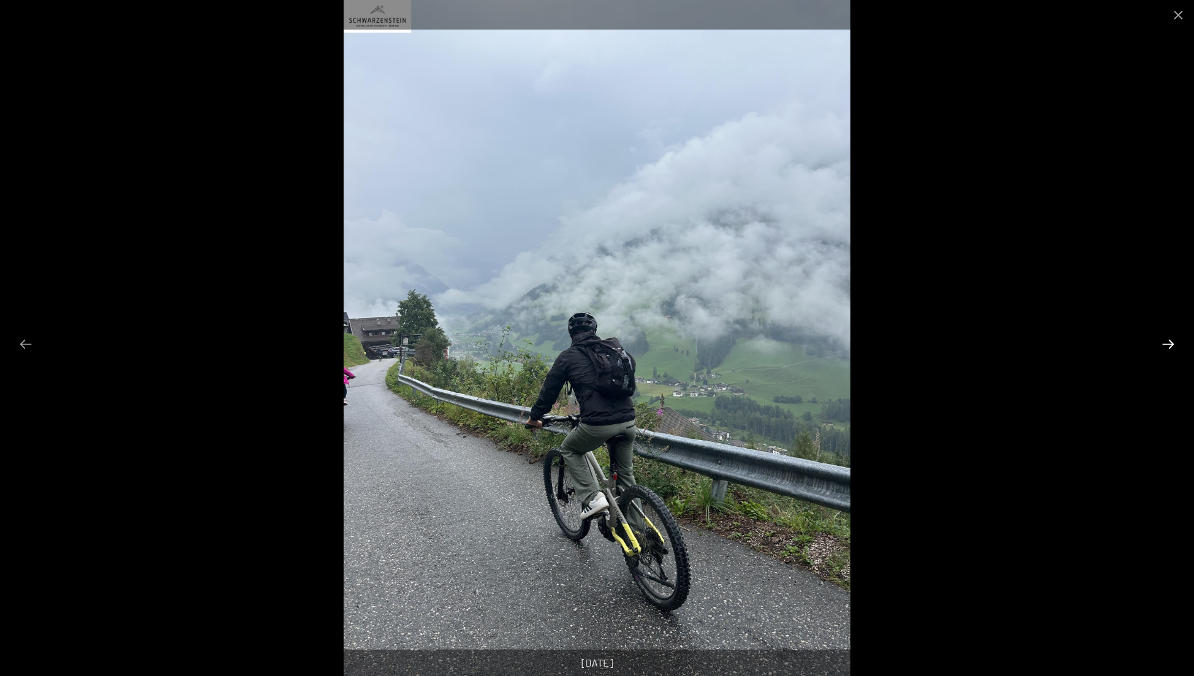
click at [1163, 342] on button "Next slide" at bounding box center [1168, 344] width 26 height 25
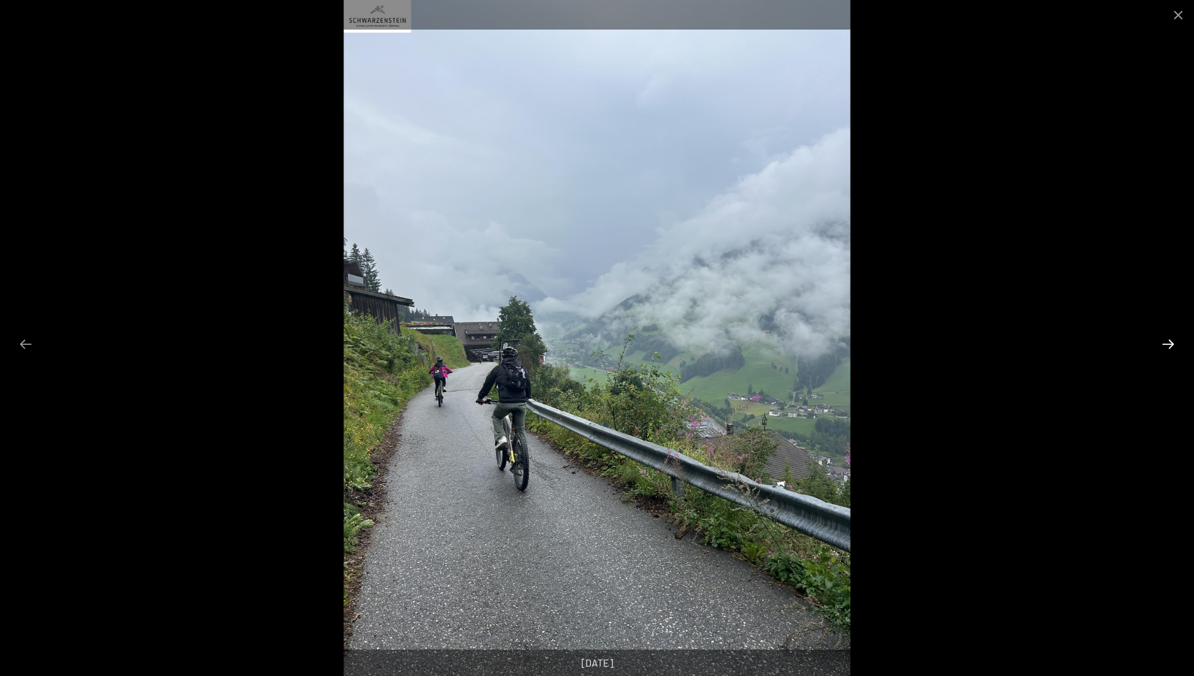
click at [1163, 342] on button "Next slide" at bounding box center [1168, 344] width 26 height 25
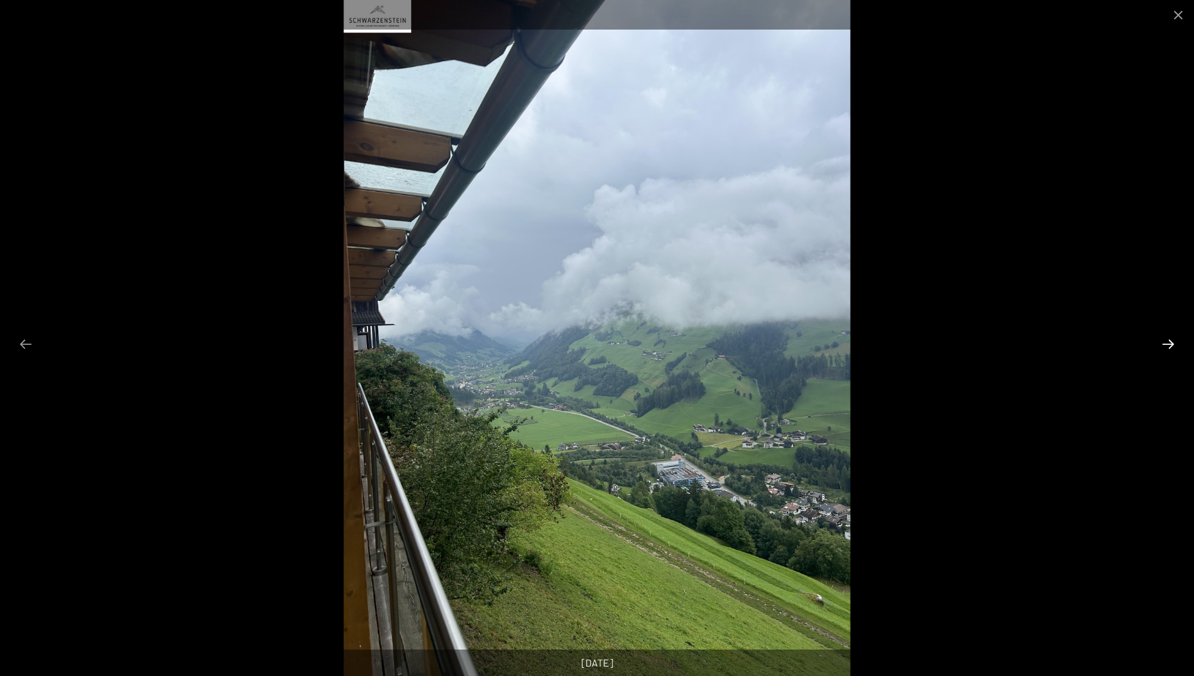
click at [1163, 342] on button "Next slide" at bounding box center [1168, 344] width 26 height 25
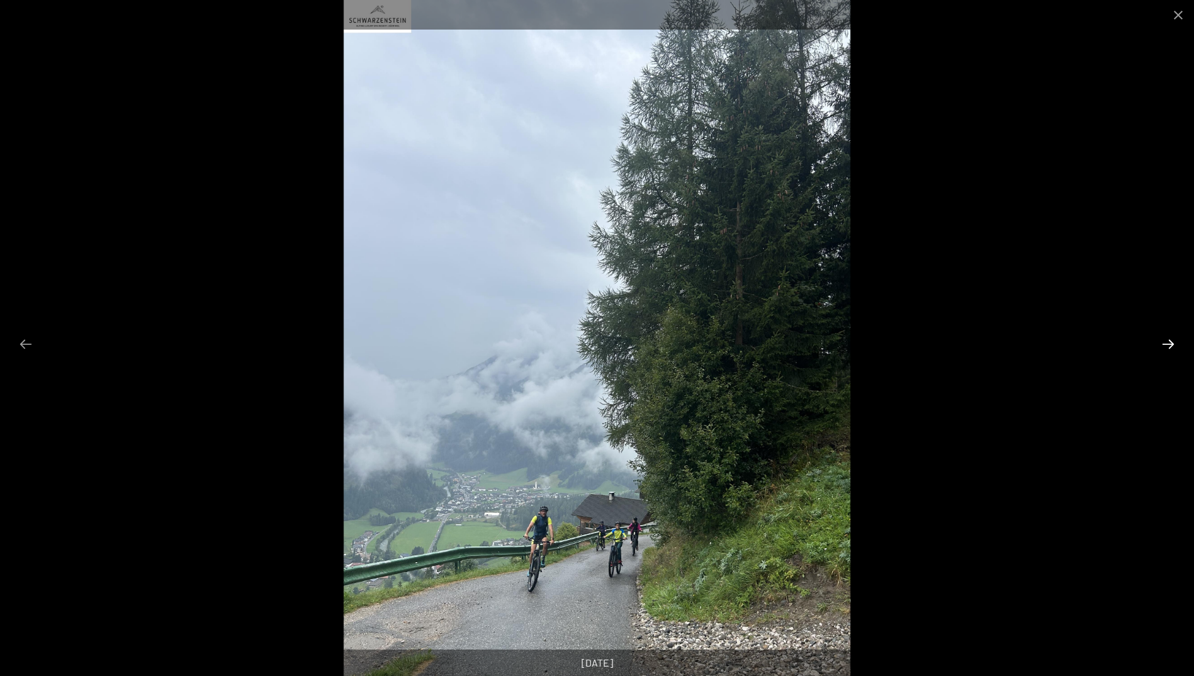
click at [1163, 342] on button "Next slide" at bounding box center [1168, 344] width 26 height 25
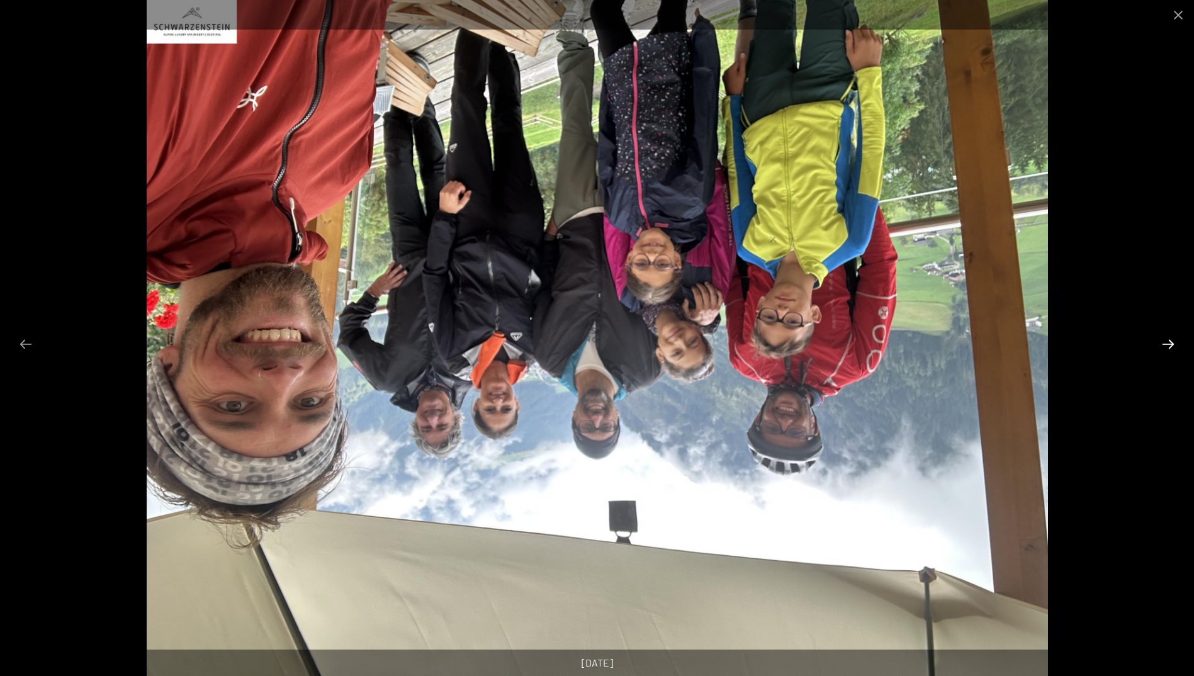
click at [1163, 342] on button "Next slide" at bounding box center [1168, 344] width 26 height 25
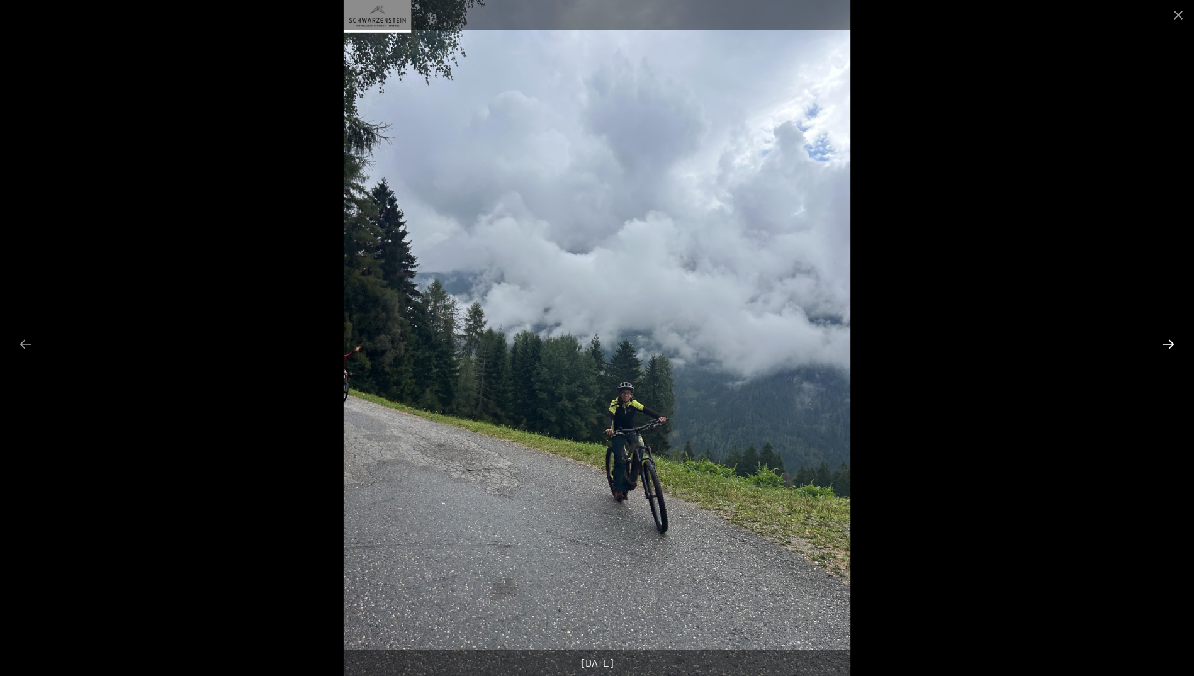
click at [1163, 342] on button "Next slide" at bounding box center [1168, 344] width 26 height 25
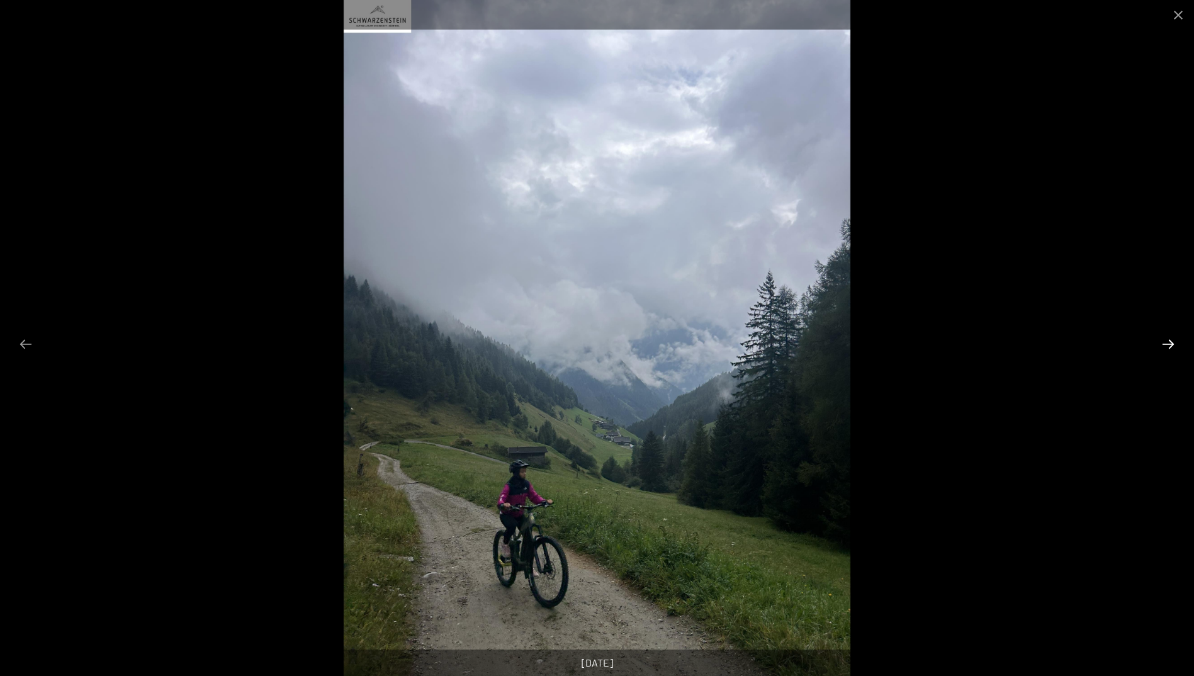
click at [1163, 342] on button "Next slide" at bounding box center [1168, 344] width 26 height 25
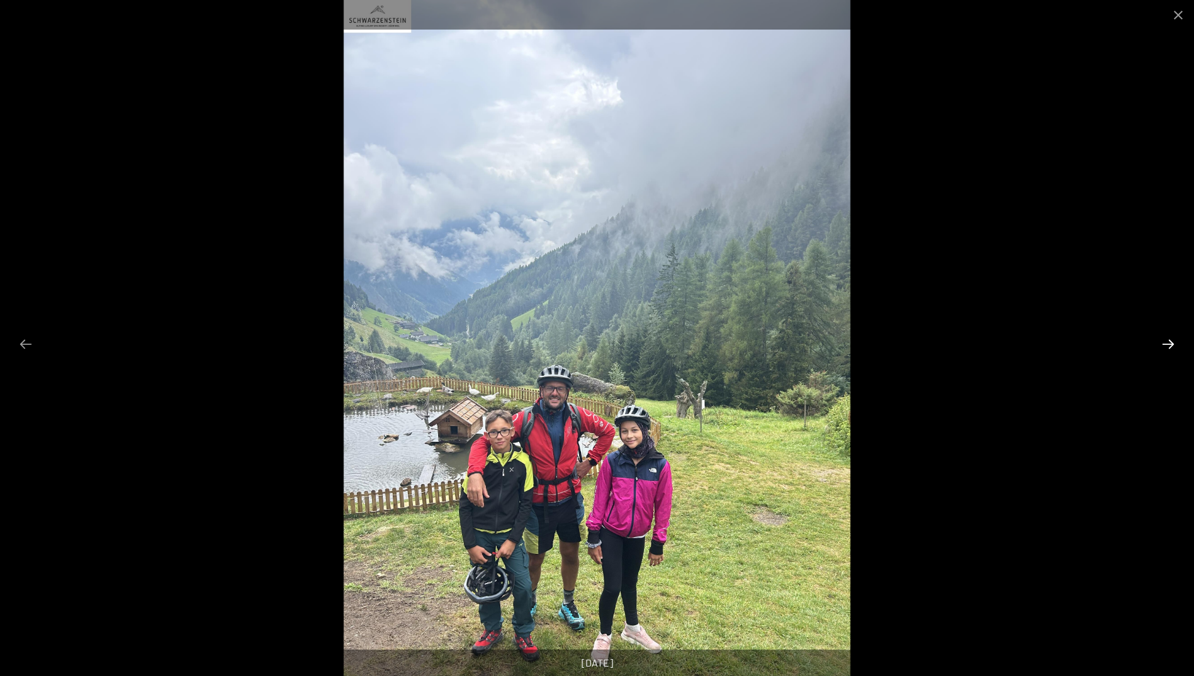
click at [1163, 342] on button "Next slide" at bounding box center [1168, 344] width 26 height 25
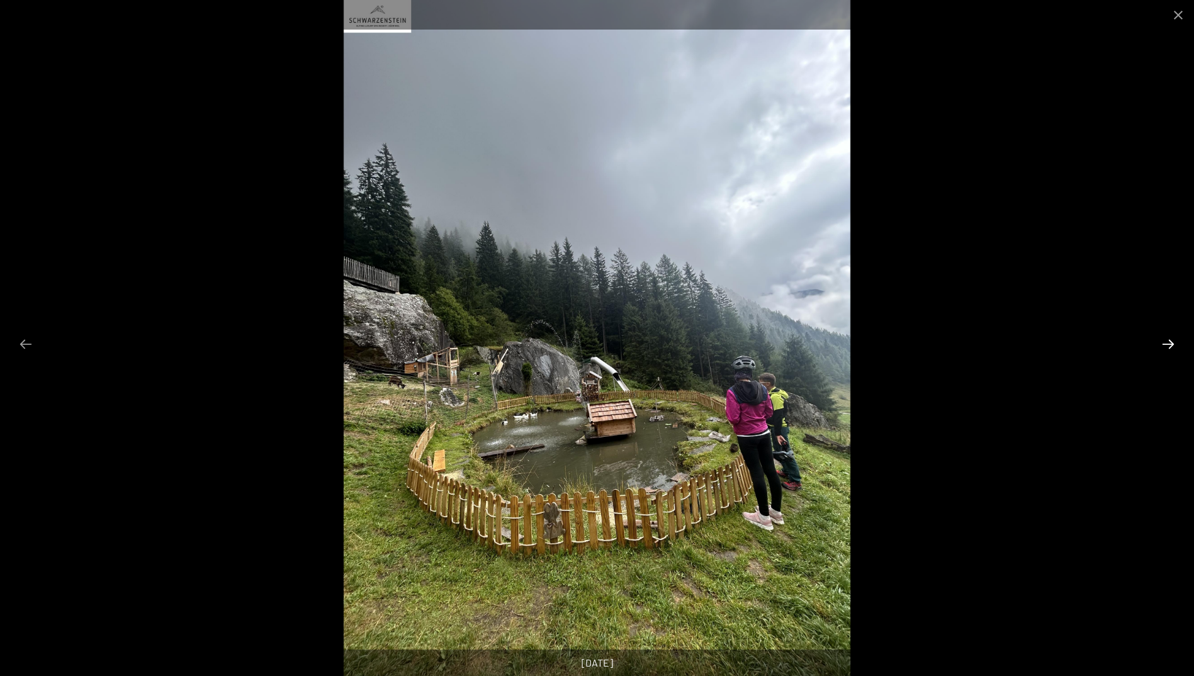
click at [1163, 342] on button "Next slide" at bounding box center [1168, 344] width 26 height 25
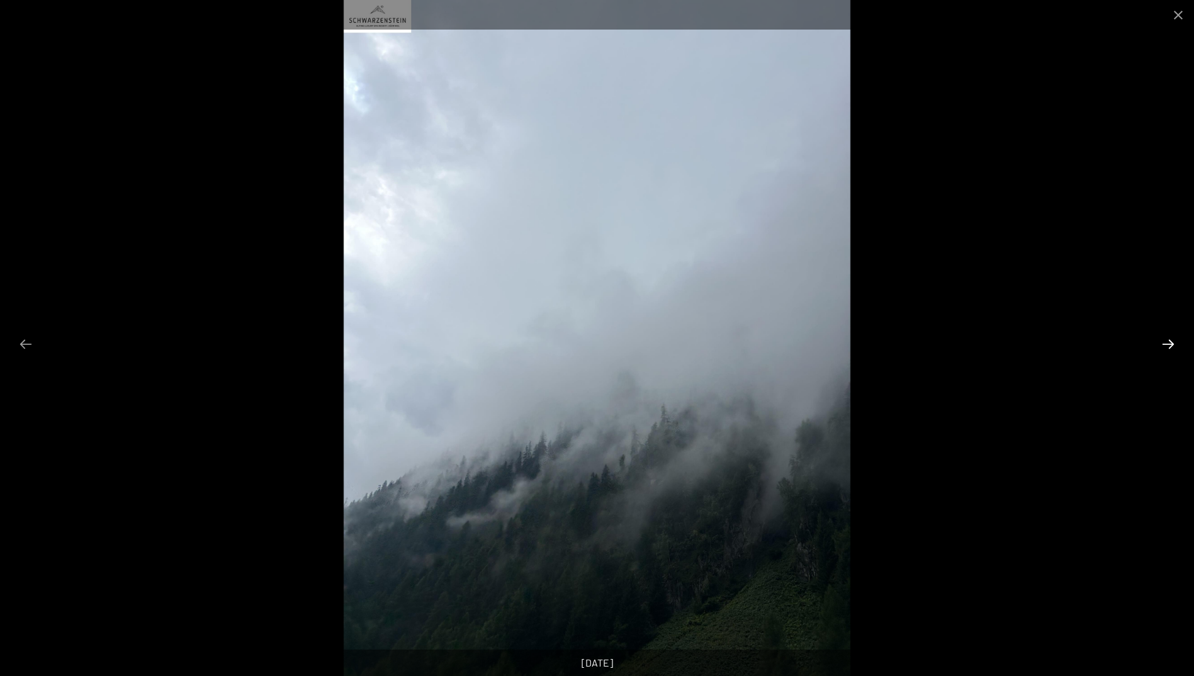
click at [1163, 342] on button "Next slide" at bounding box center [1168, 344] width 26 height 25
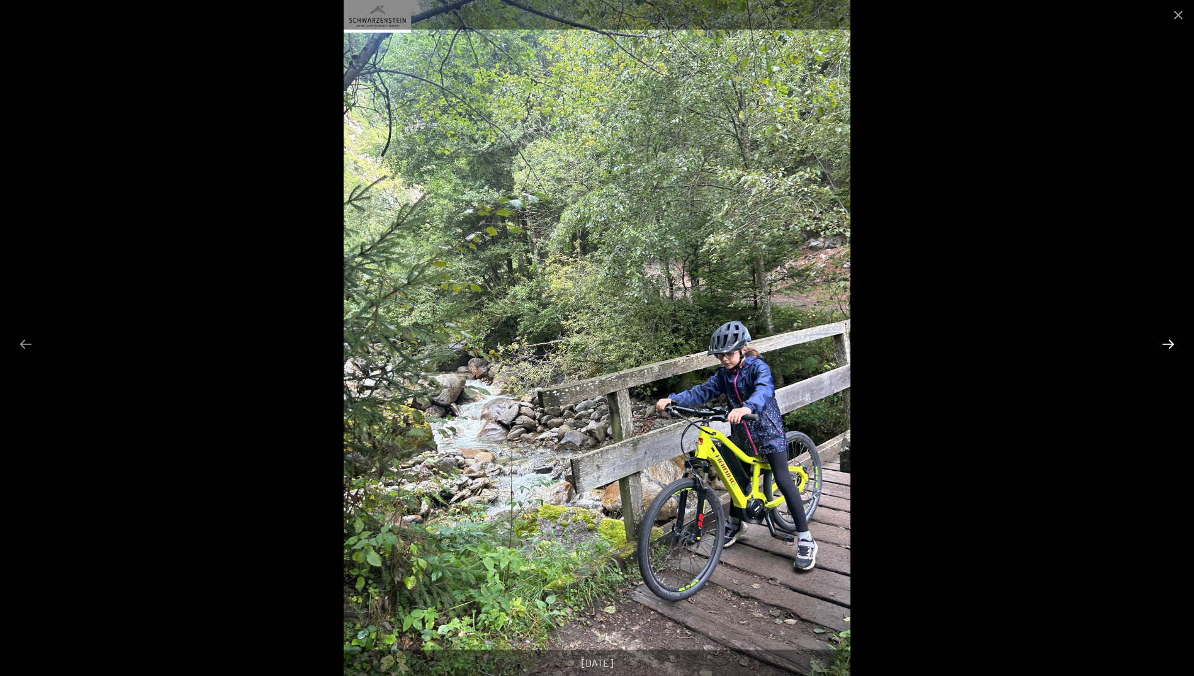
click at [1163, 342] on button "Next slide" at bounding box center [1168, 344] width 26 height 25
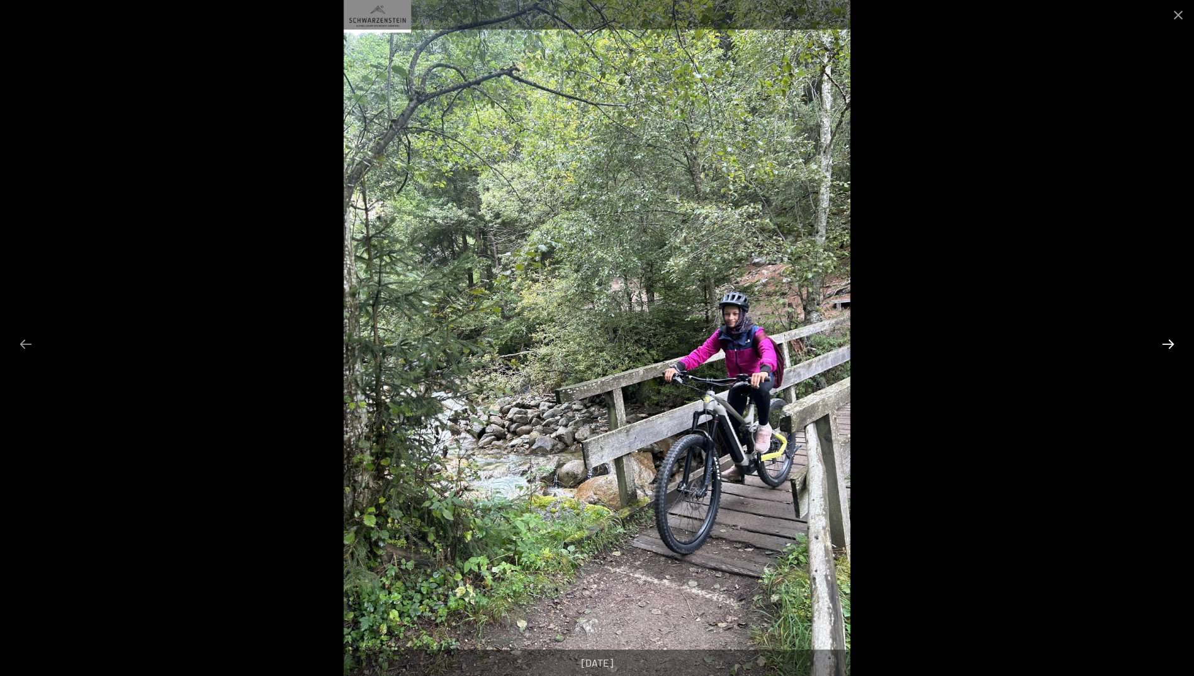
click at [1163, 342] on button "Next slide" at bounding box center [1168, 344] width 26 height 25
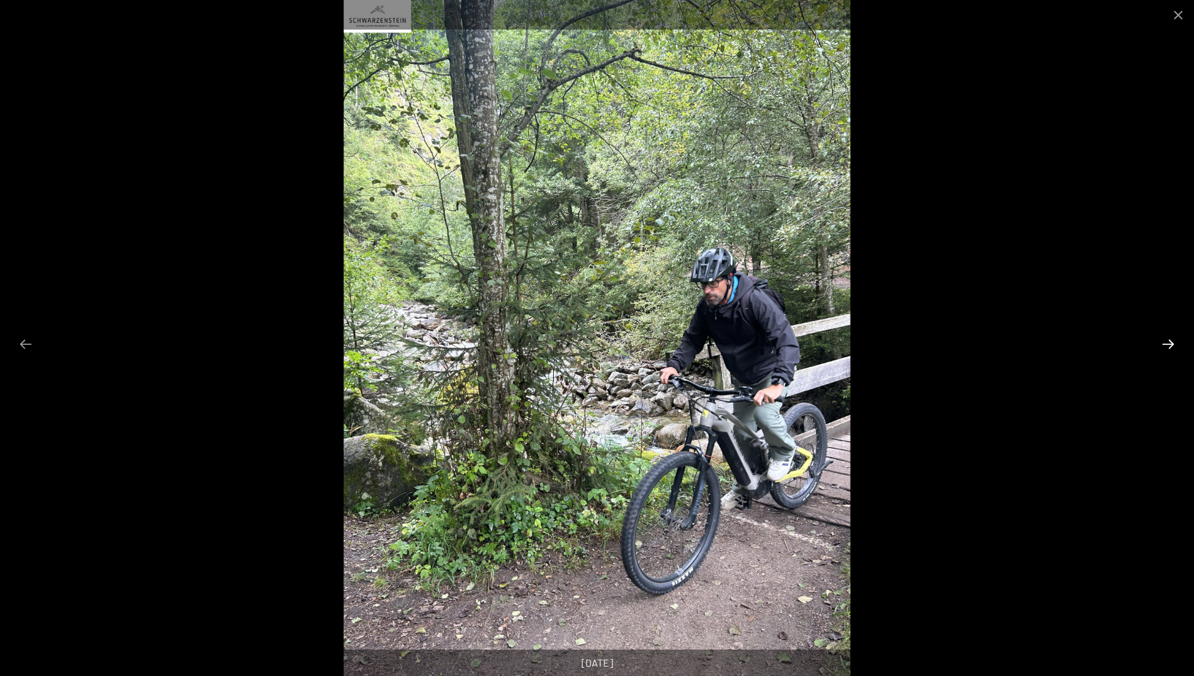
click at [1163, 342] on button "Next slide" at bounding box center [1168, 344] width 26 height 25
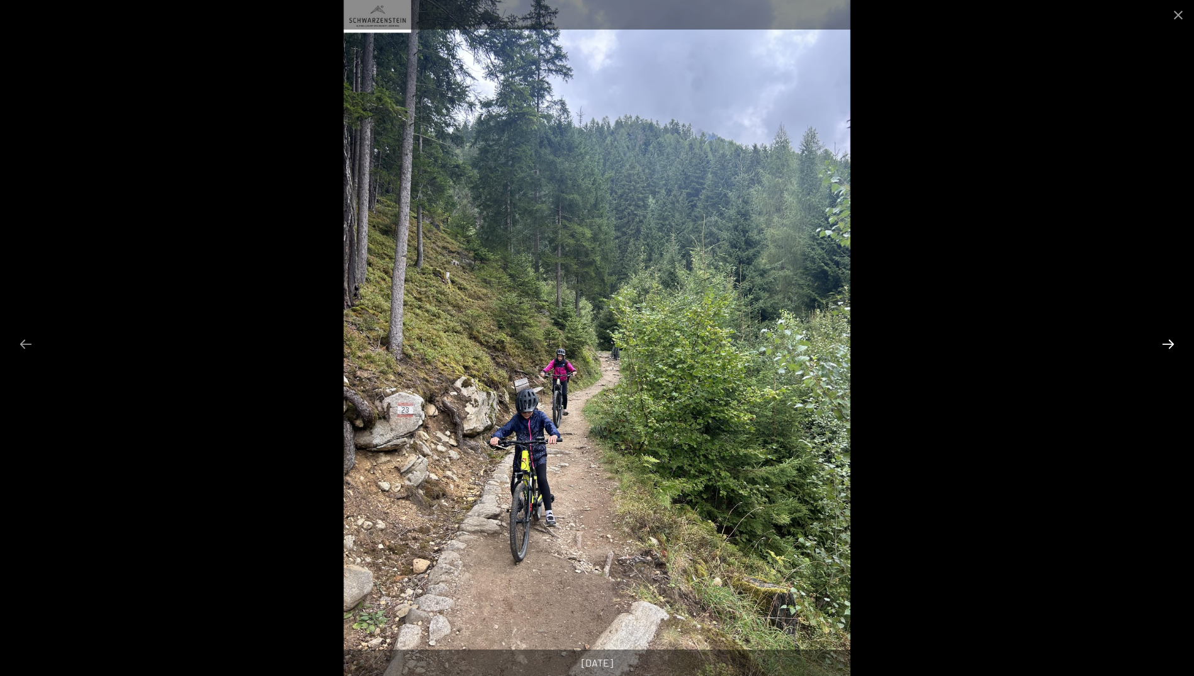
click at [1163, 342] on button "Next slide" at bounding box center [1168, 344] width 26 height 25
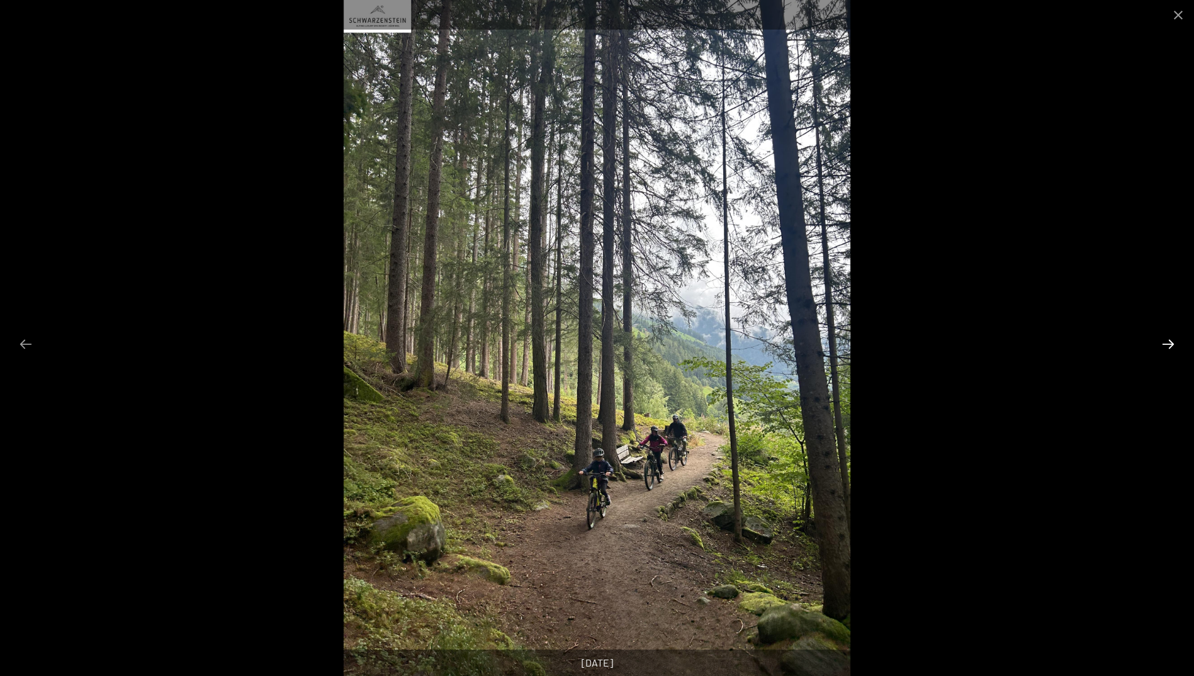
click at [1163, 342] on button "Next slide" at bounding box center [1168, 344] width 26 height 25
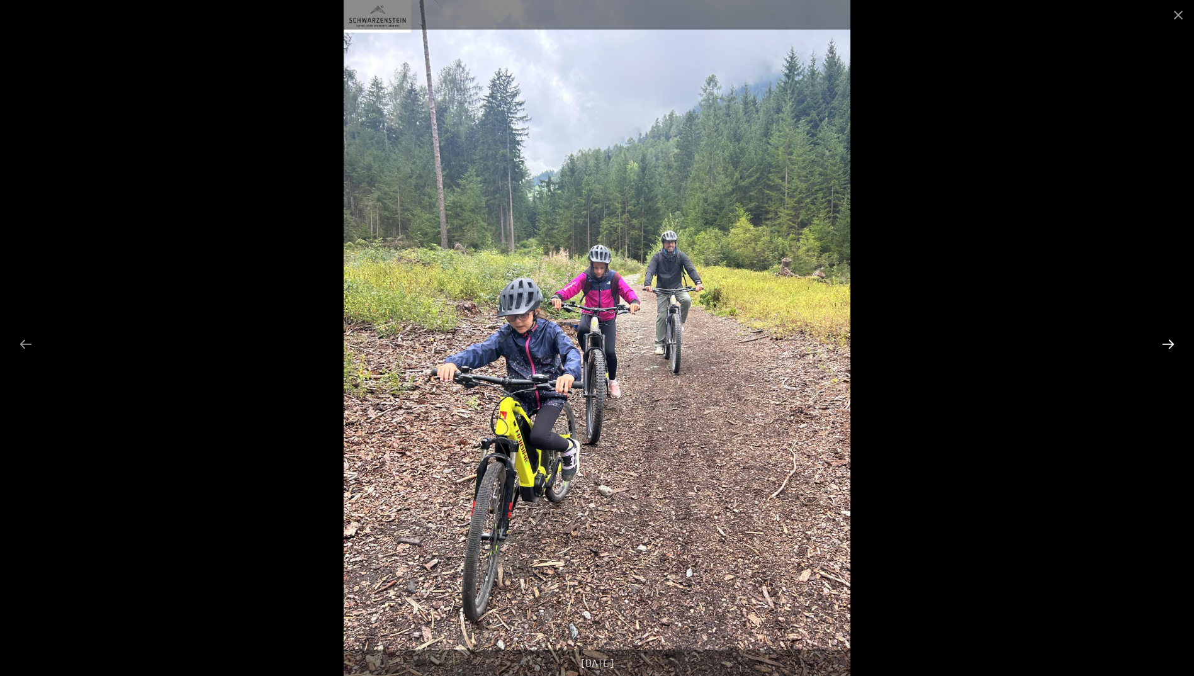
click at [1163, 342] on button "Next slide" at bounding box center [1168, 344] width 26 height 25
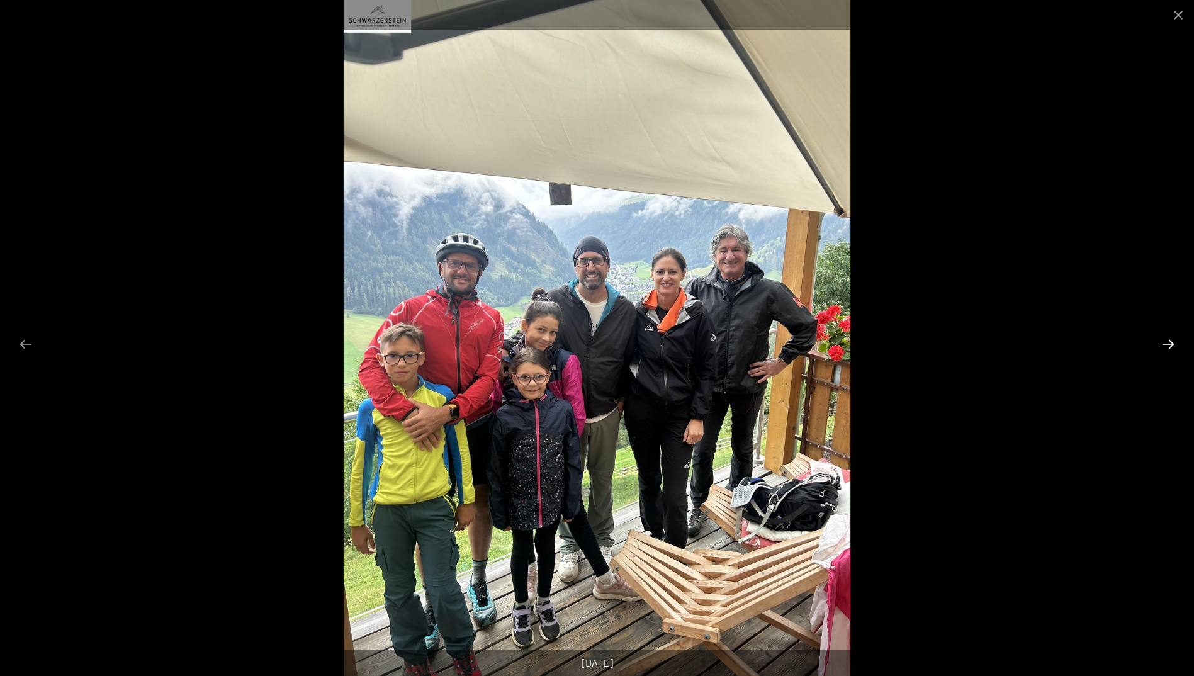
click at [1163, 342] on button "Next slide" at bounding box center [1168, 344] width 26 height 25
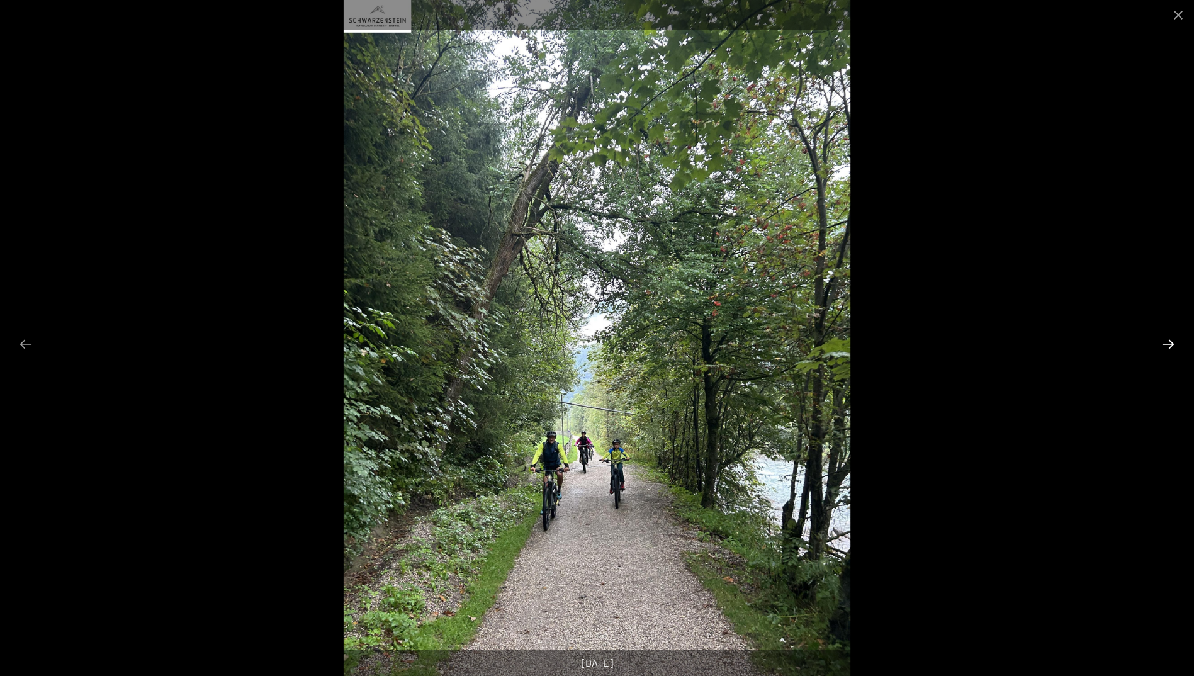
click at [1163, 342] on button "Next slide" at bounding box center [1168, 344] width 26 height 25
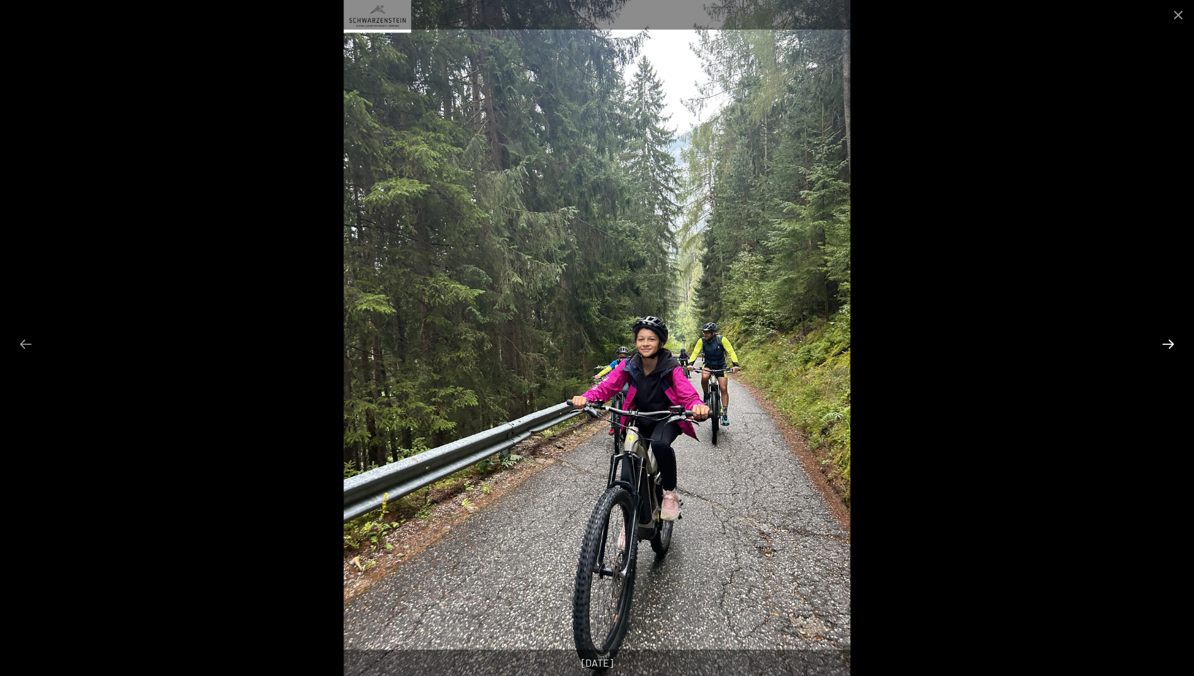
click at [1163, 342] on button "Next slide" at bounding box center [1168, 344] width 26 height 25
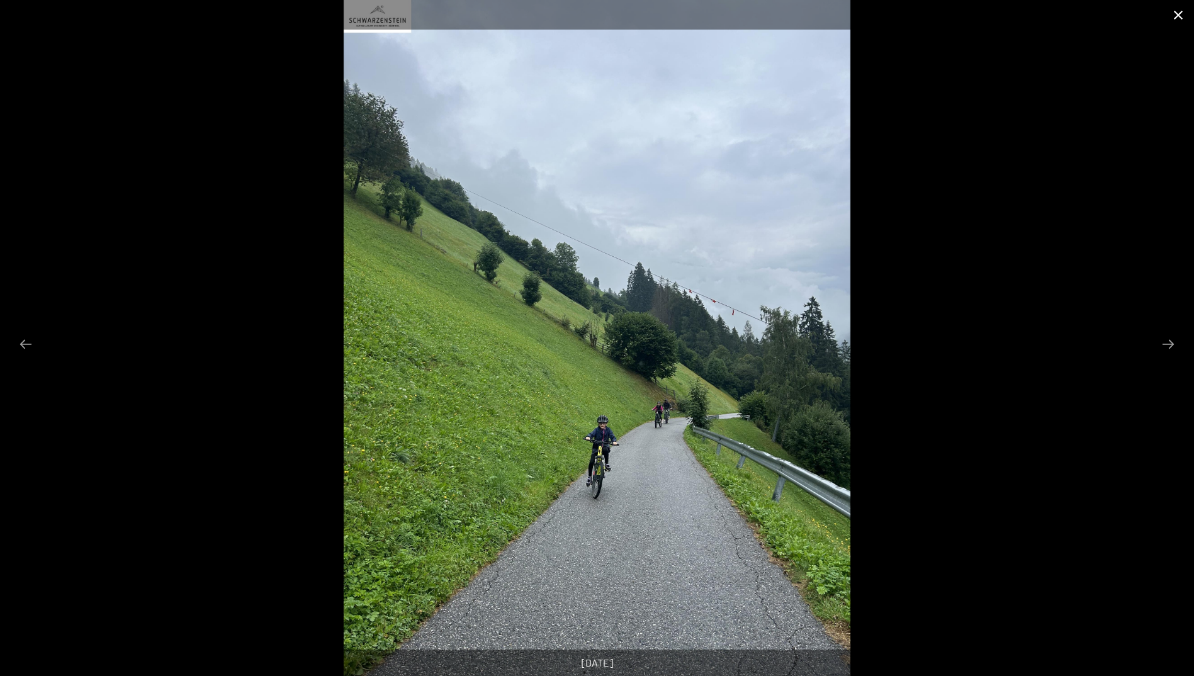
click at [1175, 15] on button "Close gallery" at bounding box center [1177, 15] width 31 height 30
